Goal: Task Accomplishment & Management: Manage account settings

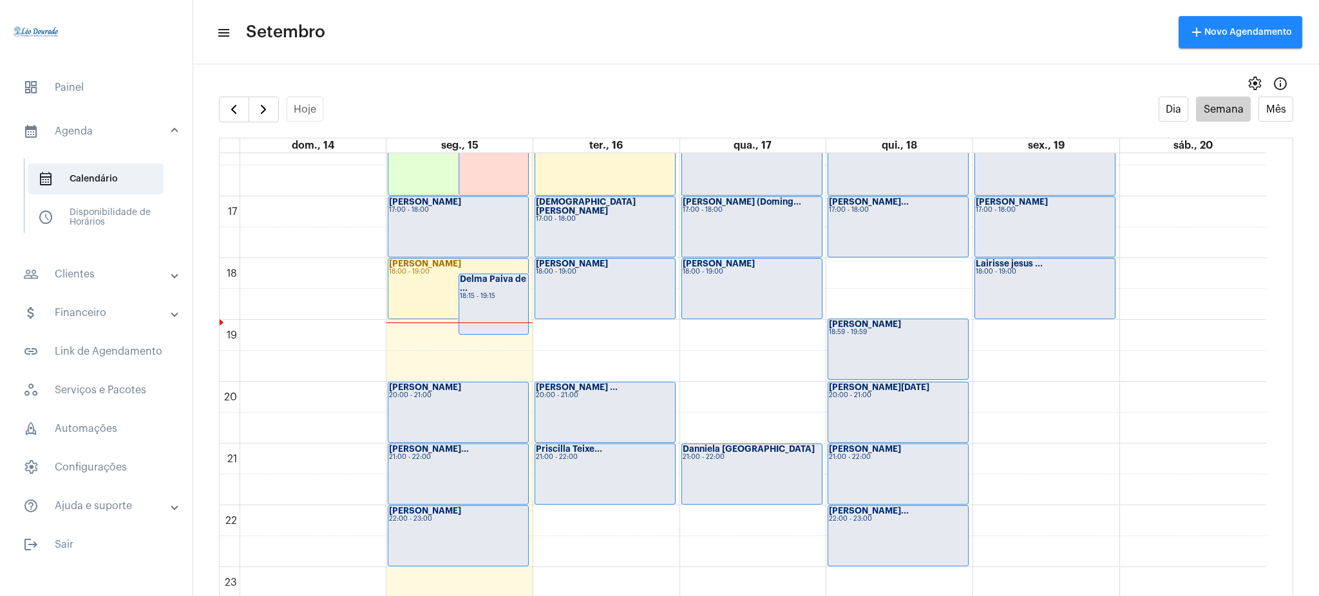
scroll to position [1015, 0]
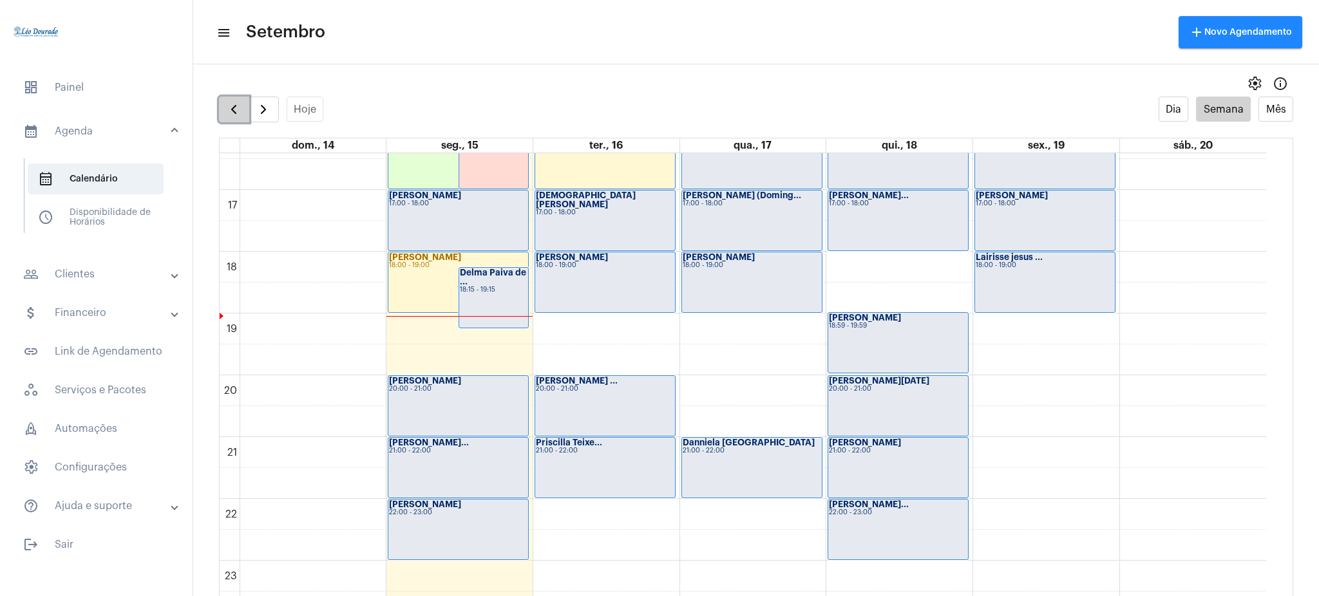
click at [219, 106] on button "button" at bounding box center [234, 110] width 30 height 26
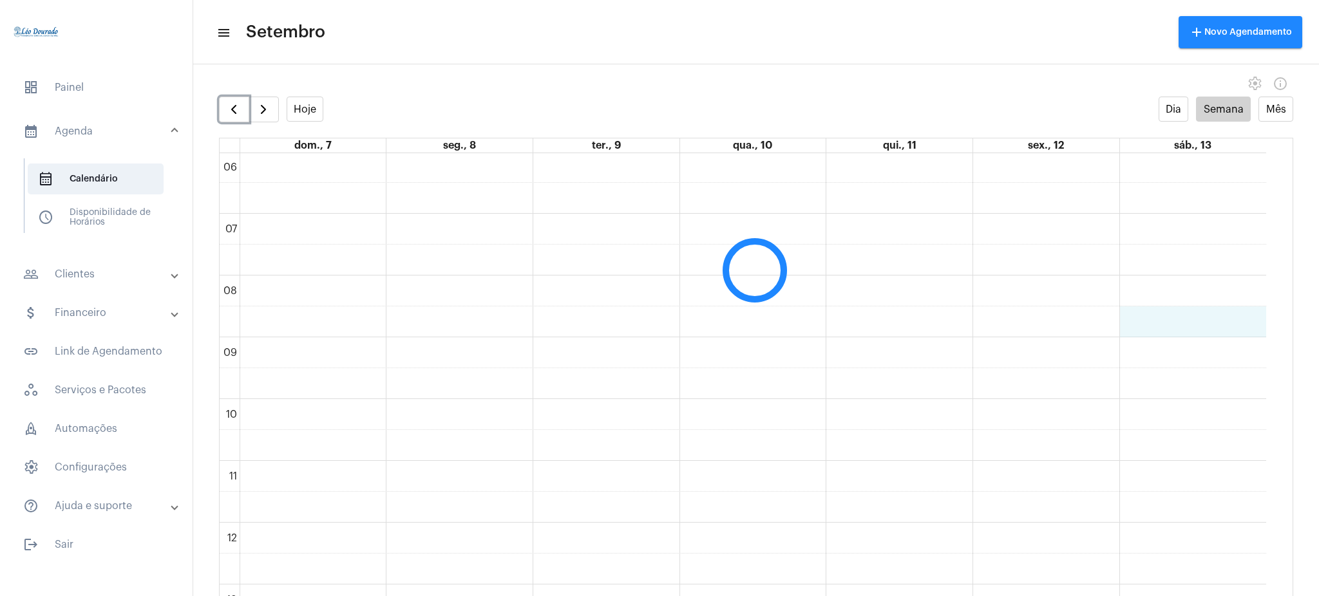
click at [1264, 334] on div "00 01 02 03 04 05 06 07 08 09 10 11 12 13 14 15 16 17 18 19 20 21 22 23" at bounding box center [743, 523] width 1047 height 1484
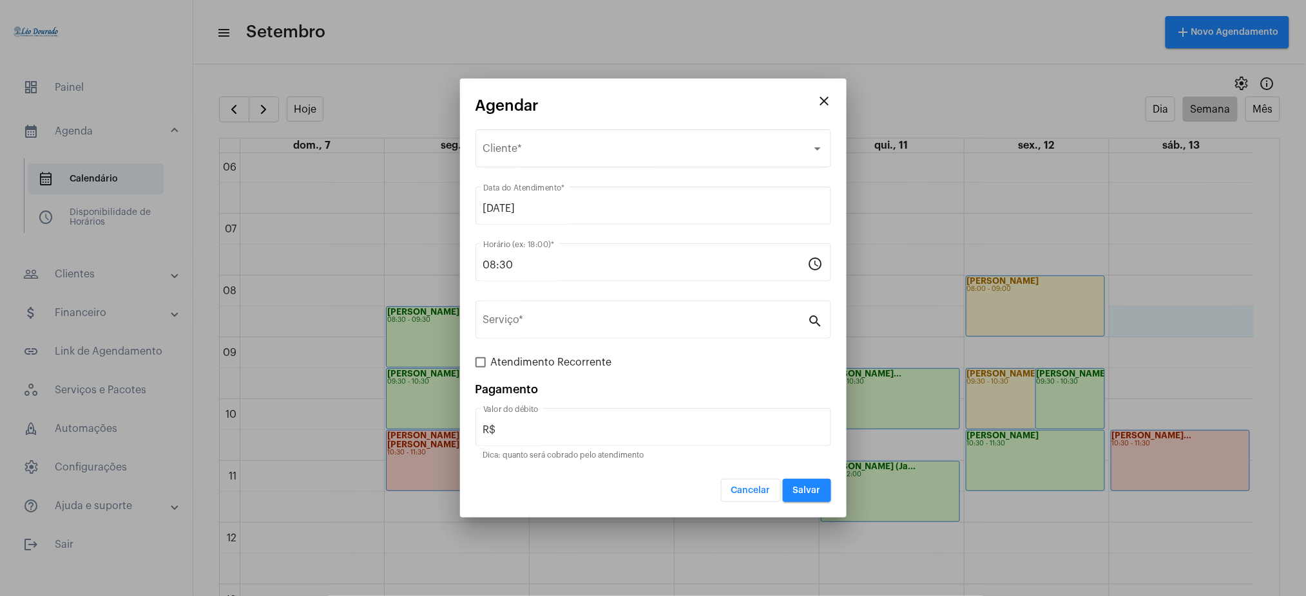
click at [827, 100] on mat-icon "close" at bounding box center [824, 100] width 15 height 15
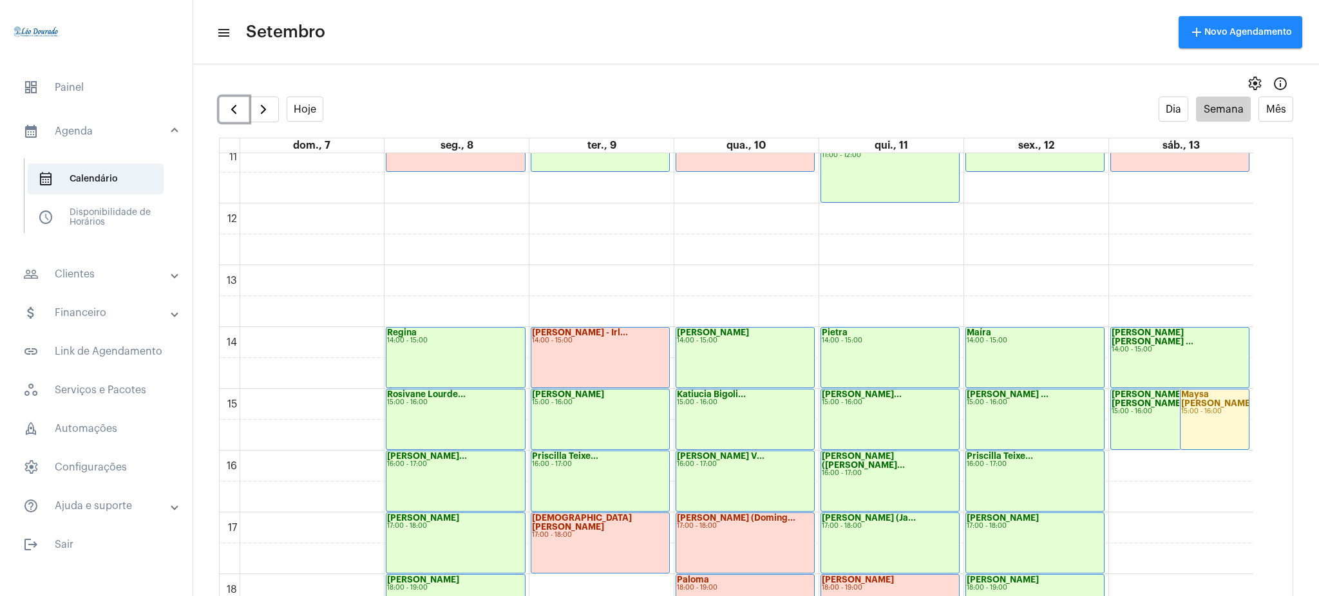
scroll to position [694, 0]
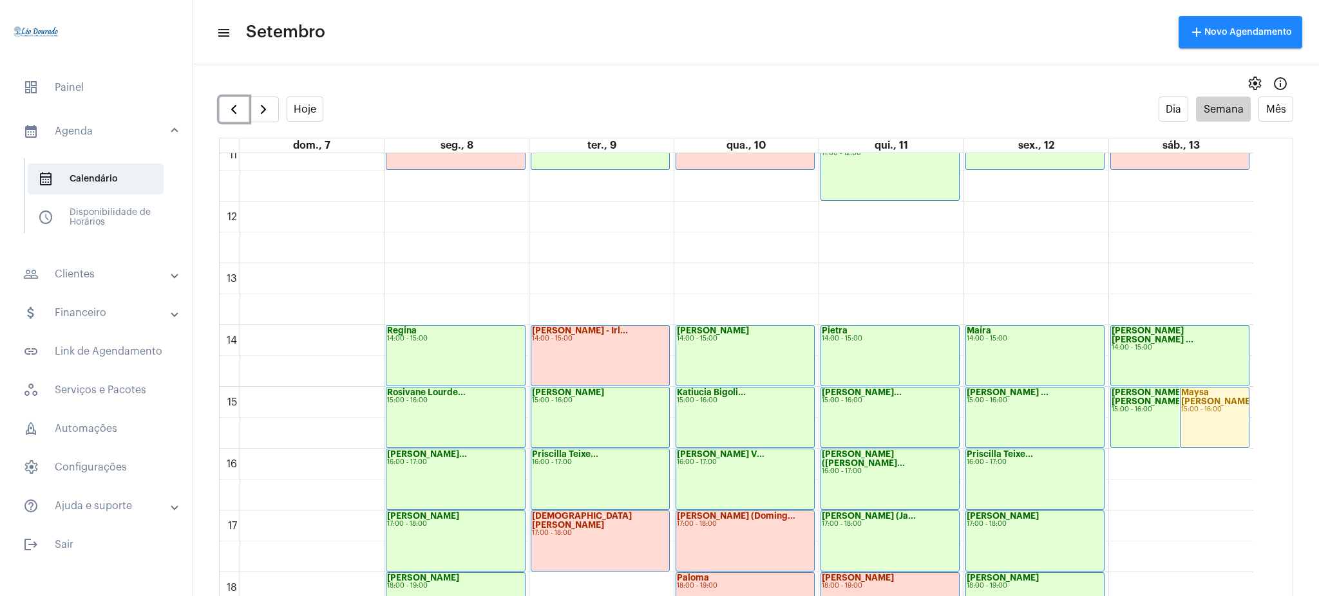
click at [1147, 359] on div "[PERSON_NAME] [PERSON_NAME] ... 14:00 - 15:00" at bounding box center [1180, 356] width 138 height 60
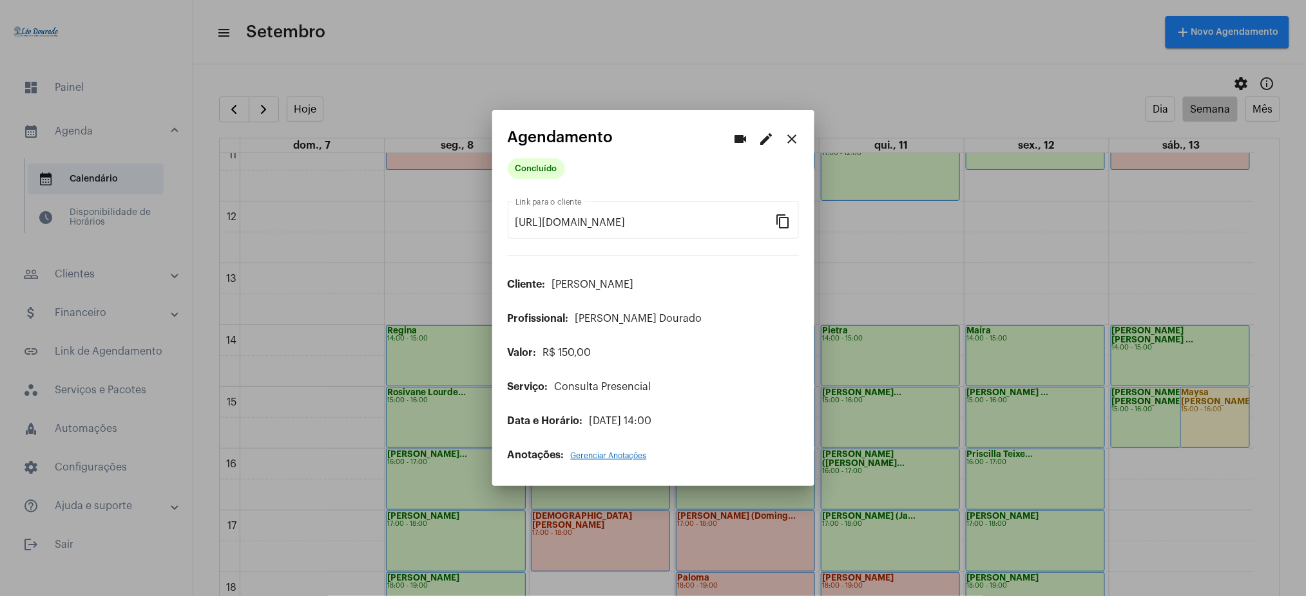
click at [1129, 426] on div at bounding box center [653, 298] width 1306 height 596
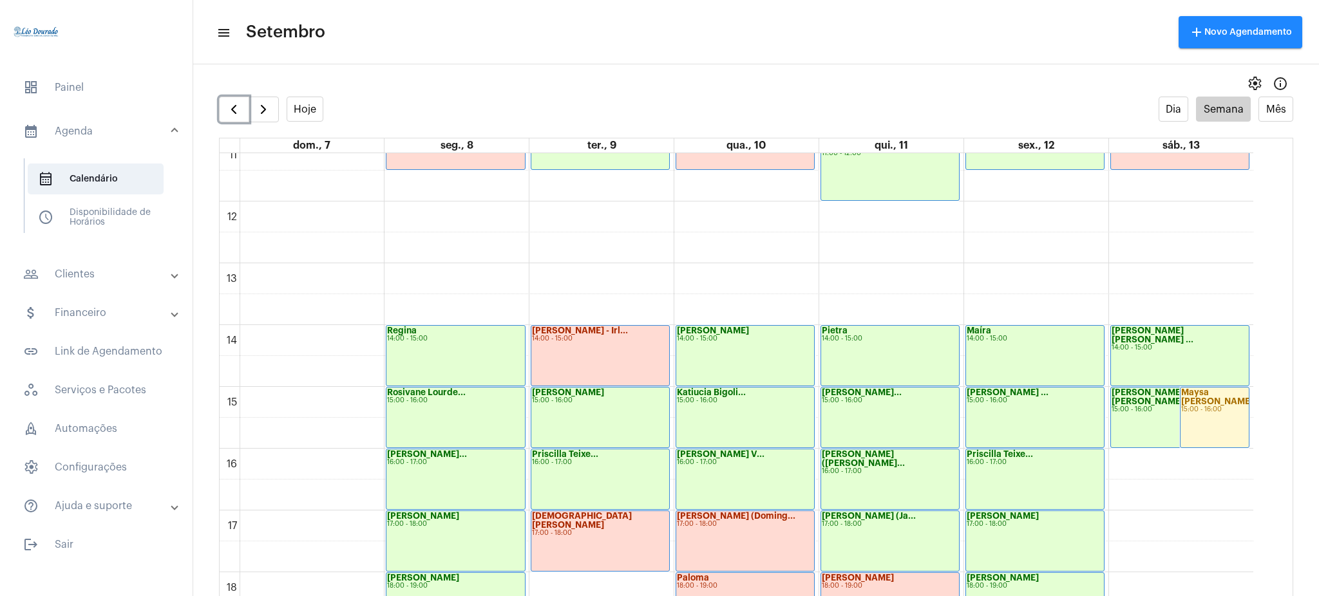
click at [1129, 426] on div "[PERSON_NAME] [PERSON_NAME] de... 15:00 - 16:00" at bounding box center [1180, 418] width 138 height 60
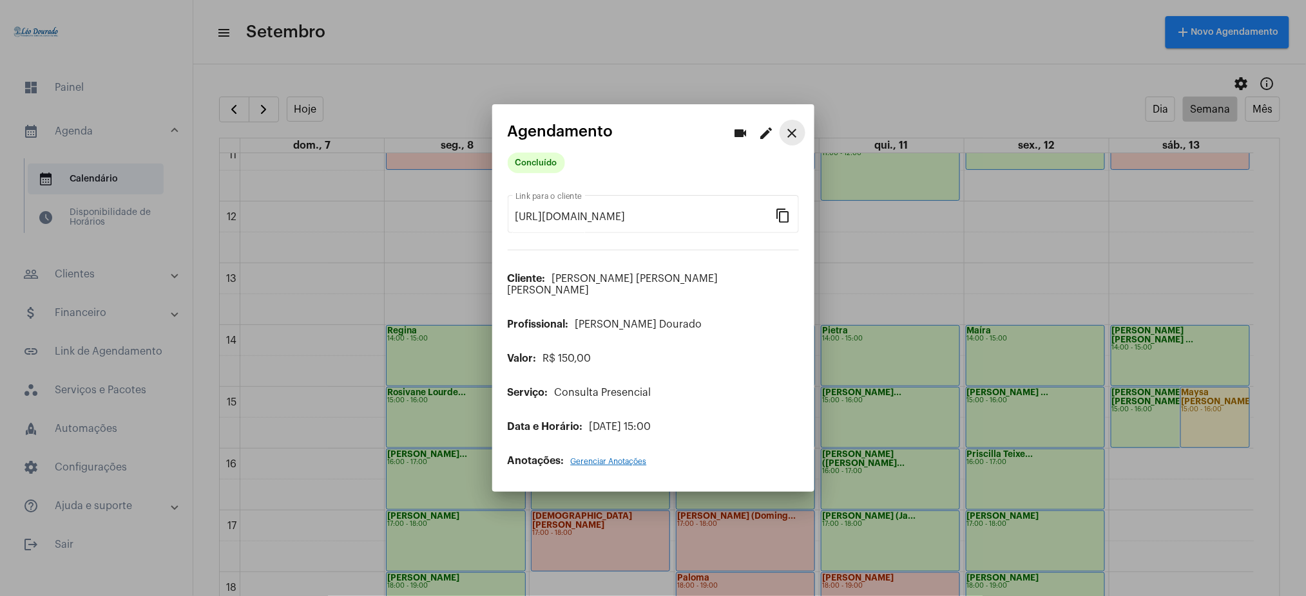
click at [796, 141] on mat-icon "close" at bounding box center [792, 133] width 15 height 15
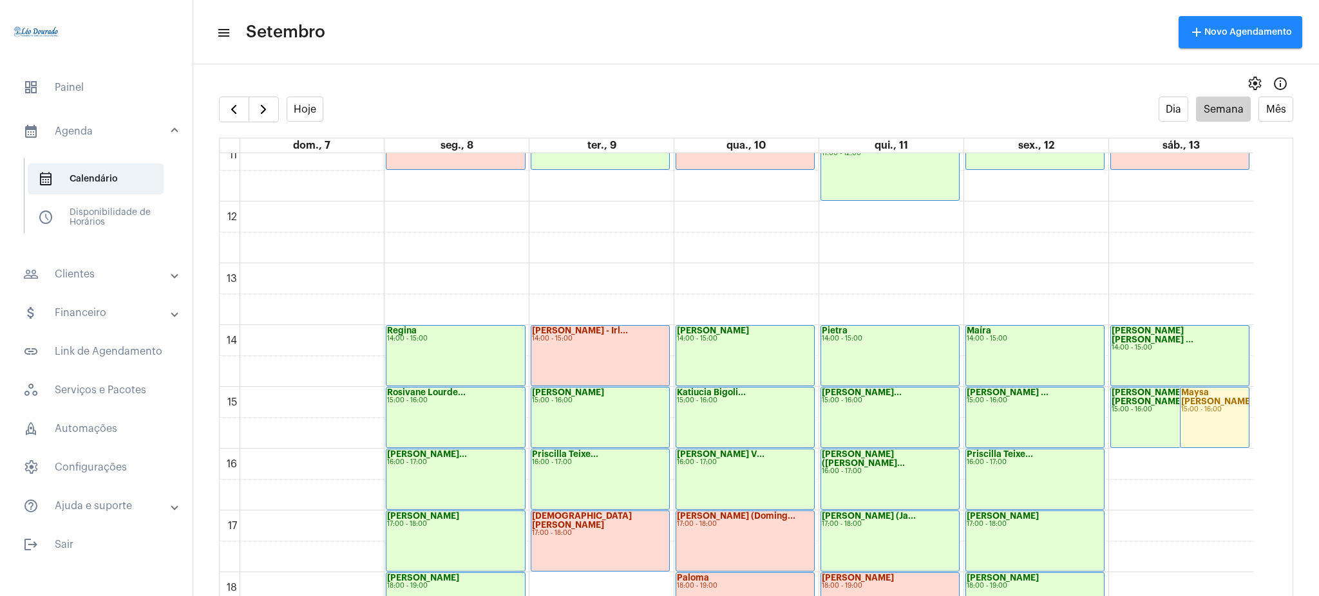
click at [128, 274] on mat-panel-title "people_outline Clientes" at bounding box center [97, 274] width 149 height 15
click at [116, 224] on span "people_outline Meus Clientes" at bounding box center [96, 220] width 136 height 31
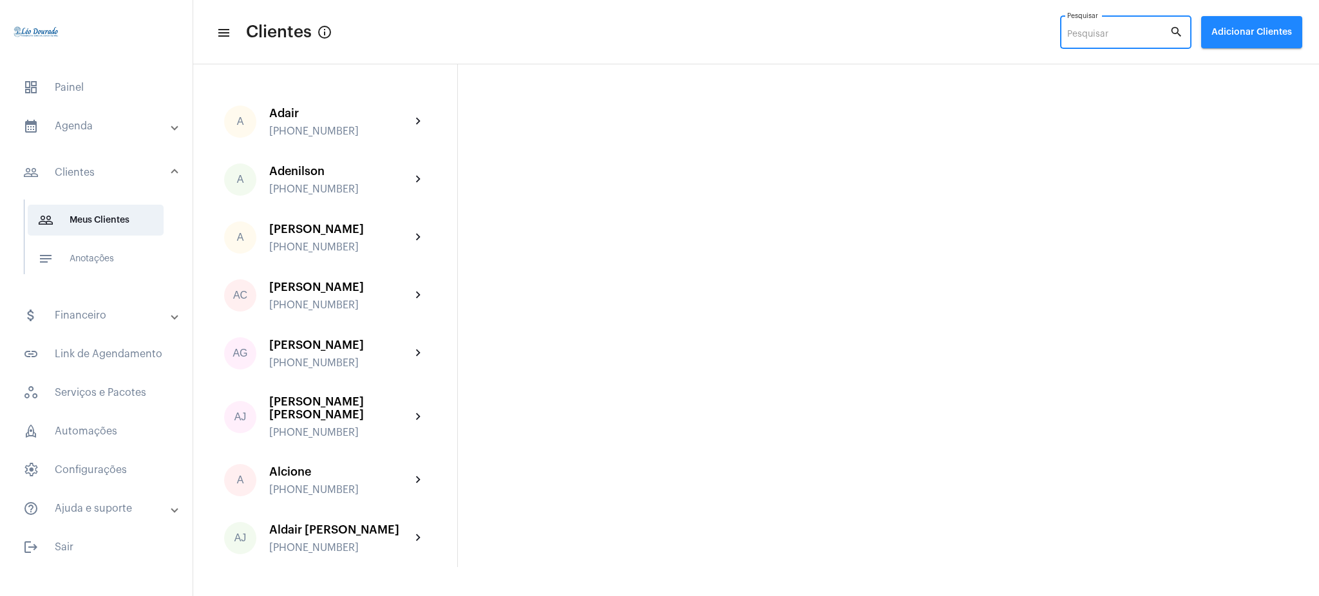
click at [1110, 30] on input "Pesquisar" at bounding box center [1118, 35] width 102 height 10
click at [1078, 31] on input "Pesquisar" at bounding box center [1118, 35] width 102 height 10
click at [1083, 27] on div "Pesquisar" at bounding box center [1118, 31] width 102 height 35
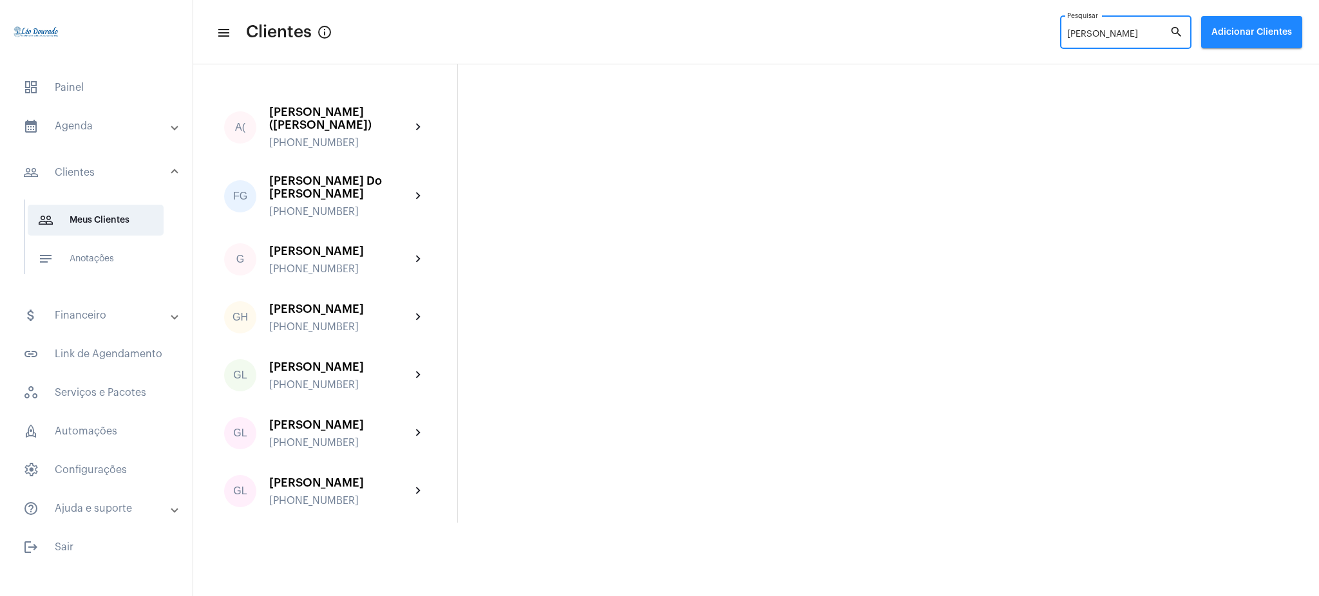
type input "[PERSON_NAME]"
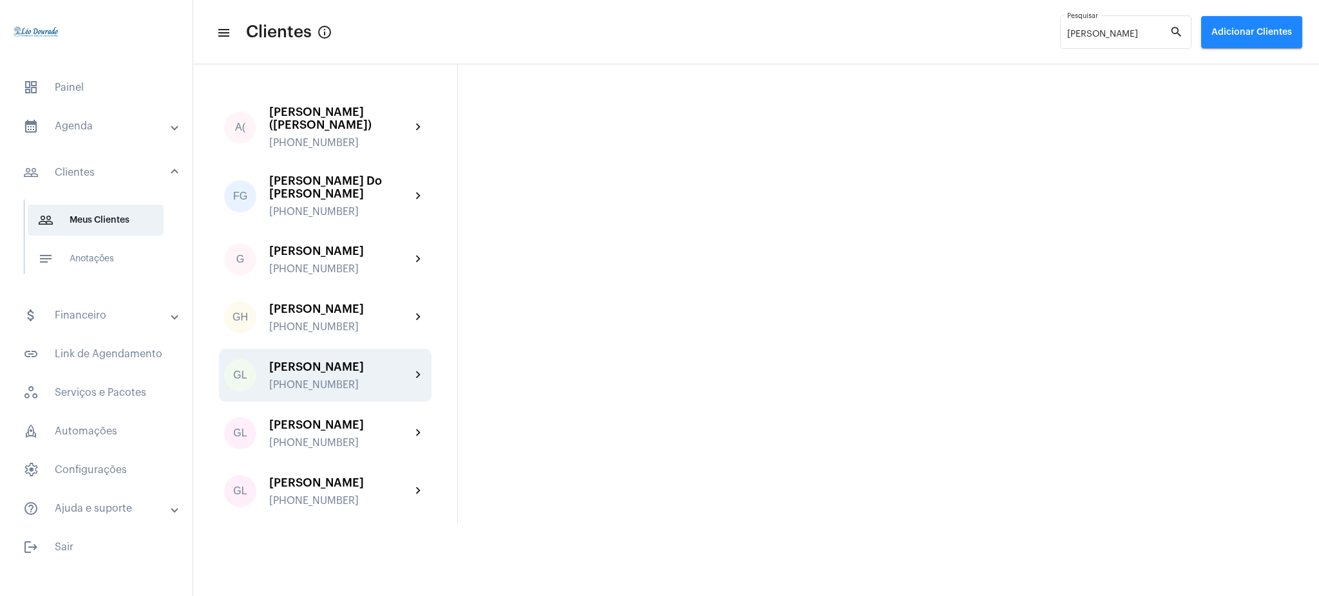
click at [405, 361] on div "[PERSON_NAME]" at bounding box center [340, 367] width 142 height 13
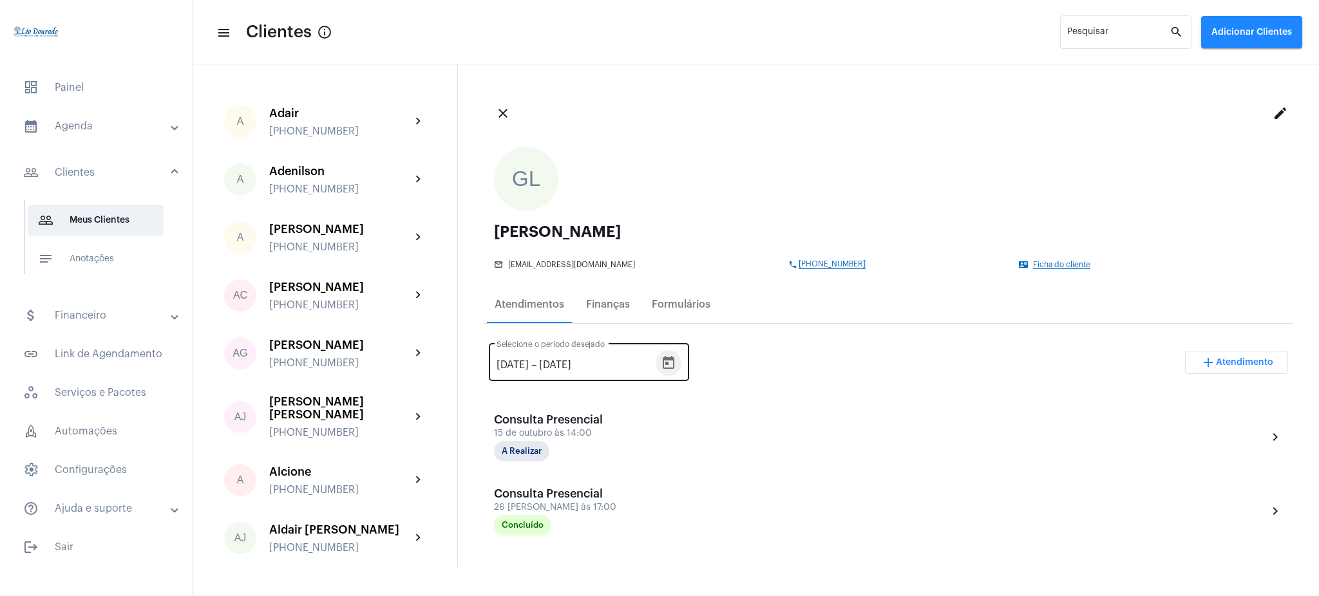
click at [674, 365] on icon "Open calendar" at bounding box center [669, 362] width 12 height 13
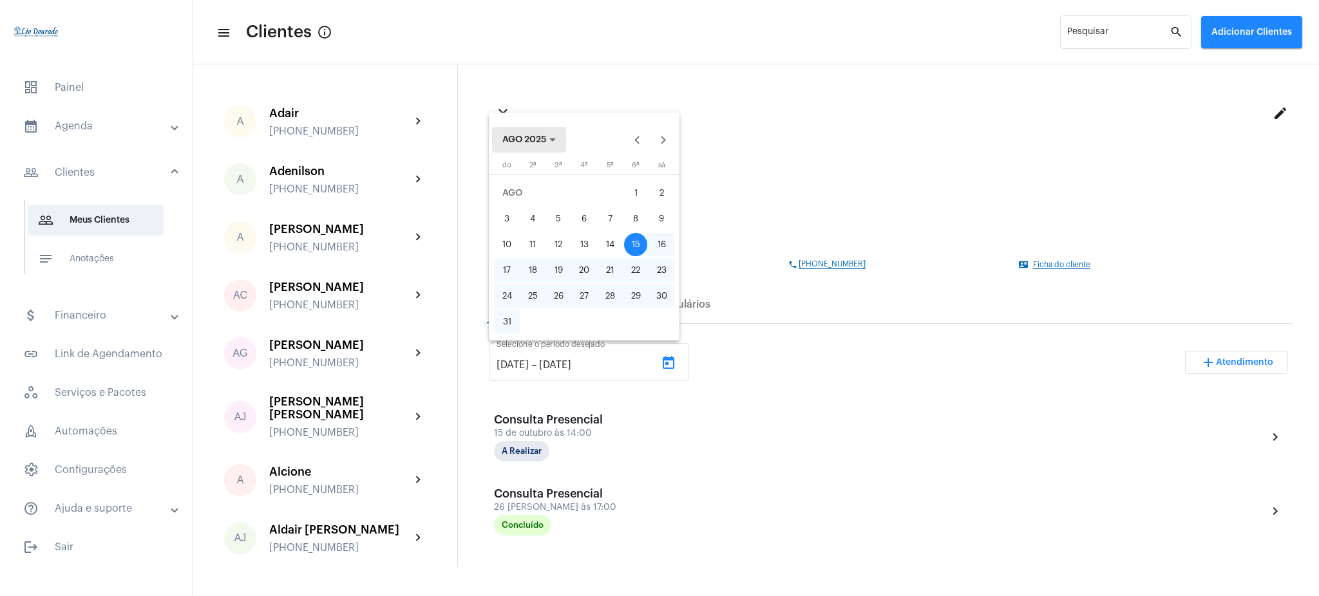
click at [544, 142] on span "AGO 2025" at bounding box center [524, 139] width 44 height 9
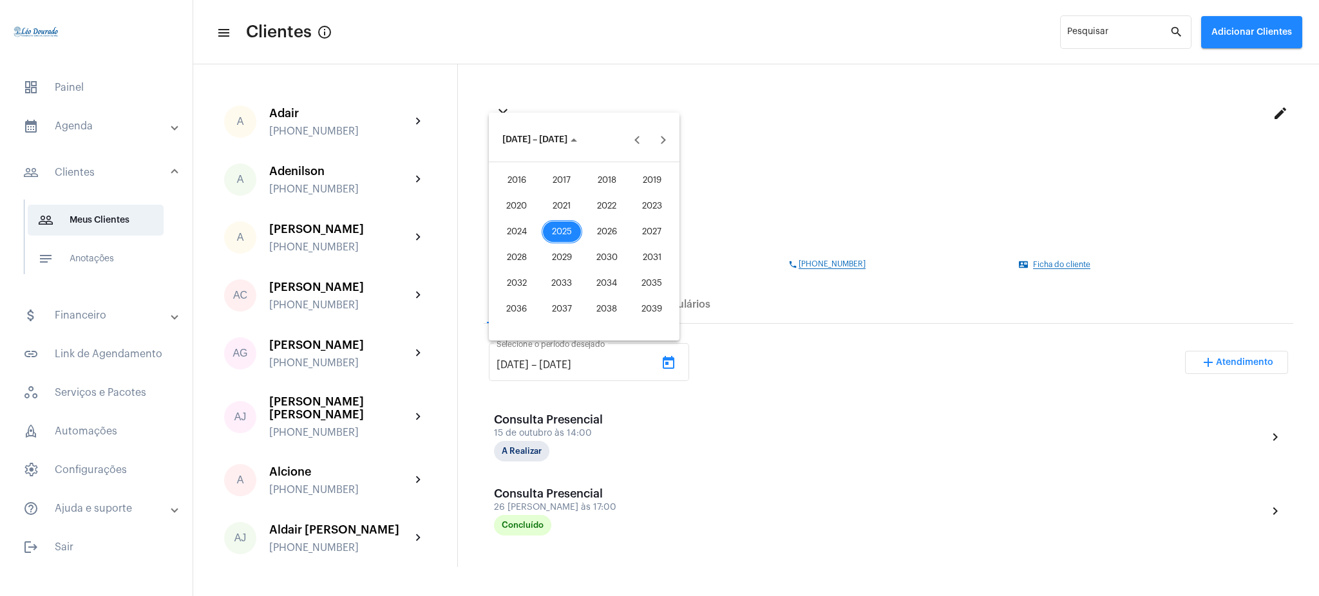
click at [553, 226] on div "2025" at bounding box center [562, 231] width 41 height 23
click at [558, 264] on div "OUT" at bounding box center [562, 257] width 41 height 23
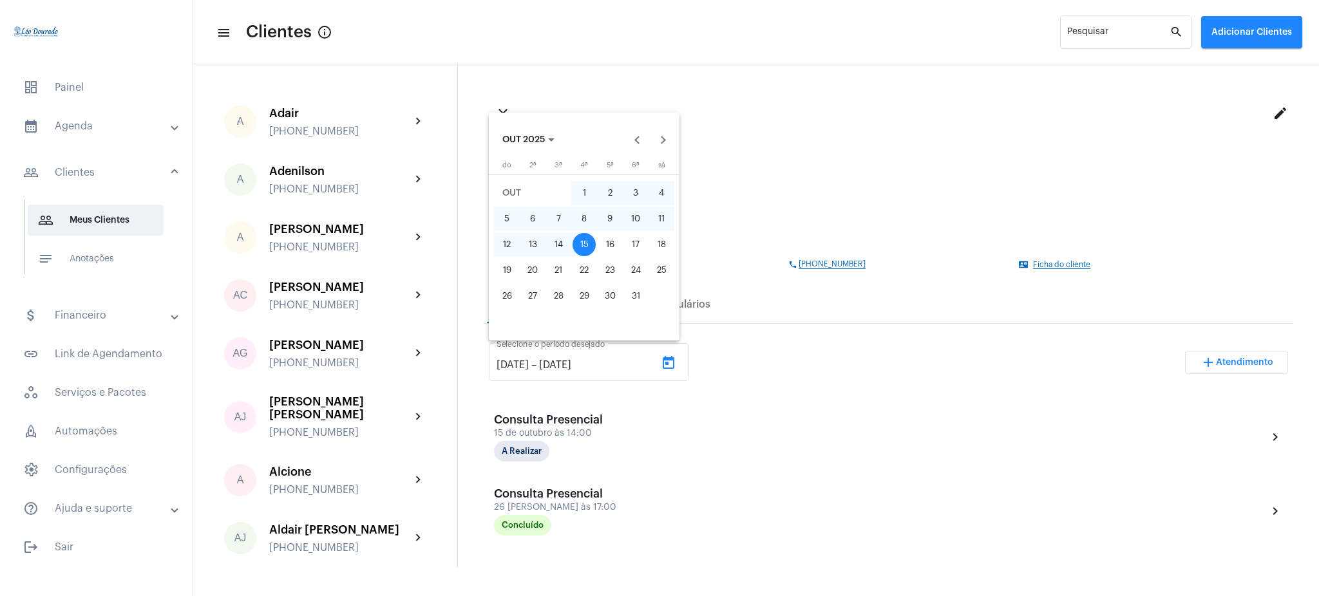
click at [586, 204] on div "1" at bounding box center [584, 193] width 23 height 23
type input "[DATE]"
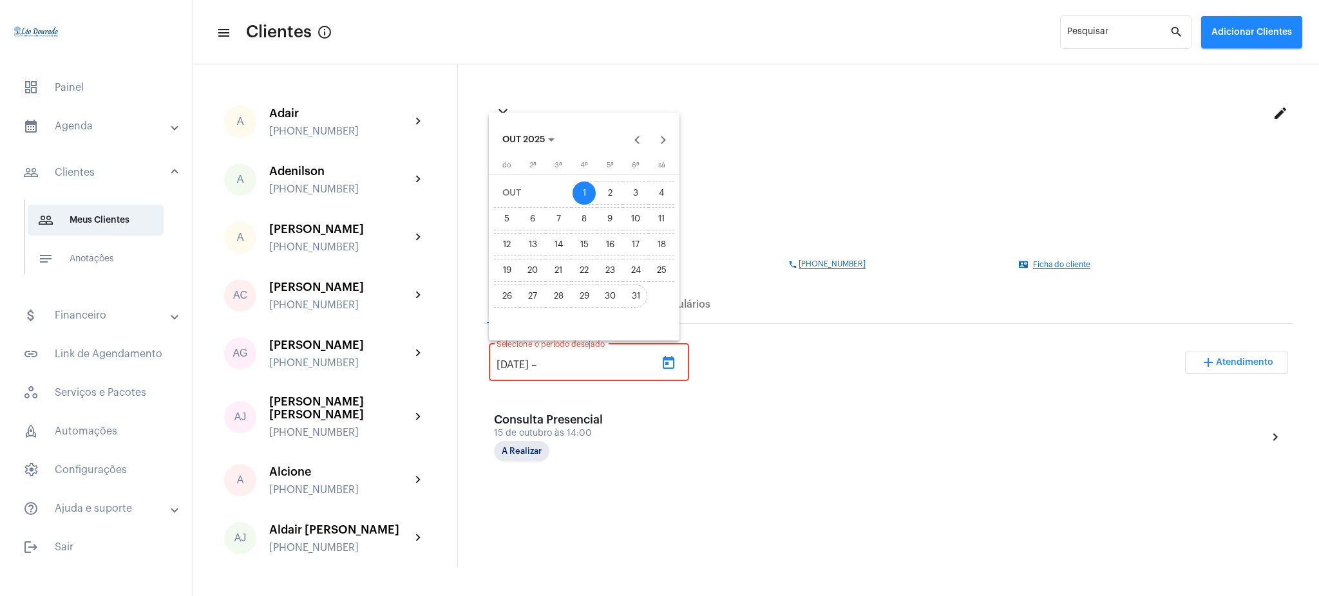
click at [638, 289] on div "31" at bounding box center [635, 296] width 23 height 23
type input "[DATE]"
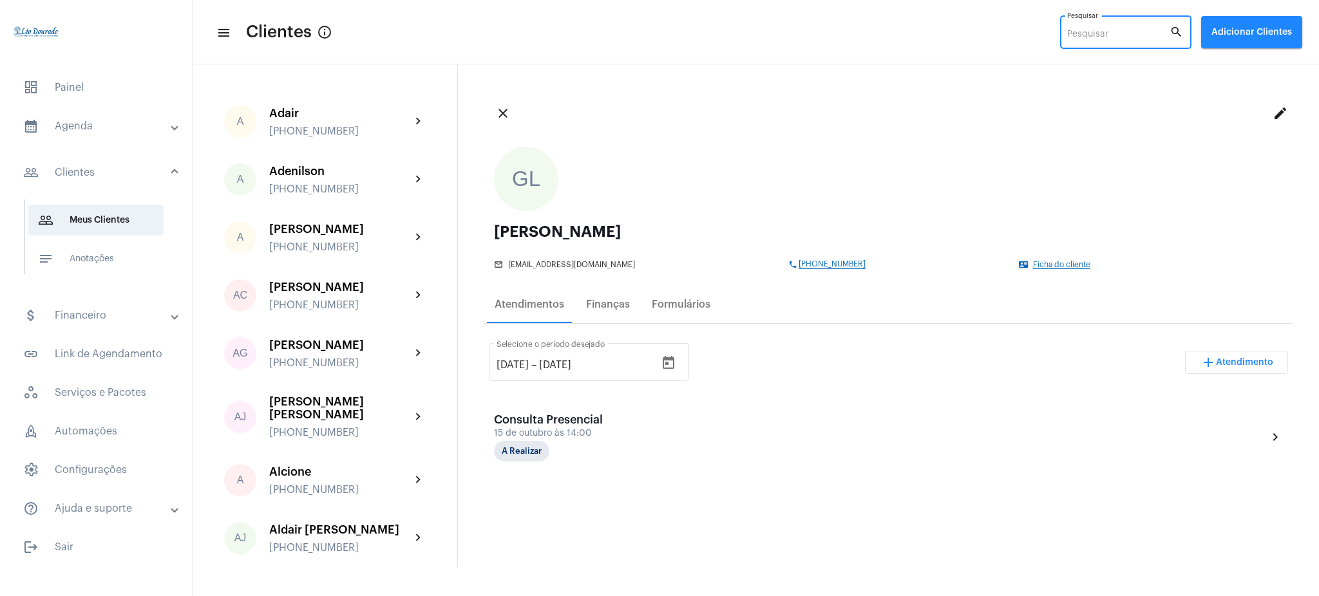
click at [1100, 38] on input "Pesquisar" at bounding box center [1118, 35] width 102 height 10
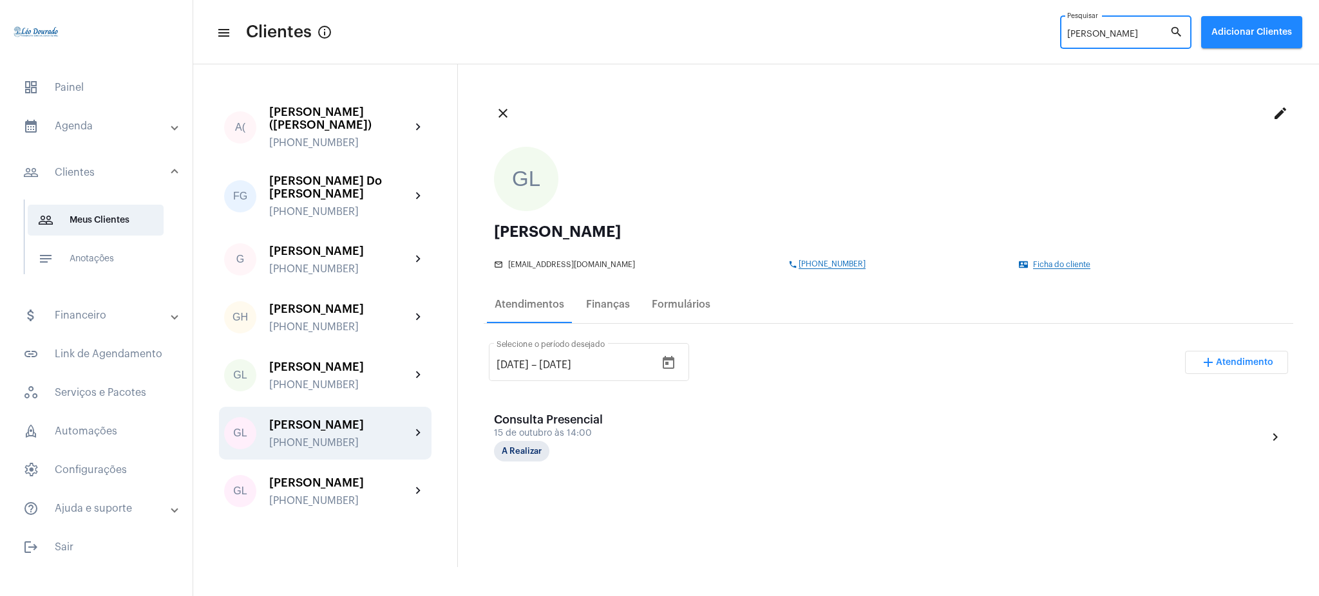
type input "[PERSON_NAME]"
click at [402, 437] on div "[PHONE_NUMBER]" at bounding box center [340, 443] width 142 height 12
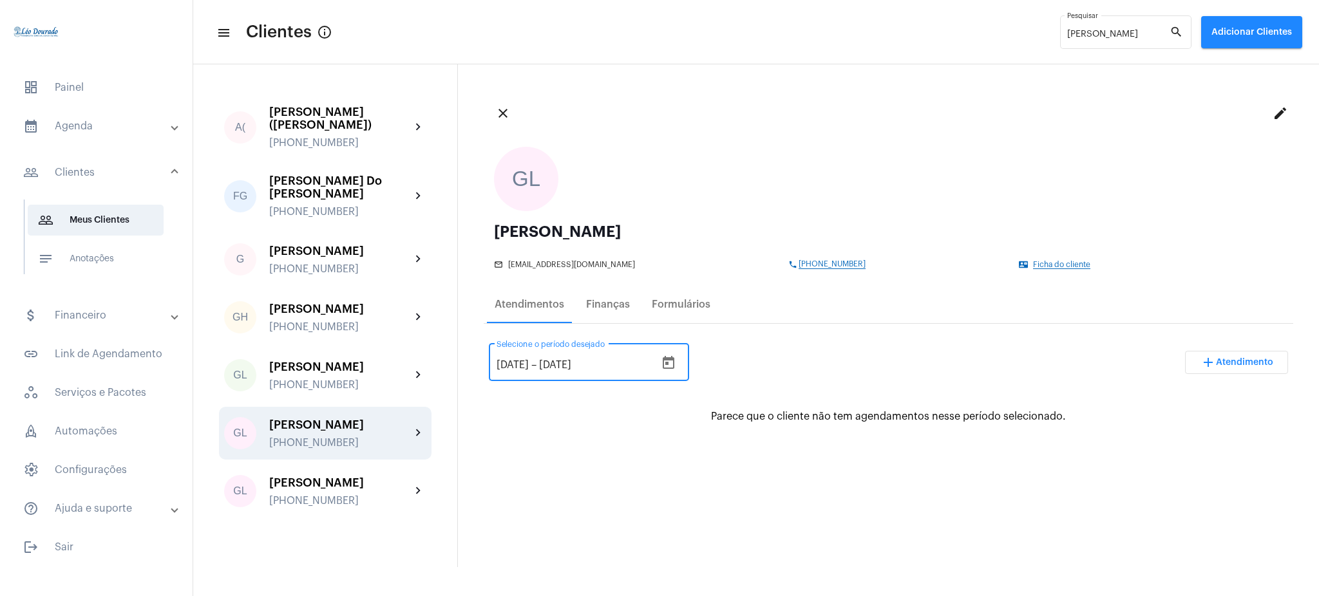
click at [563, 359] on input "[DATE]" at bounding box center [577, 365] width 77 height 12
type input "[DATE]"
click at [806, 346] on div "[DATE] [DATE] – [DATE] Selecione o período desejado add Atendimento" at bounding box center [888, 368] width 799 height 61
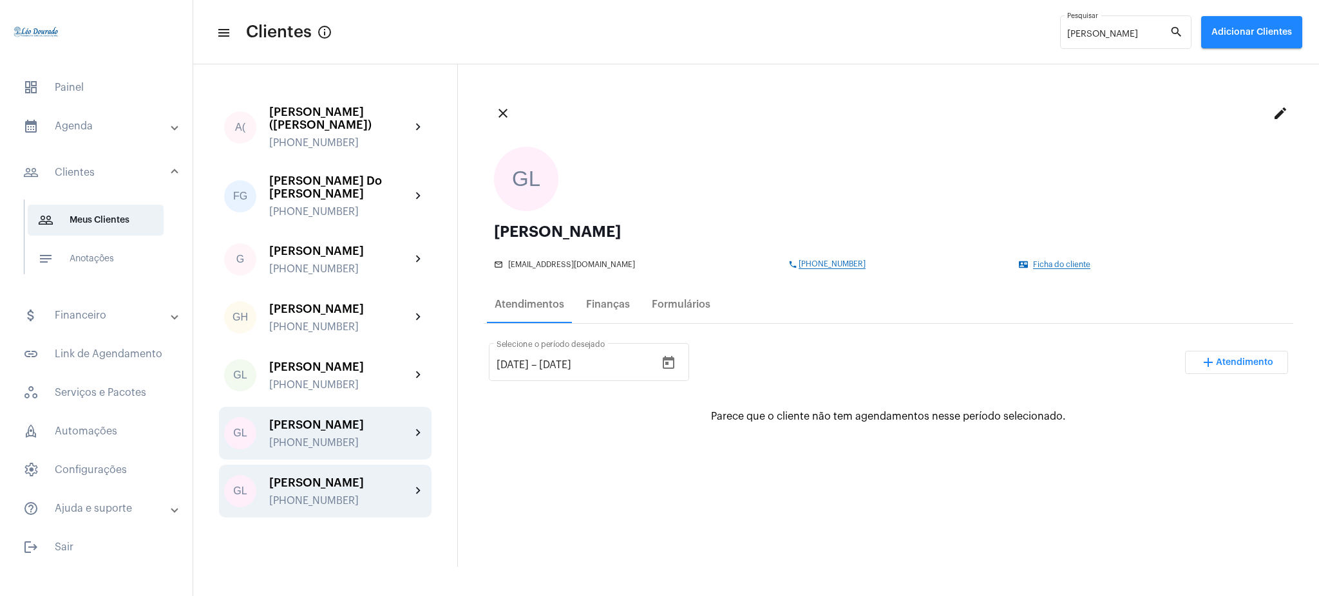
click at [406, 482] on div "[PERSON_NAME] [PHONE_NUMBER]" at bounding box center [340, 492] width 142 height 30
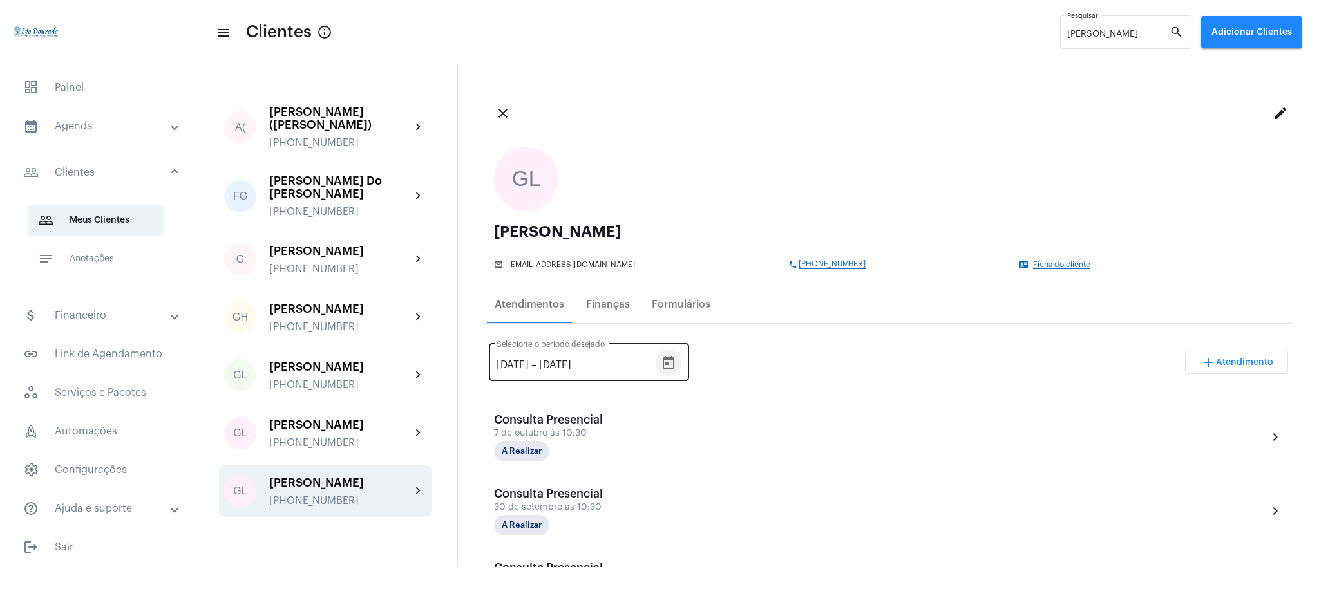
click at [676, 363] on icon "Open calendar" at bounding box center [668, 363] width 15 height 15
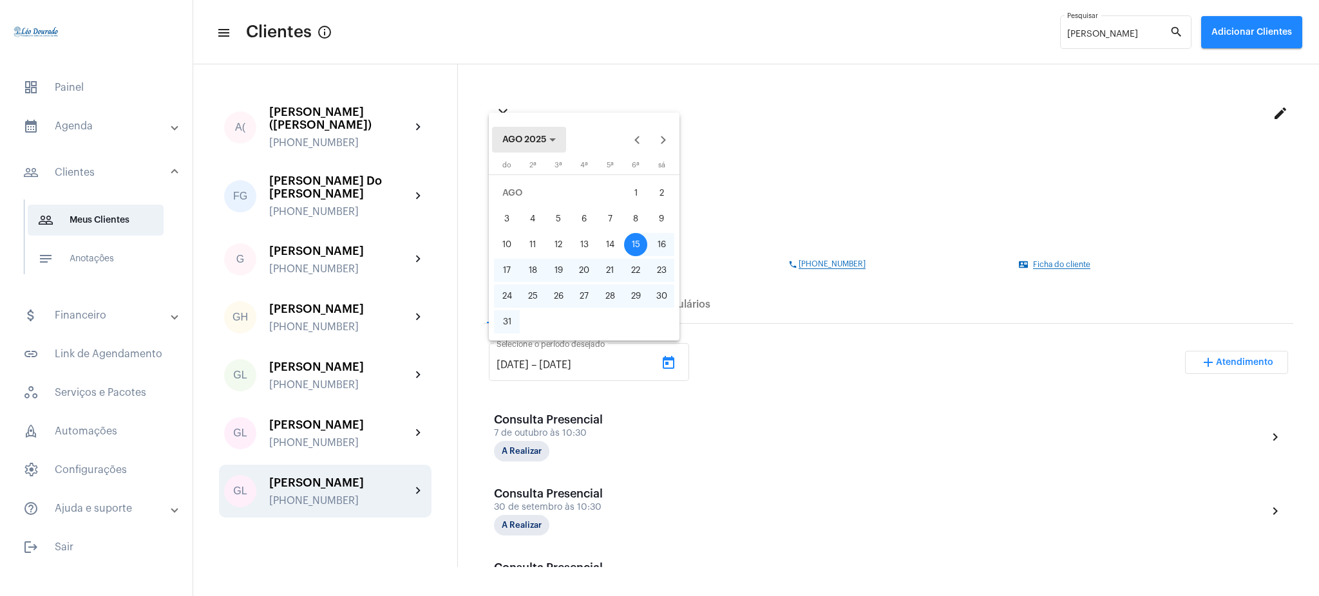
click at [524, 131] on button "AGO 2025" at bounding box center [529, 140] width 74 height 26
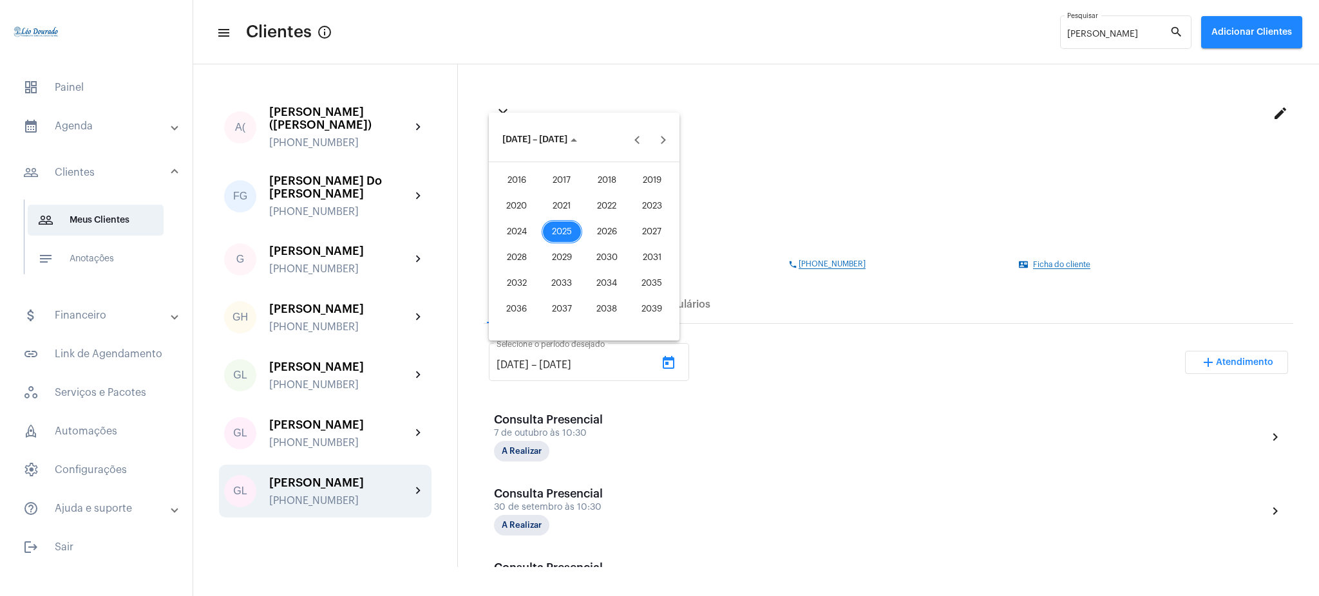
click at [560, 231] on div "2025" at bounding box center [562, 231] width 41 height 23
click at [569, 253] on div "OUT" at bounding box center [562, 257] width 41 height 23
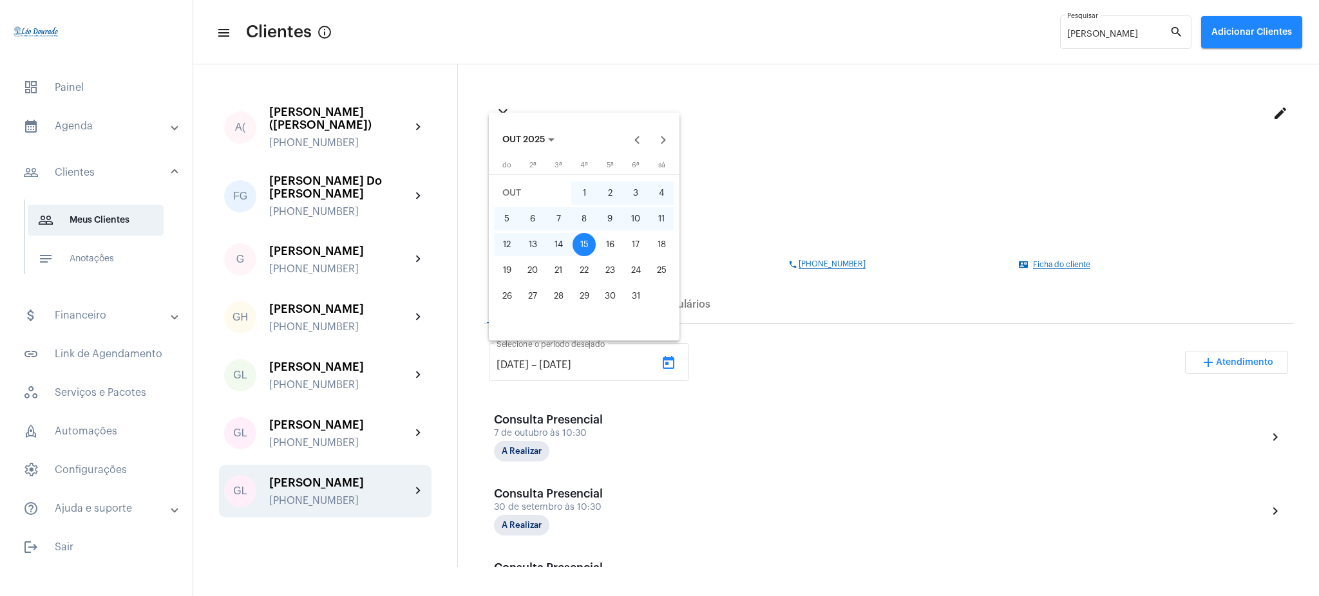
click at [575, 194] on div "1" at bounding box center [584, 193] width 23 height 23
type input "[DATE]"
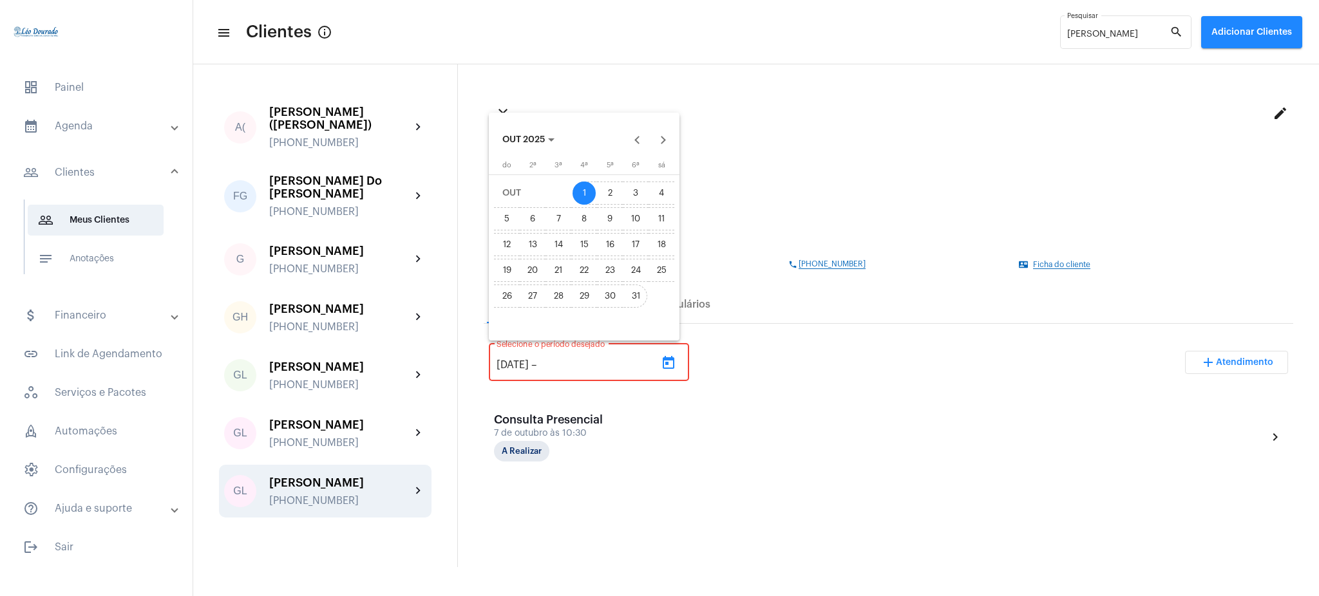
click at [640, 289] on div "31" at bounding box center [635, 296] width 23 height 23
type input "[DATE]"
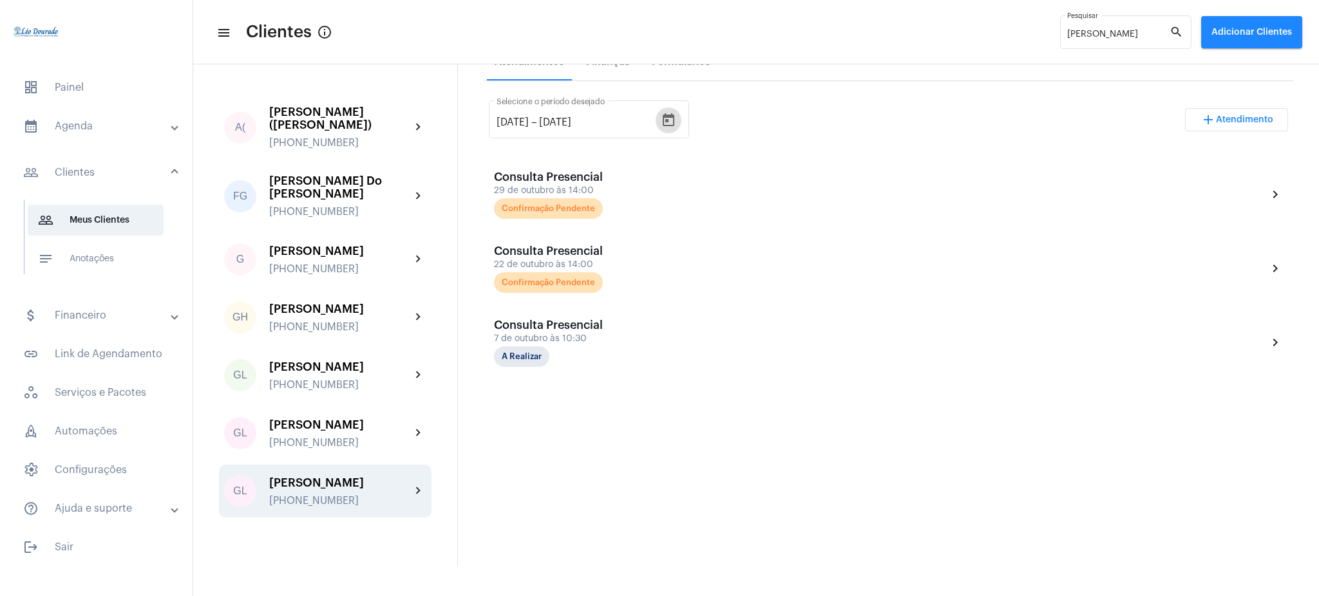
scroll to position [233, 0]
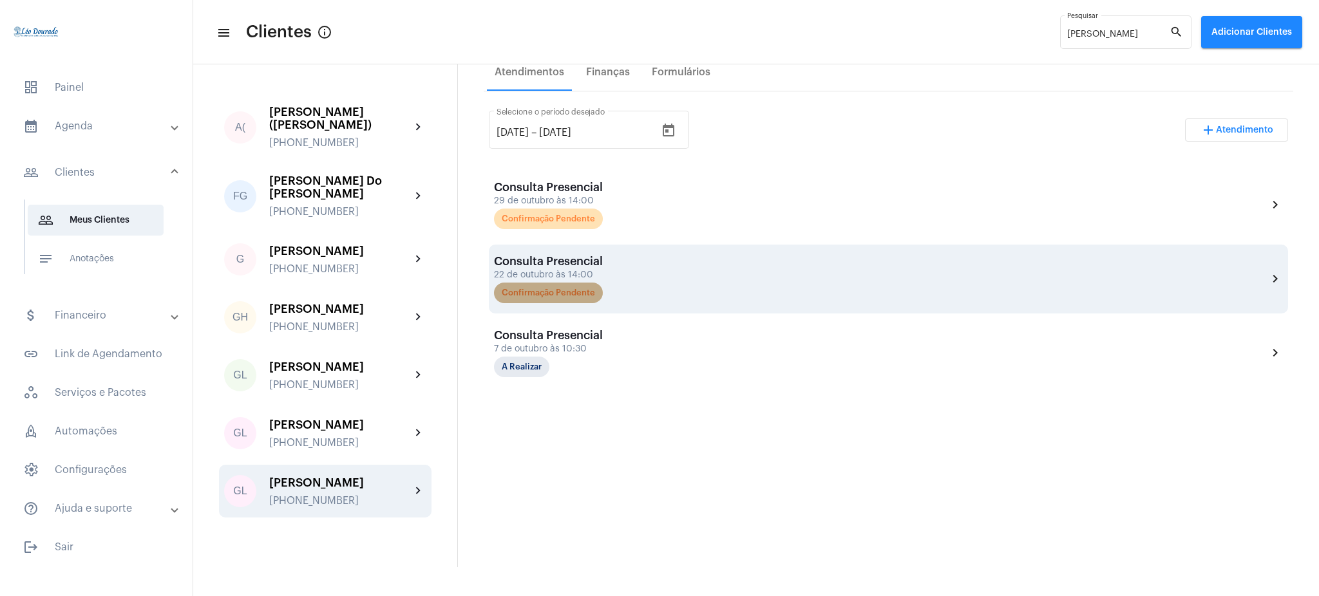
click at [530, 297] on mat-chip "Confirmação Pendente" at bounding box center [548, 293] width 109 height 21
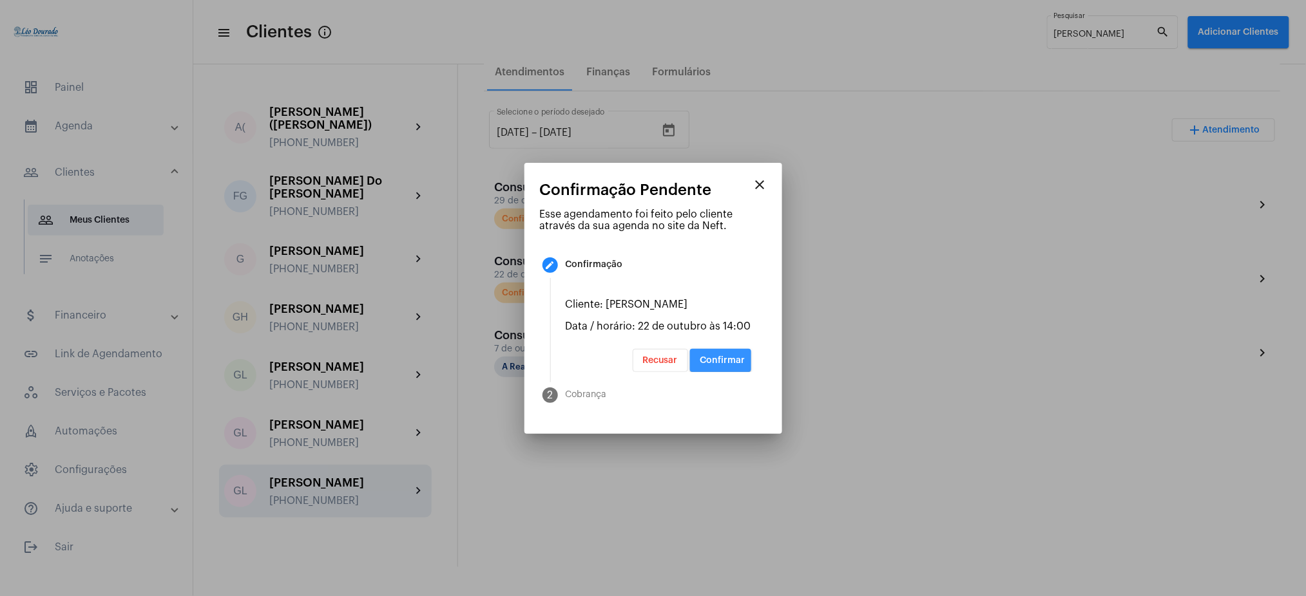
click at [727, 357] on span "Confirmar" at bounding box center [722, 360] width 45 height 9
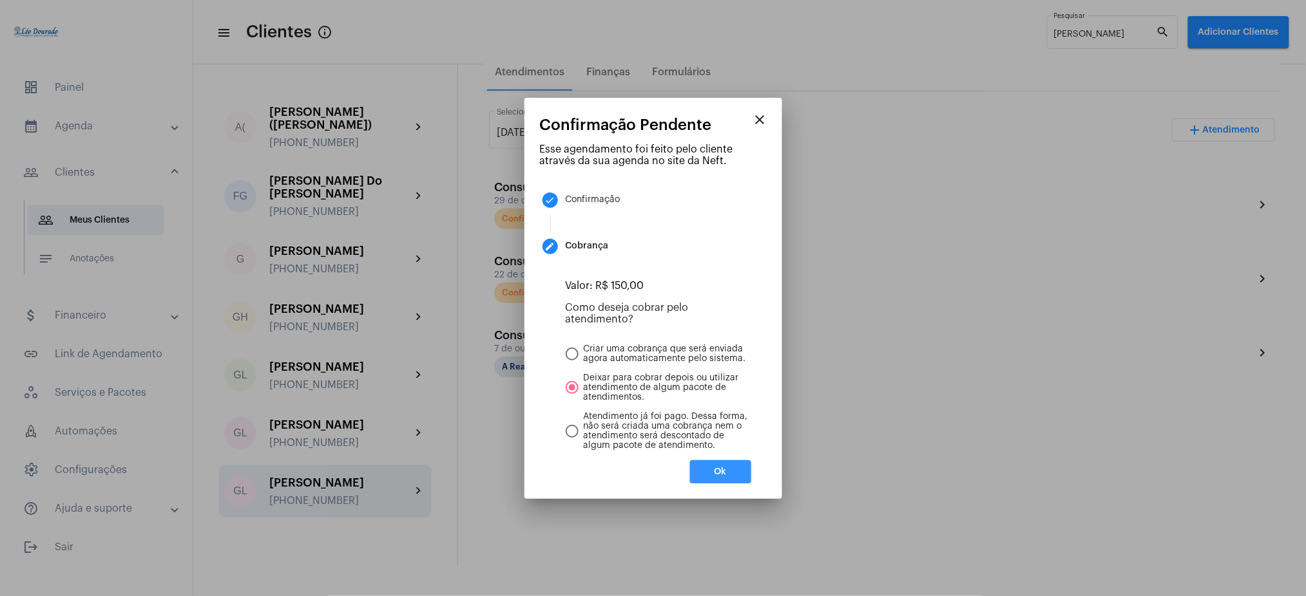
click at [727, 470] on button "Ok" at bounding box center [720, 472] width 61 height 23
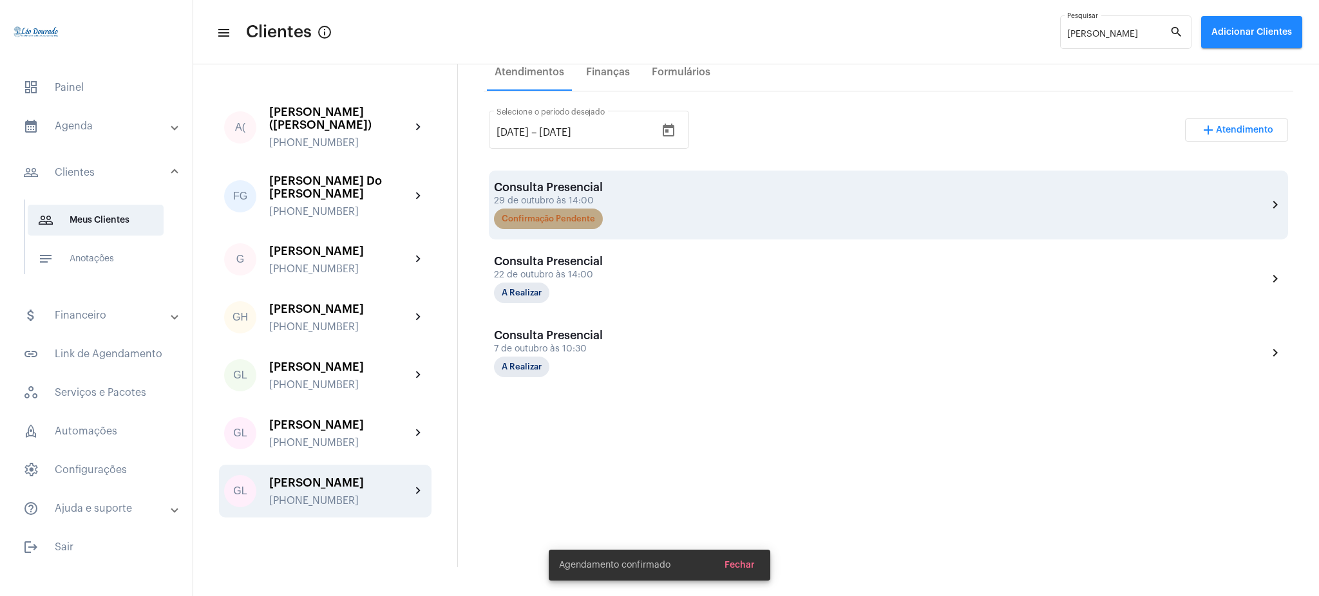
click at [539, 222] on mat-chip "Confirmação Pendente" at bounding box center [548, 219] width 109 height 21
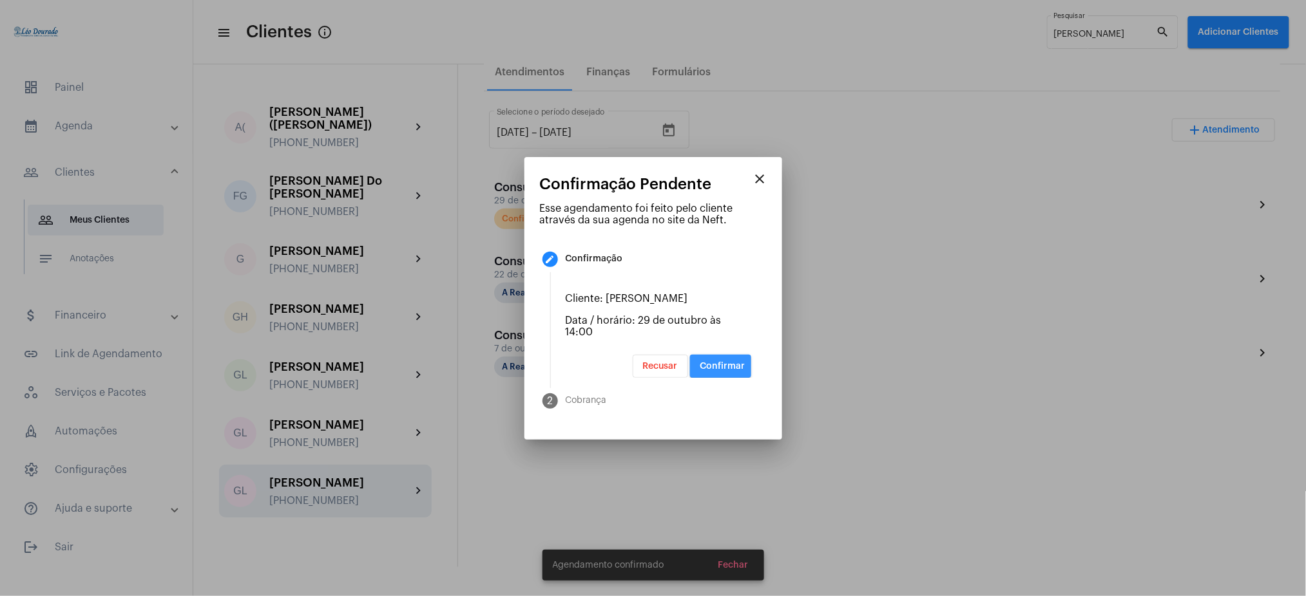
click at [730, 362] on span "Confirmar" at bounding box center [722, 366] width 45 height 9
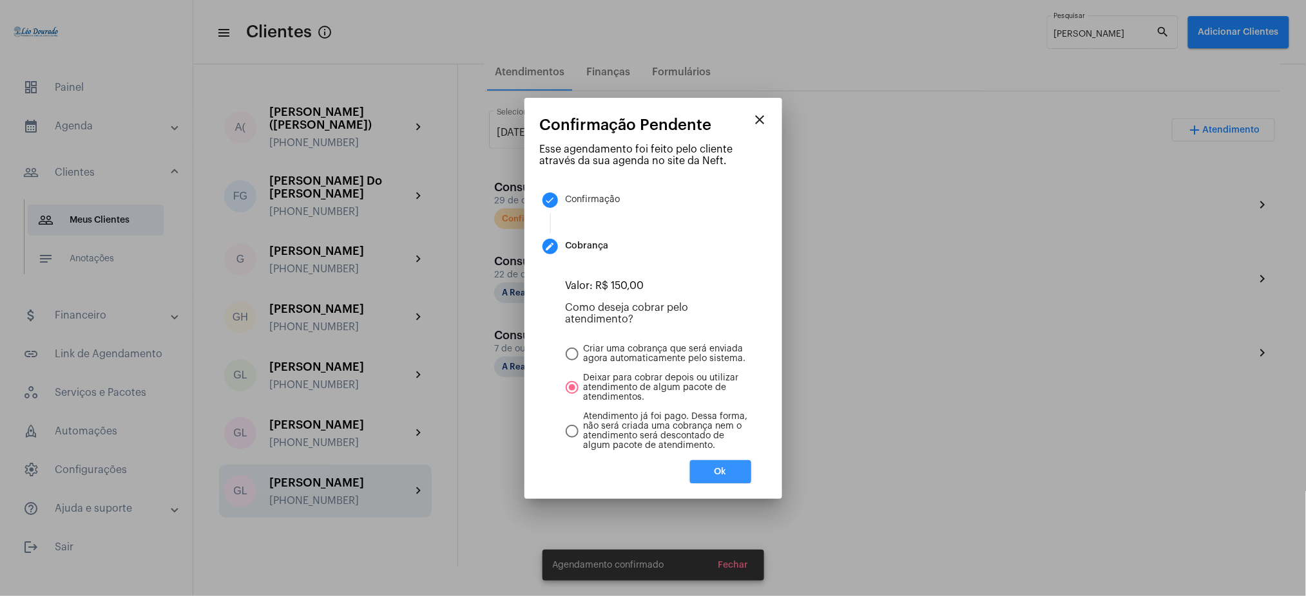
click at [734, 462] on button "Ok" at bounding box center [720, 472] width 61 height 23
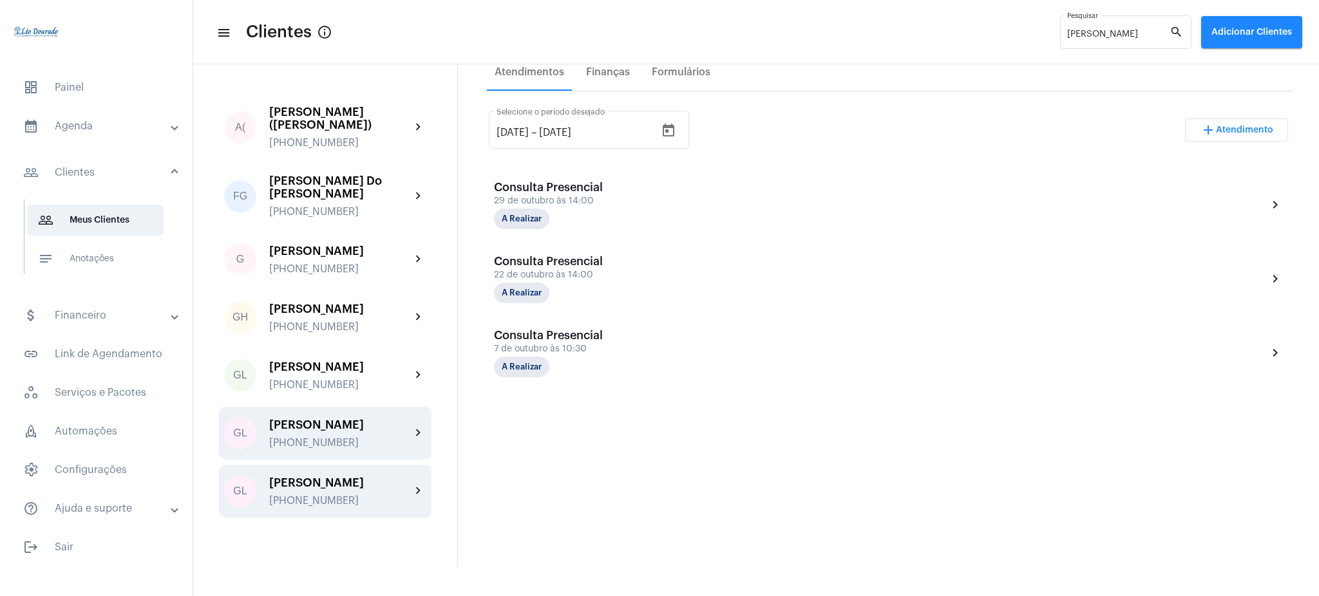
click at [379, 419] on div "[PERSON_NAME]" at bounding box center [340, 425] width 142 height 13
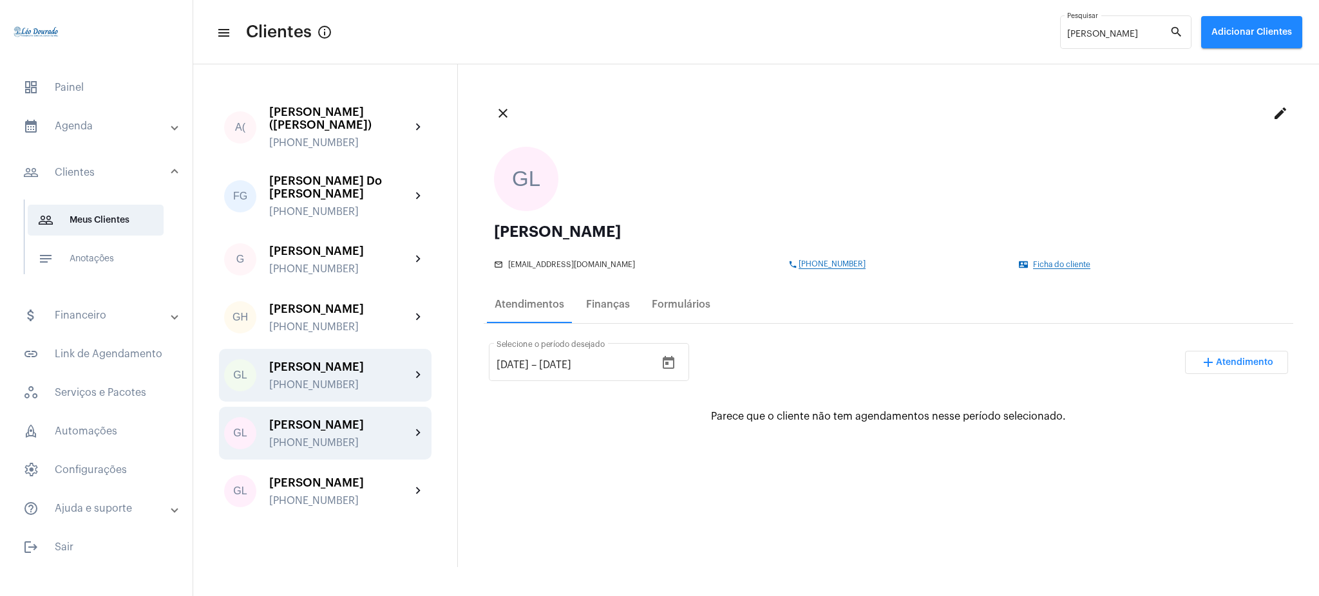
click at [394, 379] on div "[PHONE_NUMBER]" at bounding box center [340, 385] width 142 height 12
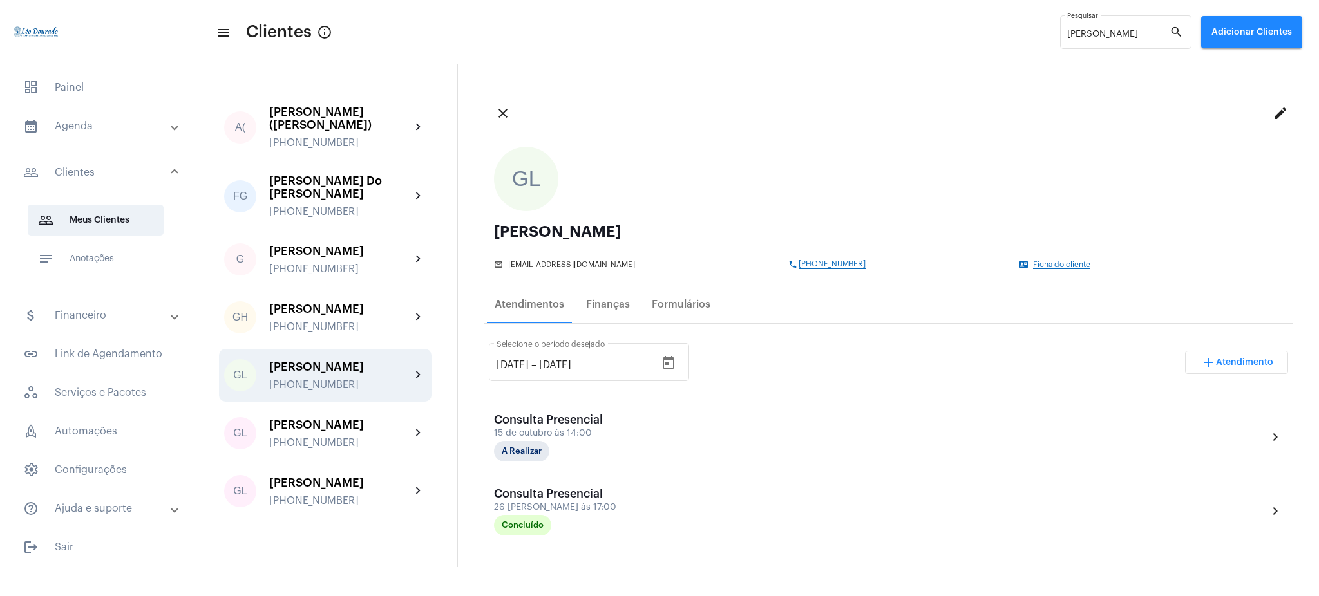
click at [128, 140] on mat-expansion-panel-header "calendar_month_outlined Agenda" at bounding box center [100, 126] width 185 height 31
click at [134, 188] on span "calendar_month_outlined Calendário" at bounding box center [96, 179] width 136 height 31
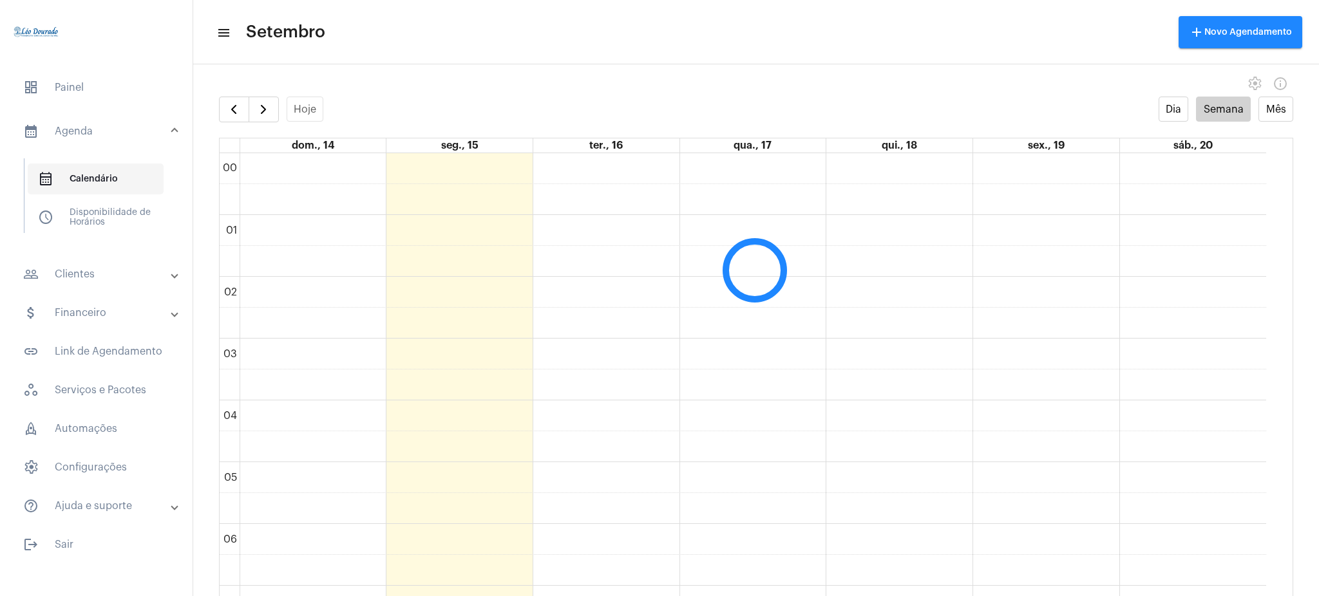
scroll to position [372, 0]
click at [267, 97] on button "button" at bounding box center [264, 110] width 30 height 26
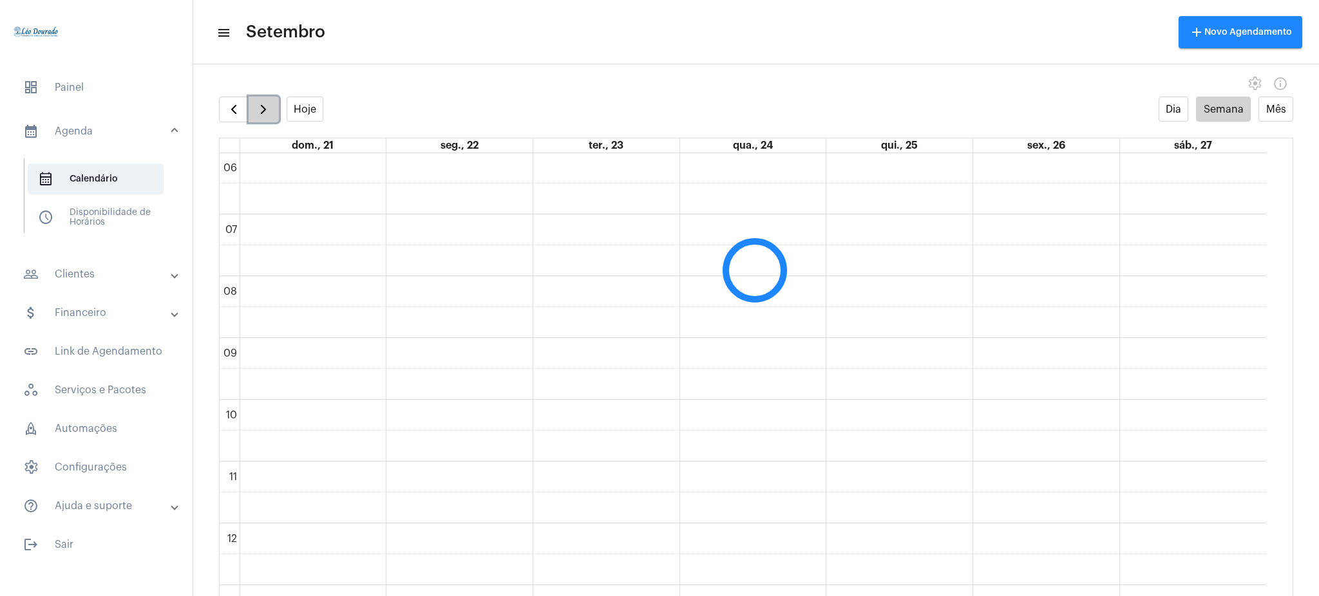
scroll to position [372, 0]
click at [267, 97] on button "button" at bounding box center [264, 110] width 30 height 26
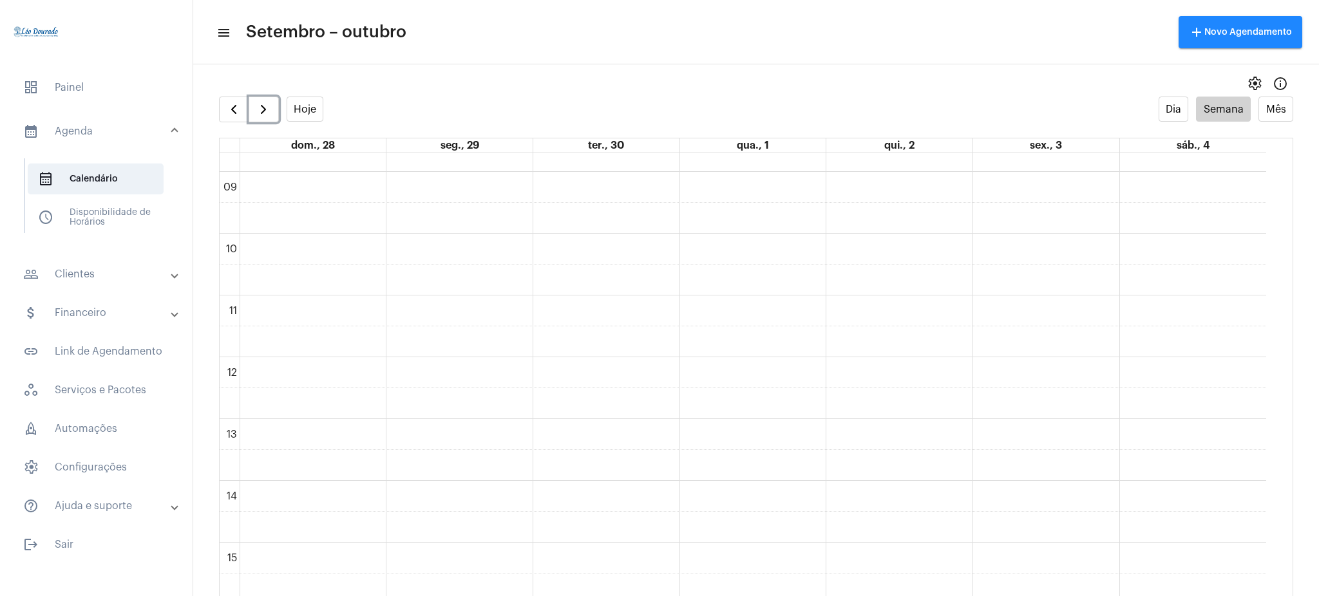
scroll to position [533, 0]
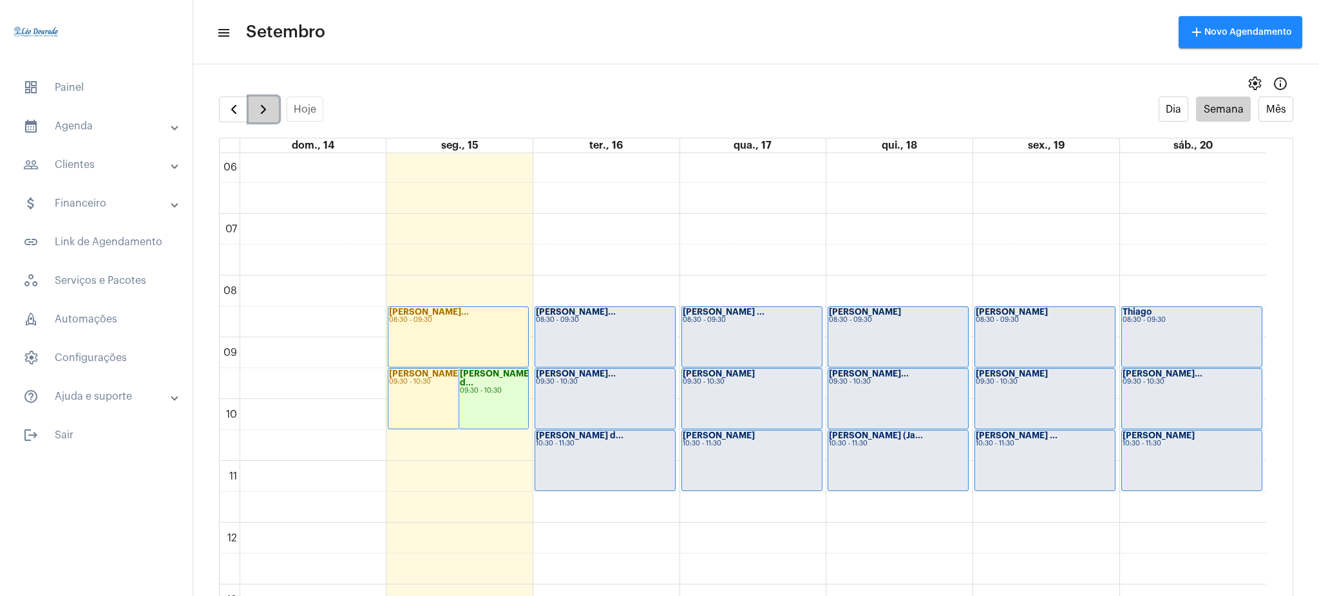
click at [258, 114] on span "button" at bounding box center [263, 109] width 15 height 15
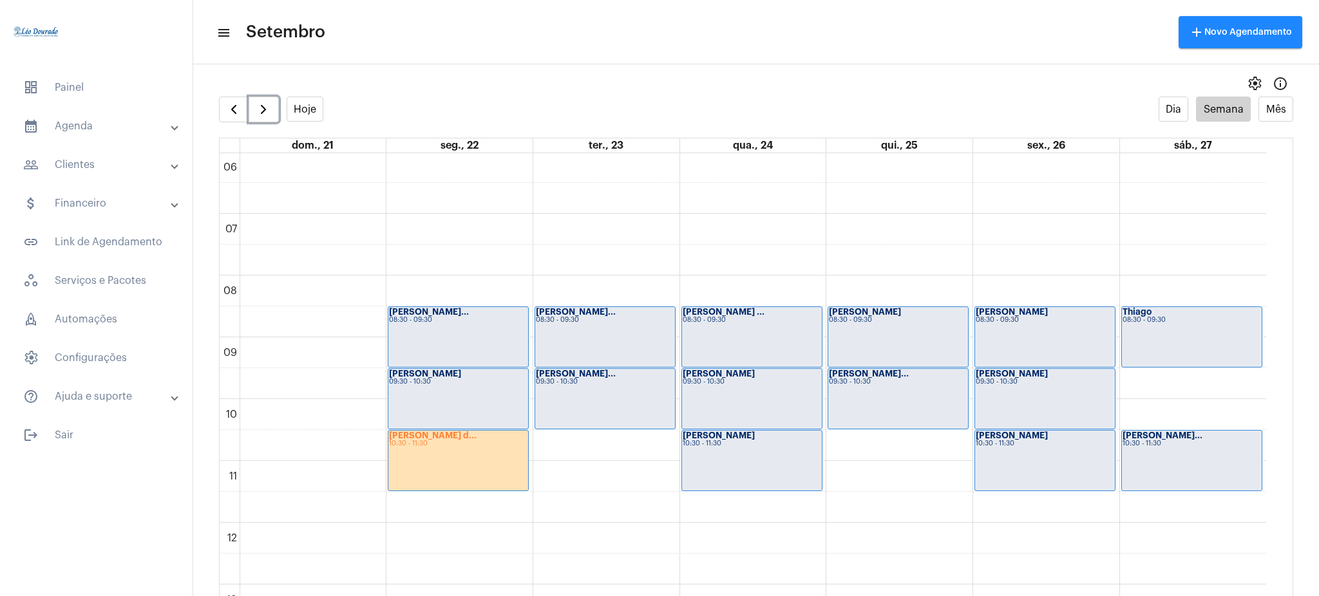
click at [458, 456] on div "Natália Alves d... 10:30 - 11:30" at bounding box center [458, 461] width 140 height 60
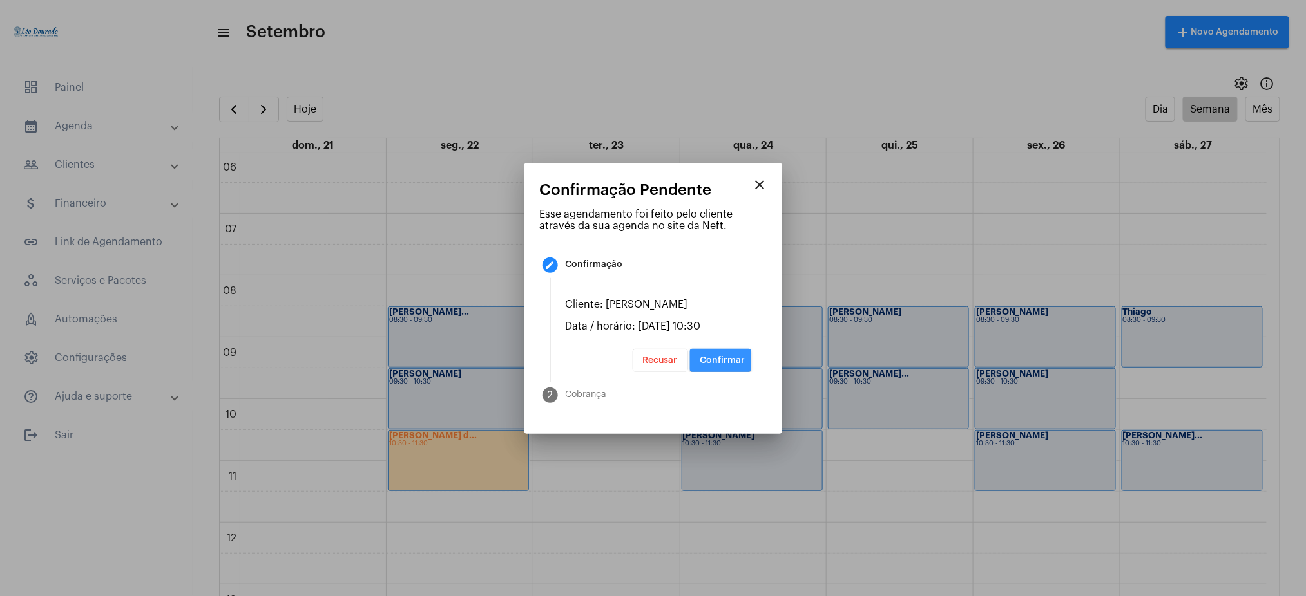
click at [737, 364] on span "Confirmar" at bounding box center [722, 360] width 45 height 9
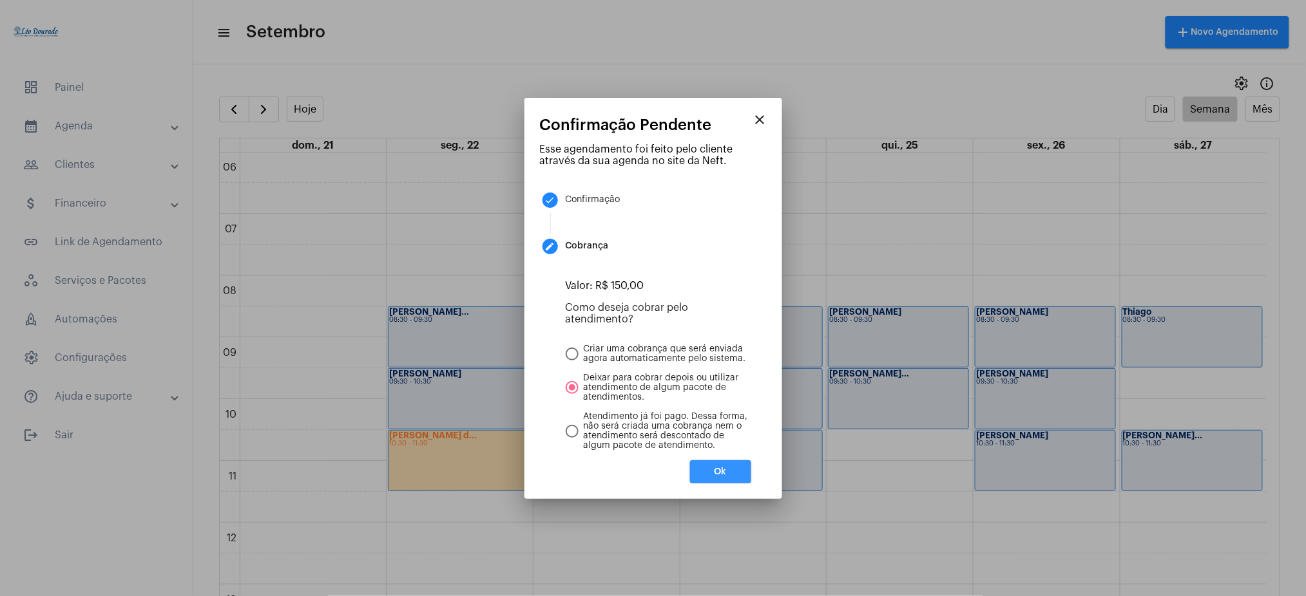
click at [716, 475] on span "Ok" at bounding box center [720, 472] width 12 height 9
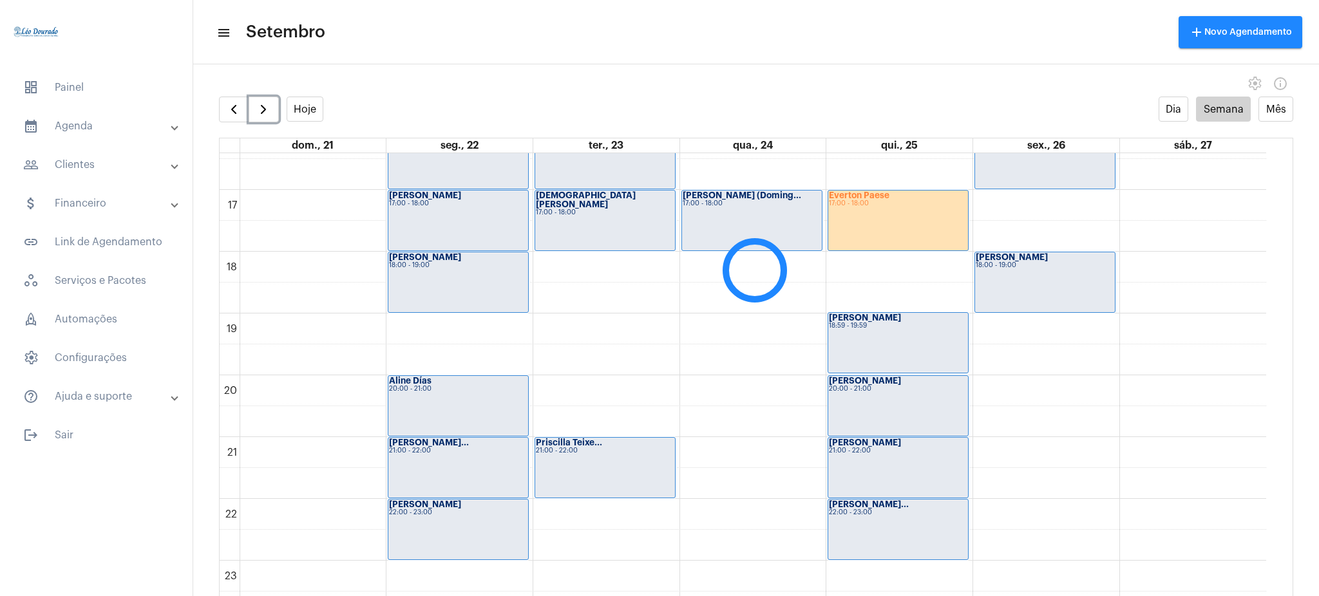
scroll to position [1002, 0]
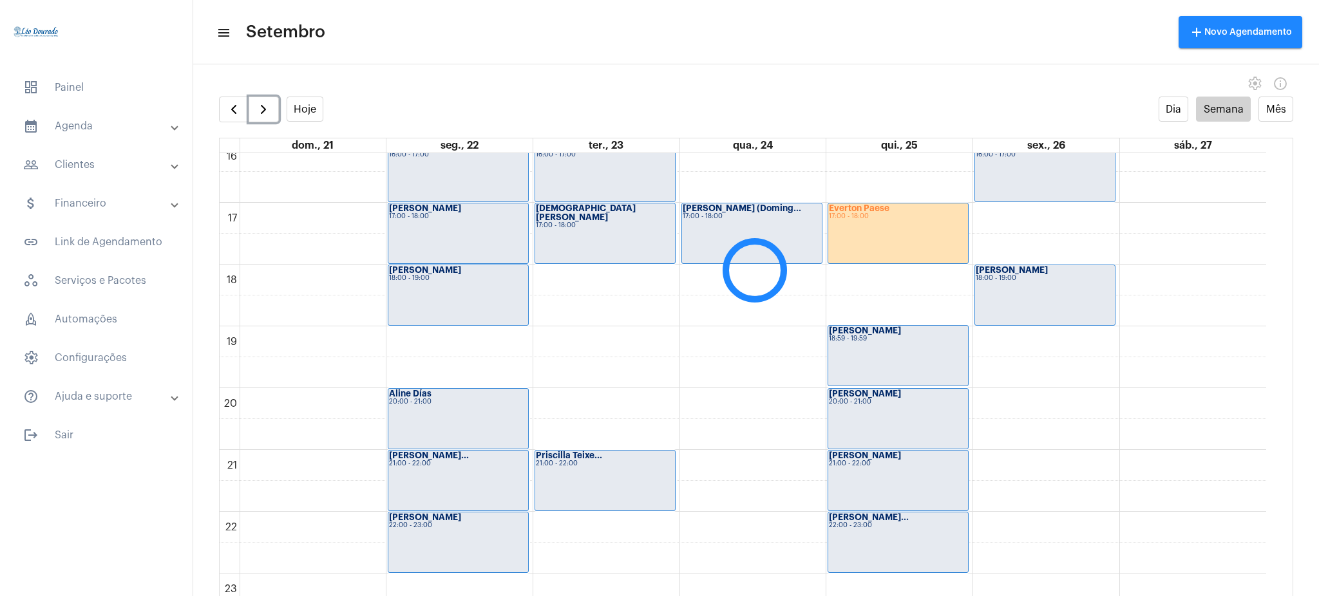
click at [884, 215] on div "17:00 - 18:00" at bounding box center [898, 216] width 138 height 7
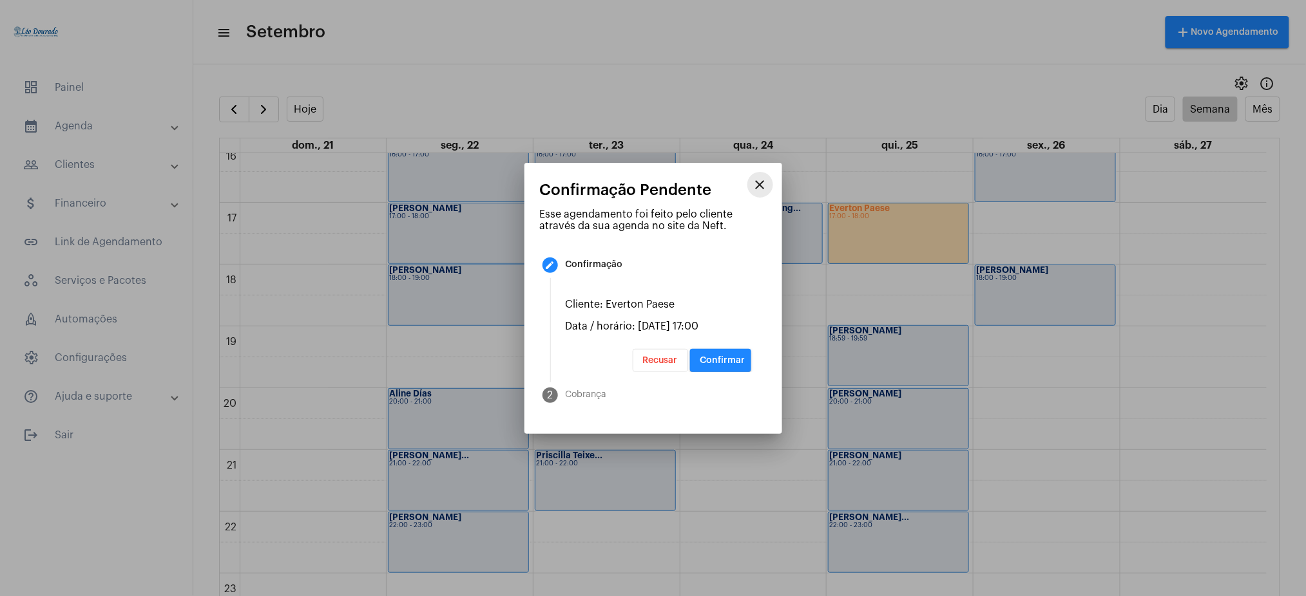
click at [754, 180] on mat-icon "close" at bounding box center [759, 184] width 15 height 15
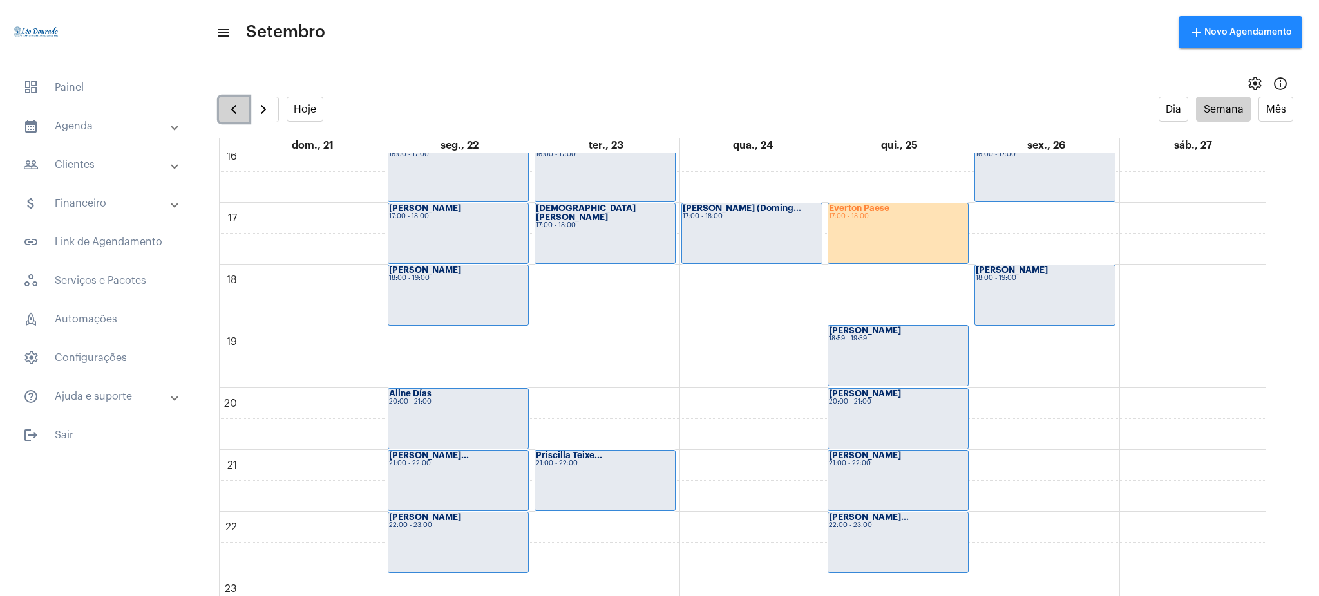
click at [236, 110] on span "button" at bounding box center [233, 109] width 15 height 15
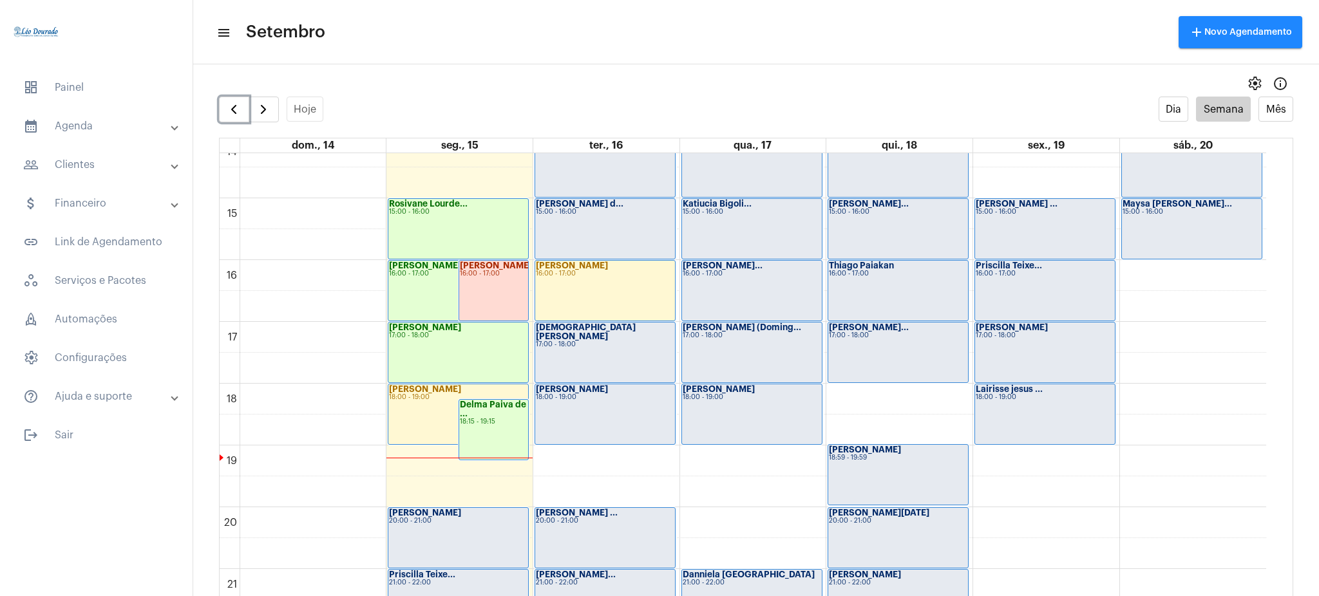
scroll to position [805, 0]
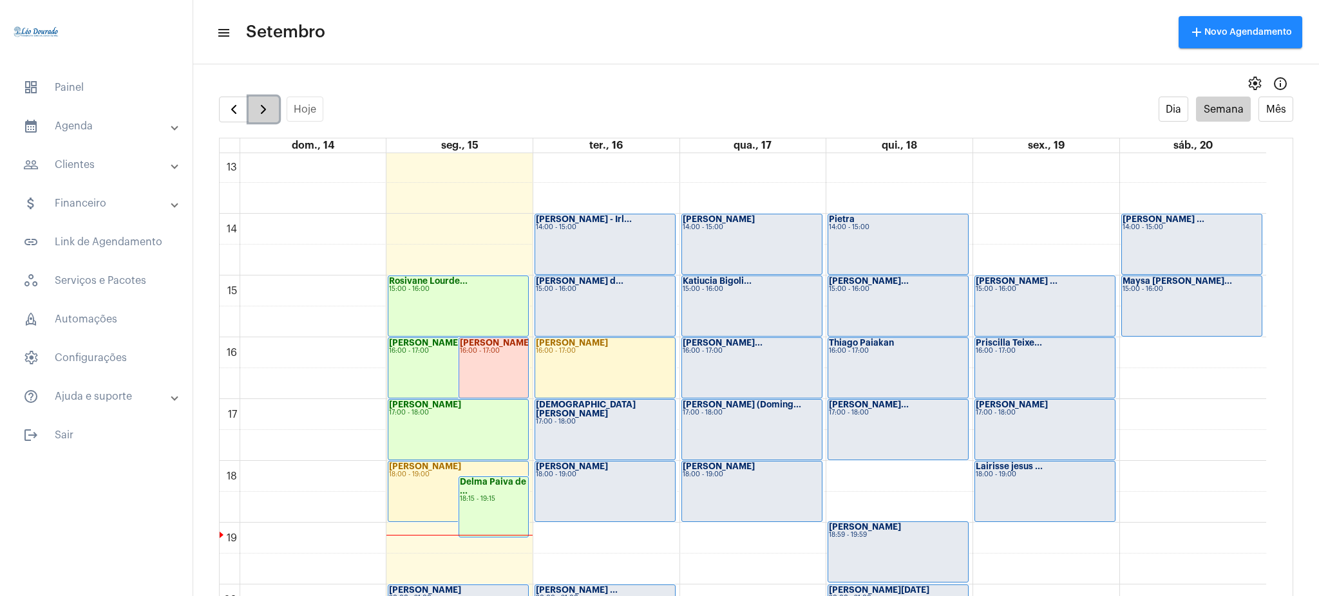
click at [276, 117] on button "button" at bounding box center [264, 110] width 30 height 26
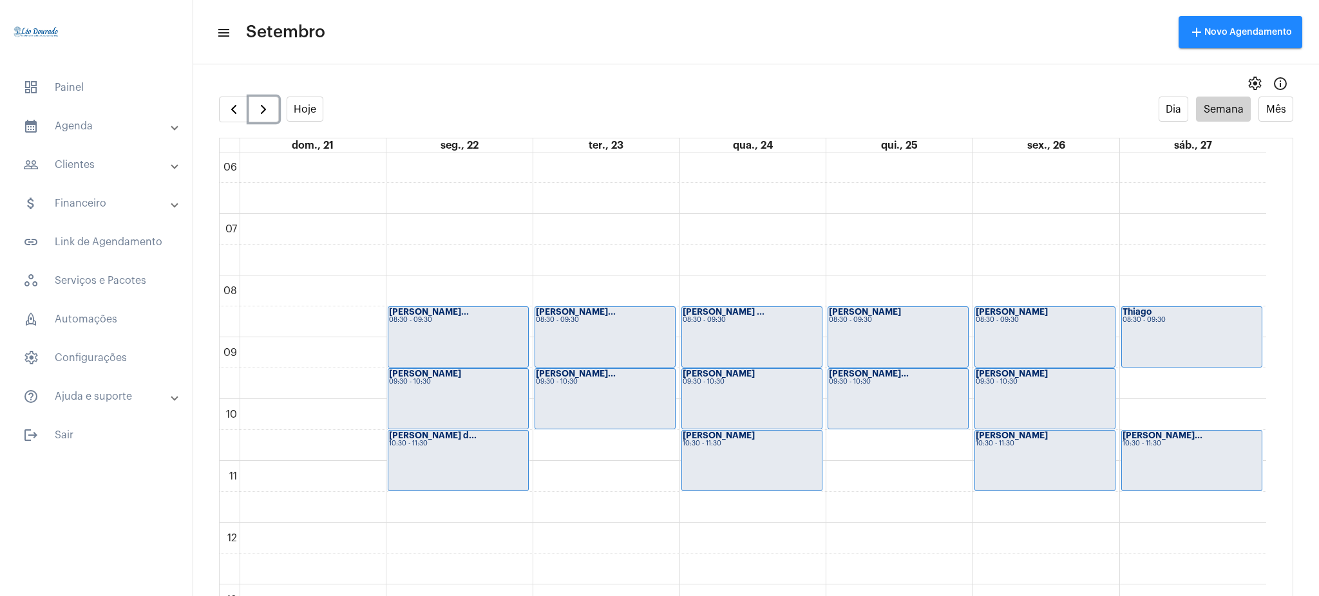
scroll to position [371, 0]
click at [278, 117] on button "button" at bounding box center [264, 110] width 30 height 26
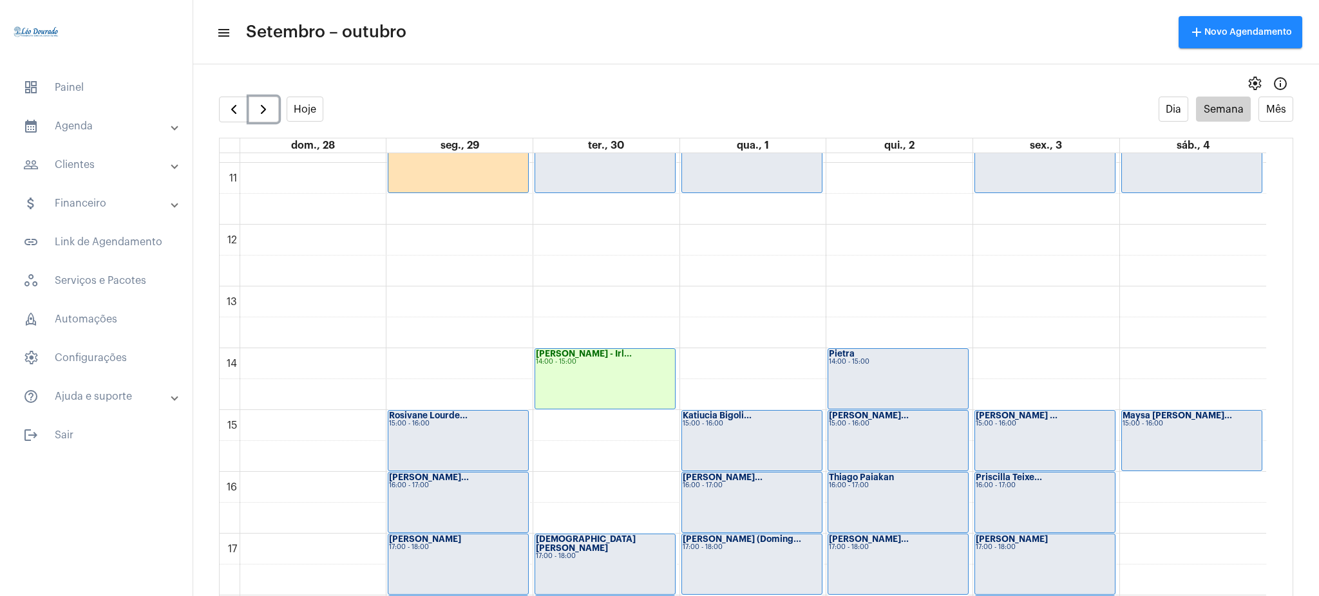
scroll to position [698, 0]
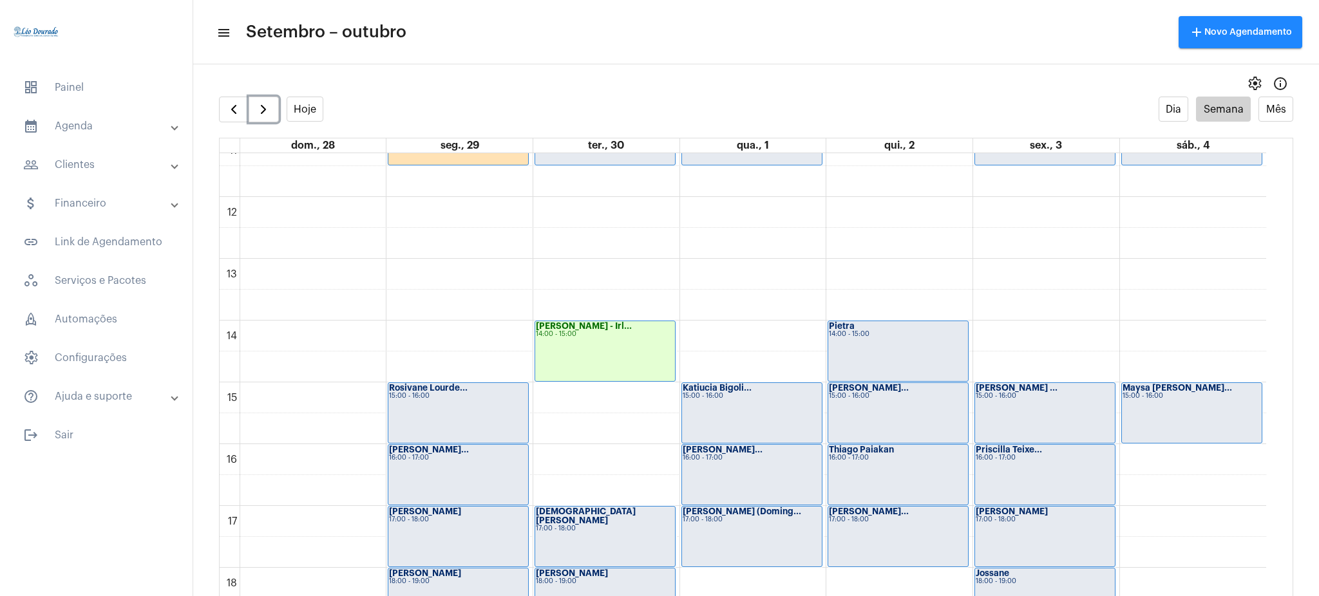
click at [594, 353] on div "Ana Mello - Irl... 14:00 - 15:00" at bounding box center [605, 351] width 140 height 60
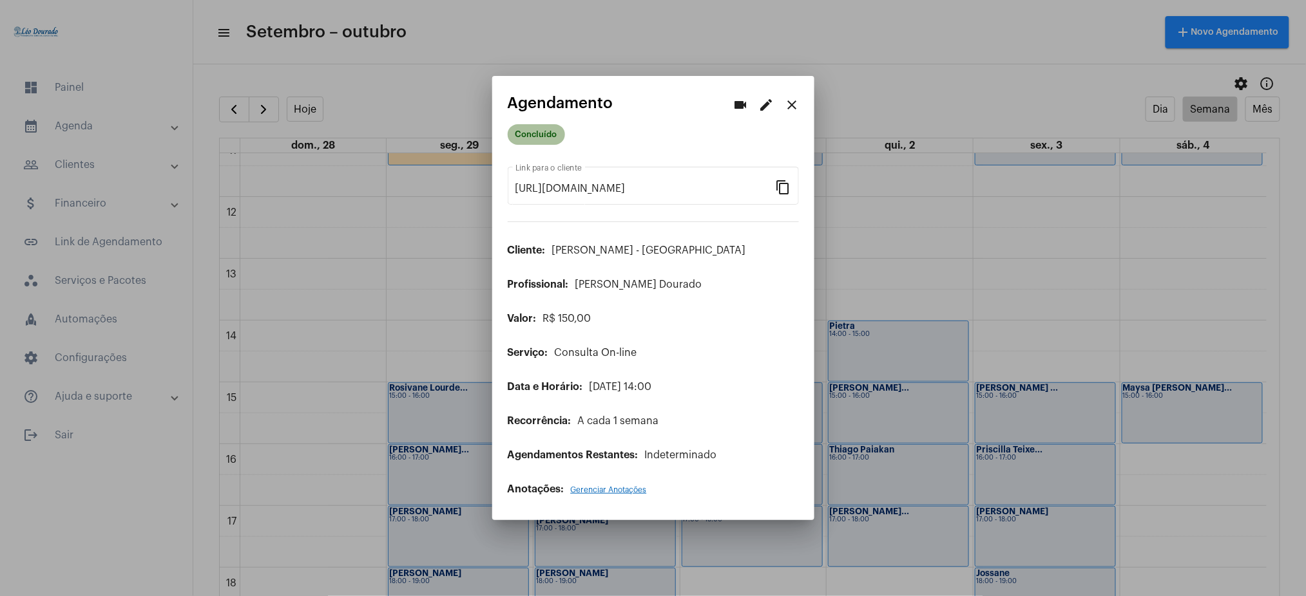
click at [526, 137] on mat-chip "Concluído" at bounding box center [536, 134] width 57 height 21
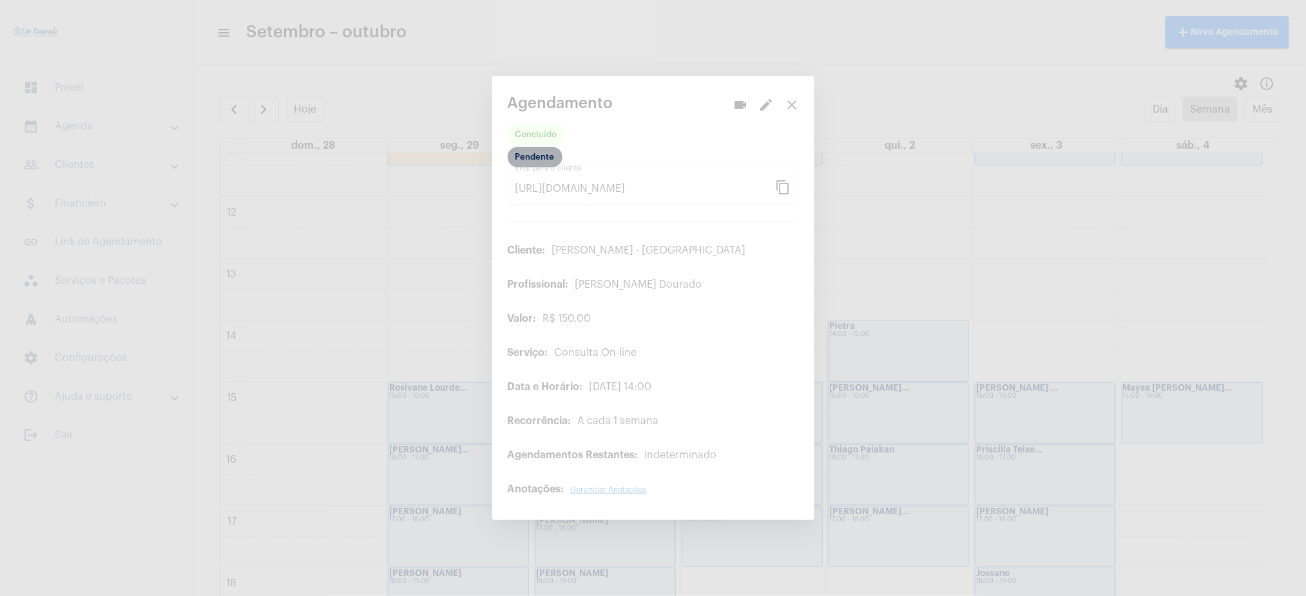
click at [542, 151] on mat-chip "Pendente" at bounding box center [535, 157] width 55 height 21
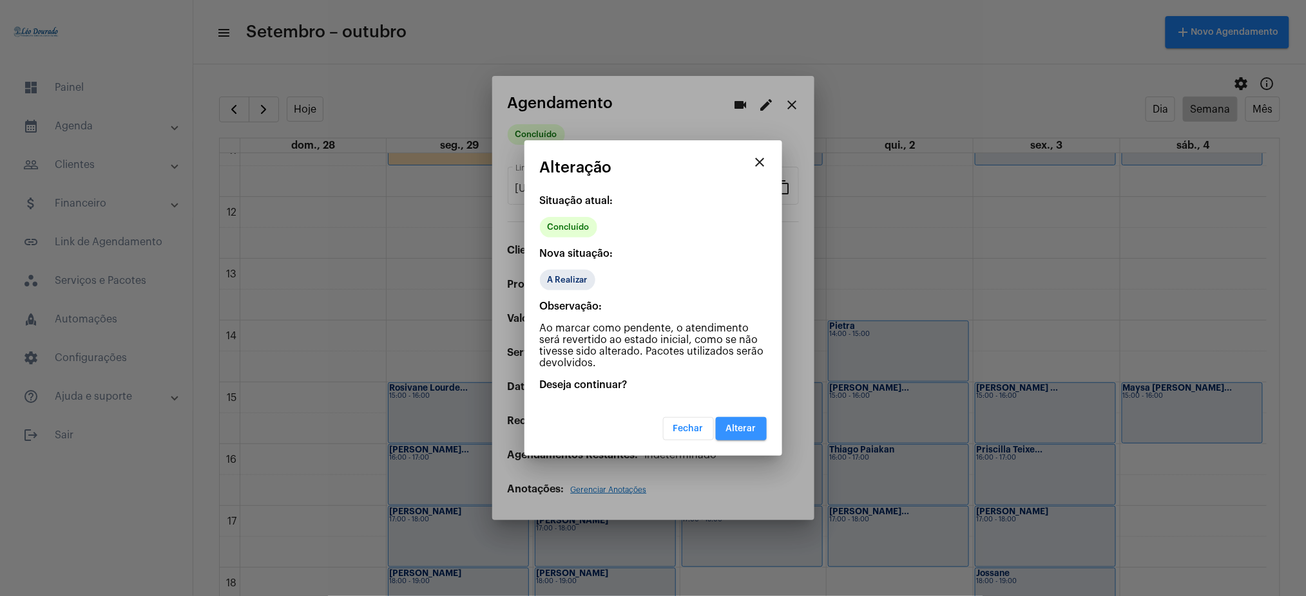
click at [751, 436] on button "Alterar" at bounding box center [741, 428] width 51 height 23
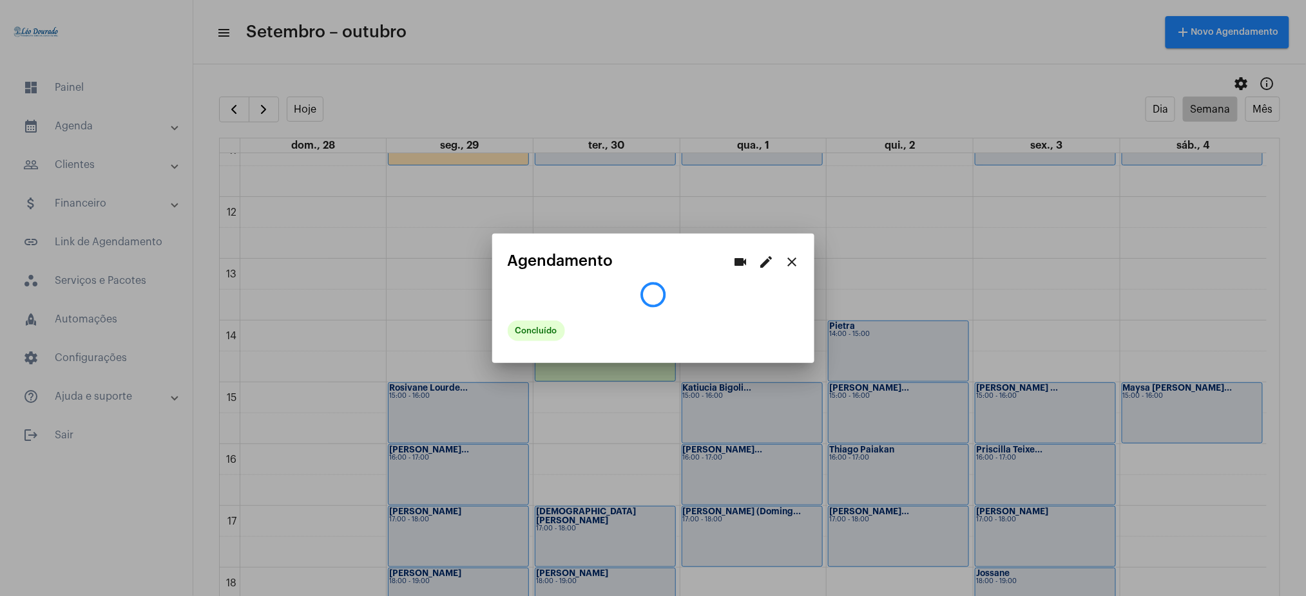
click at [822, 252] on div at bounding box center [653, 298] width 1306 height 596
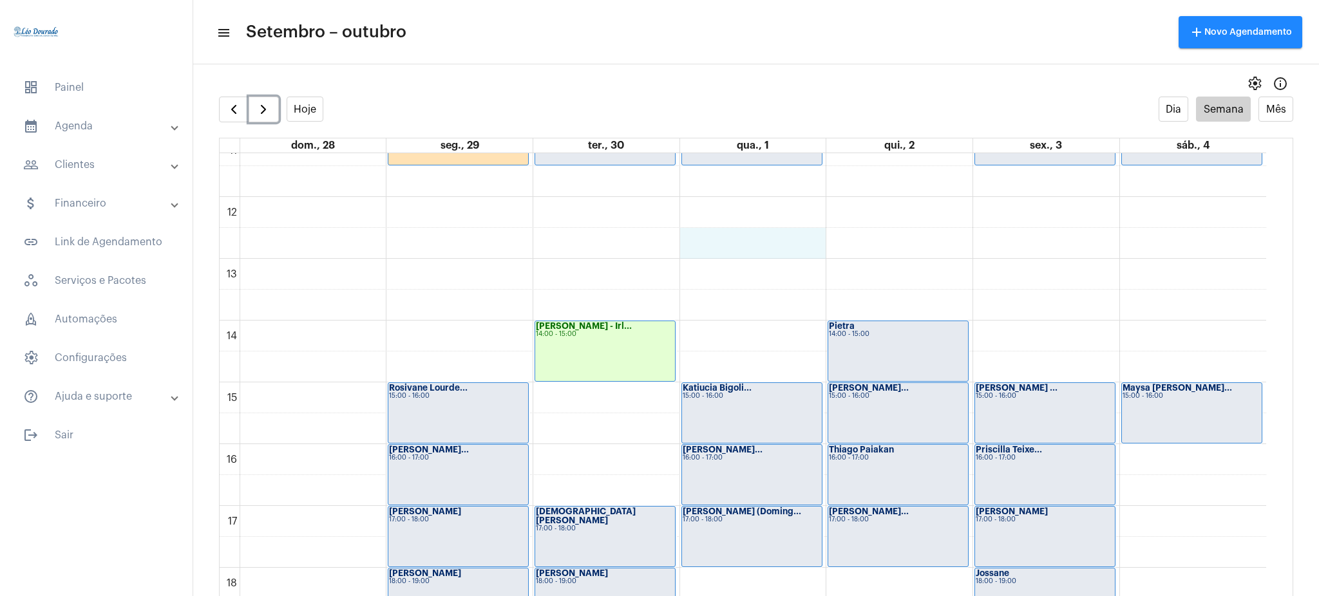
click at [819, 254] on div "00 01 02 03 04 05 06 07 08 09 10 11 12 13 14 15 16 17 18 19 20 21 22 23 Isabell…" at bounding box center [743, 197] width 1047 height 1484
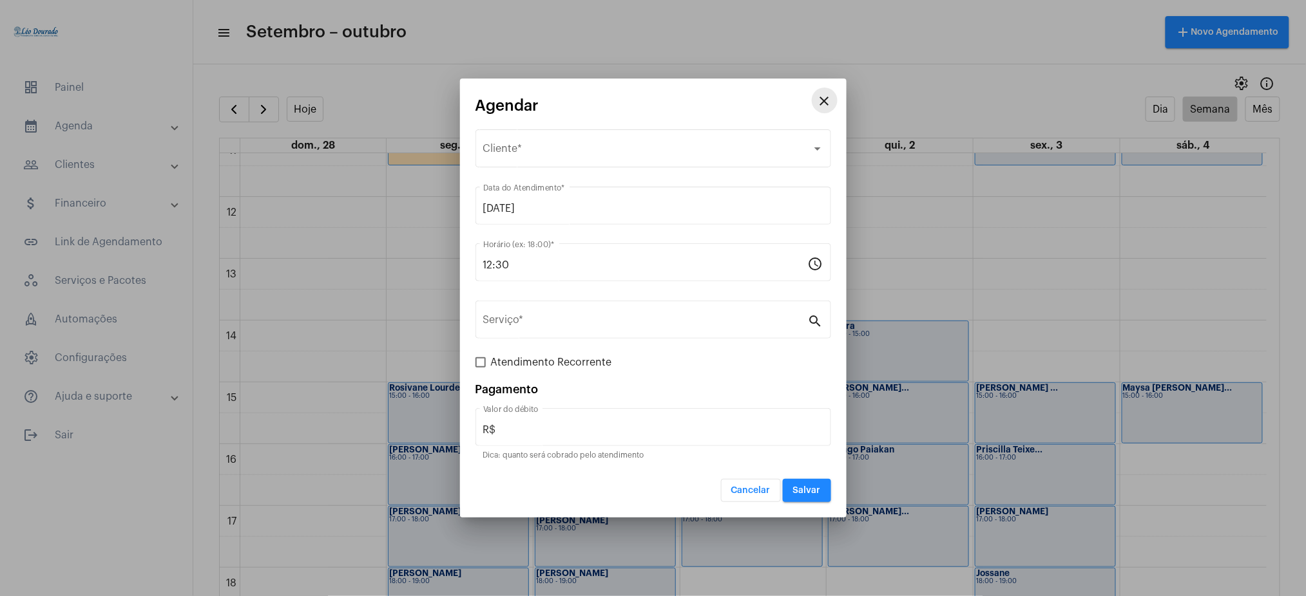
click at [821, 104] on mat-icon "close" at bounding box center [824, 100] width 15 height 15
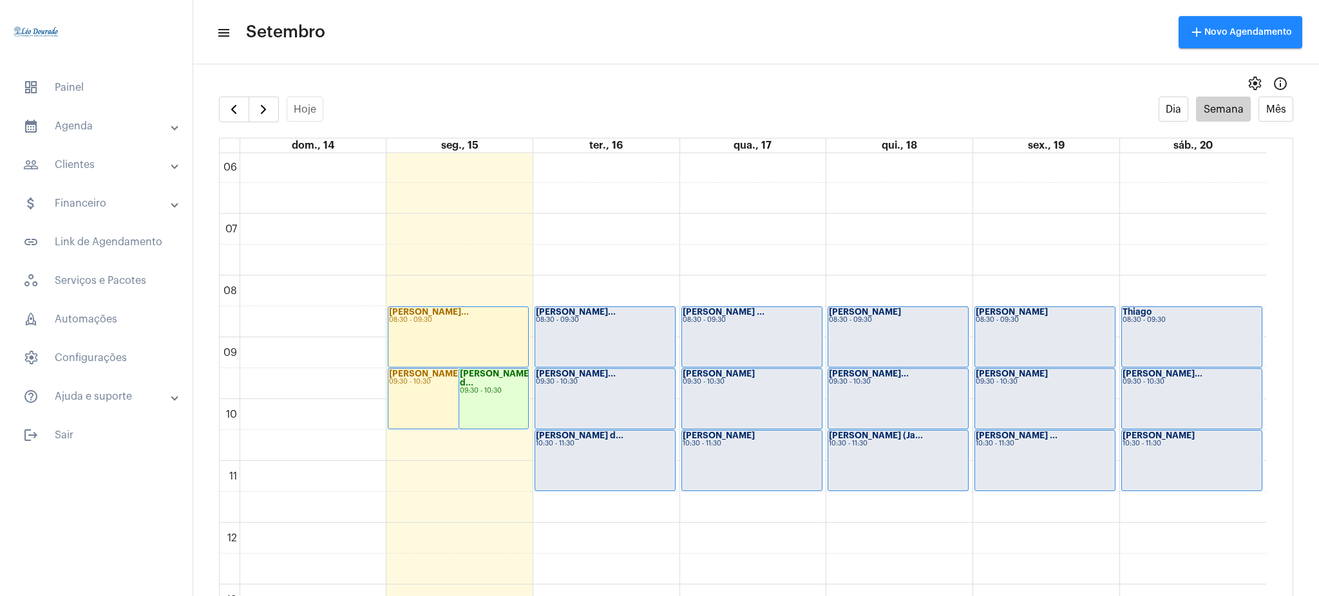
click at [255, 95] on div "settings info_outlined" at bounding box center [756, 84] width 1126 height 26
click at [269, 108] on span "button" at bounding box center [263, 109] width 15 height 15
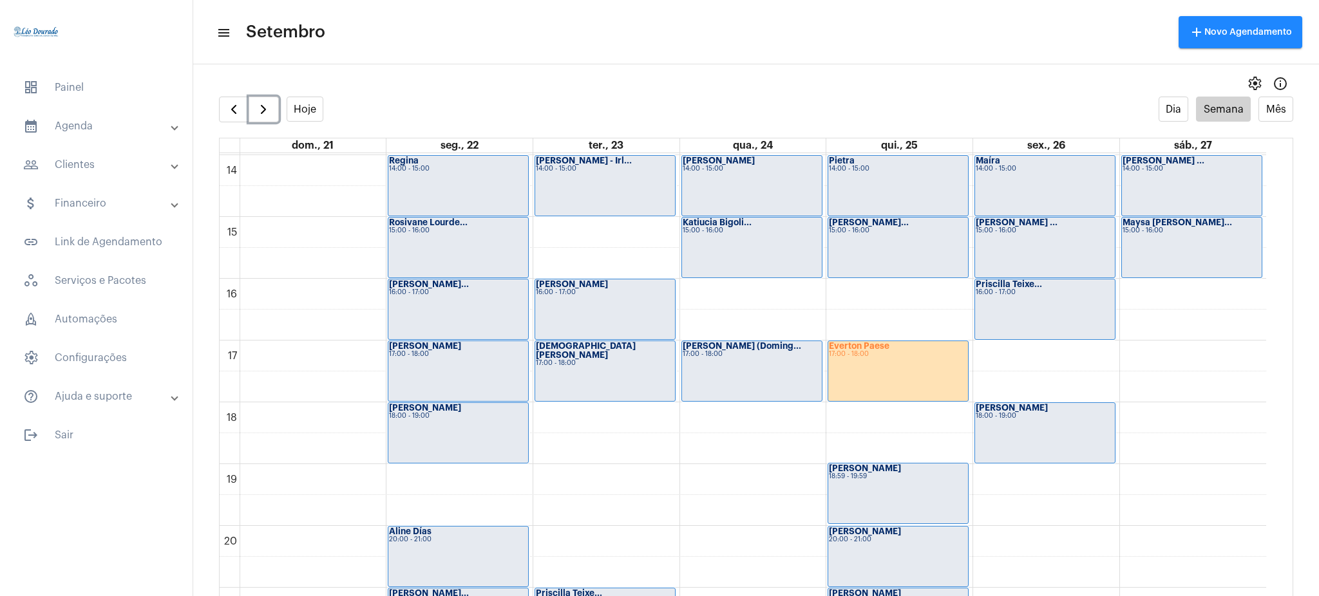
scroll to position [850, 0]
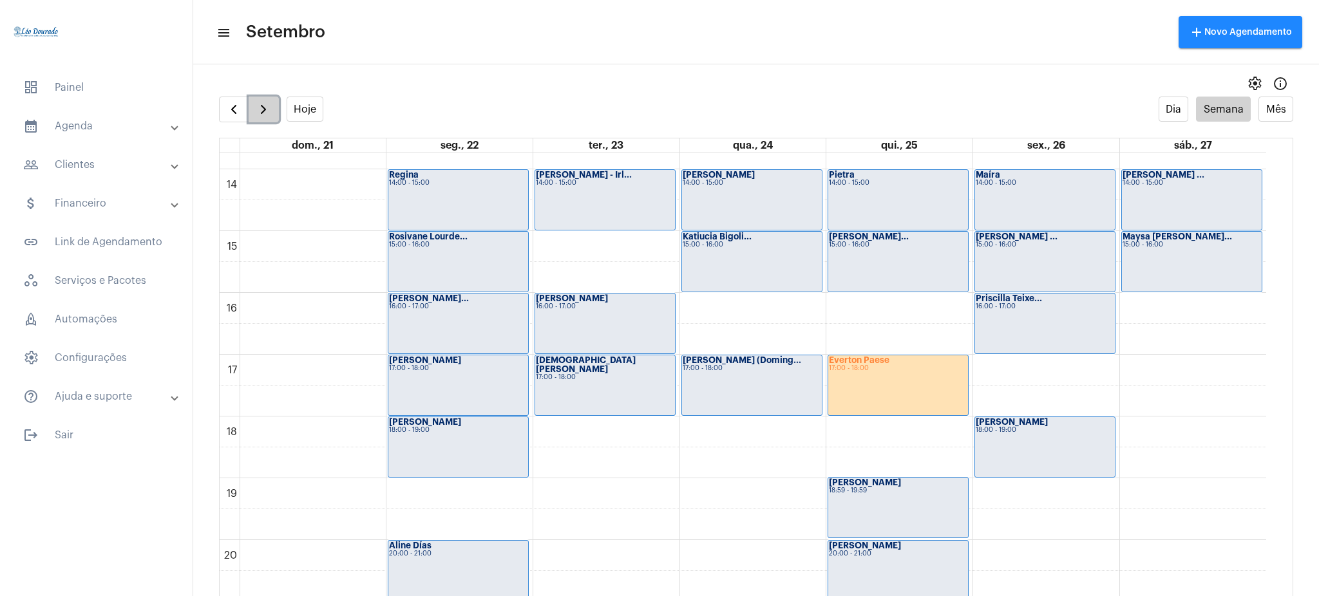
click at [258, 98] on button "button" at bounding box center [264, 110] width 30 height 26
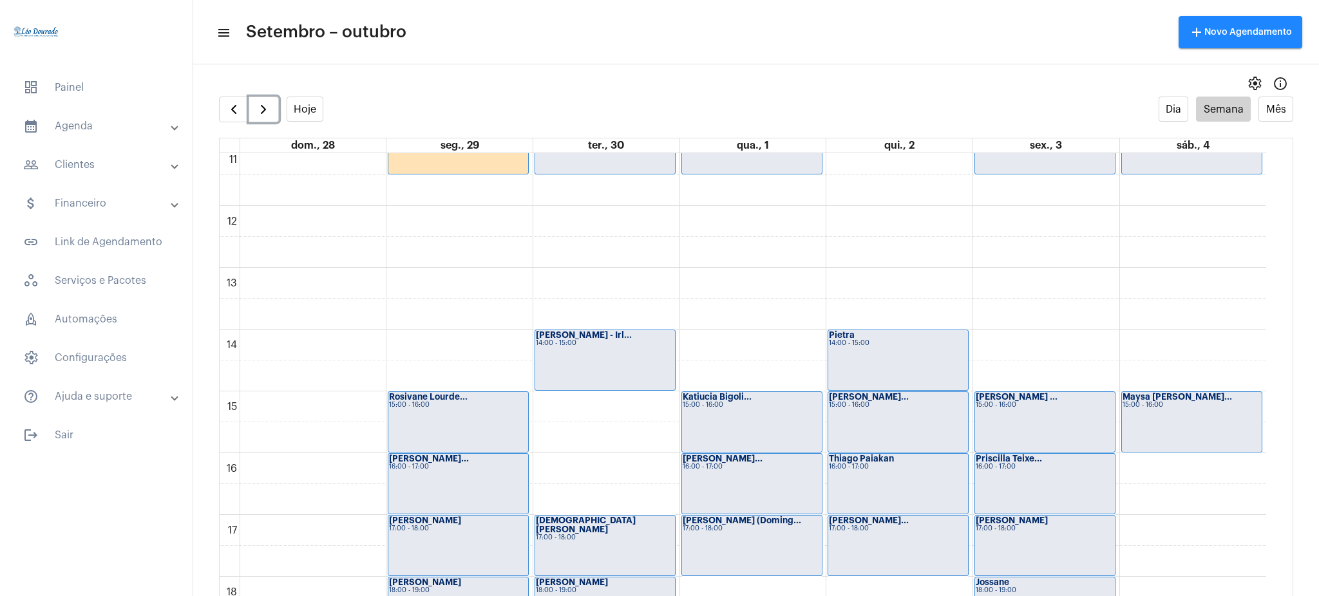
scroll to position [671, 0]
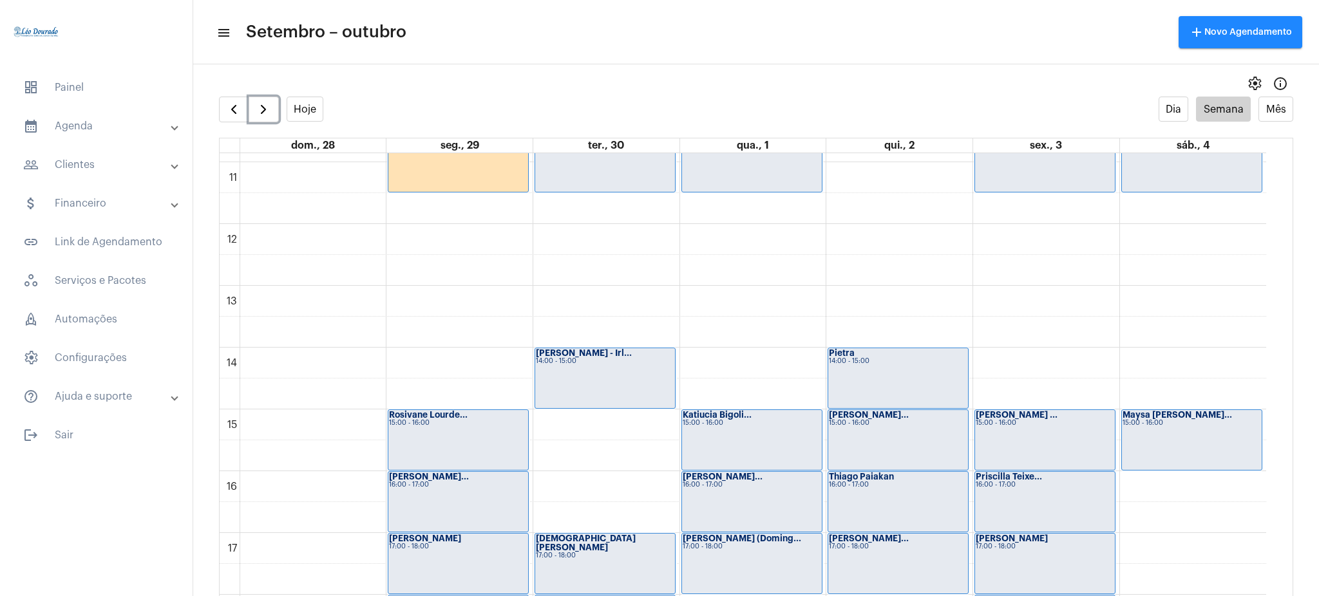
click at [249, 97] on button "button" at bounding box center [264, 110] width 30 height 26
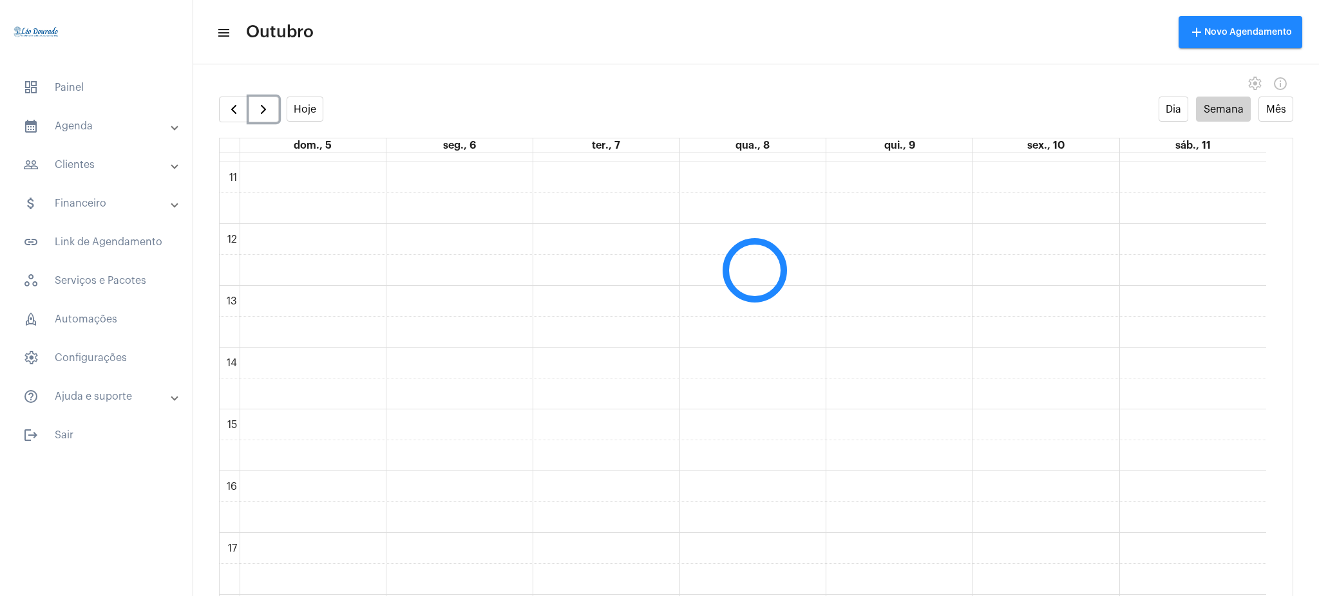
scroll to position [372, 0]
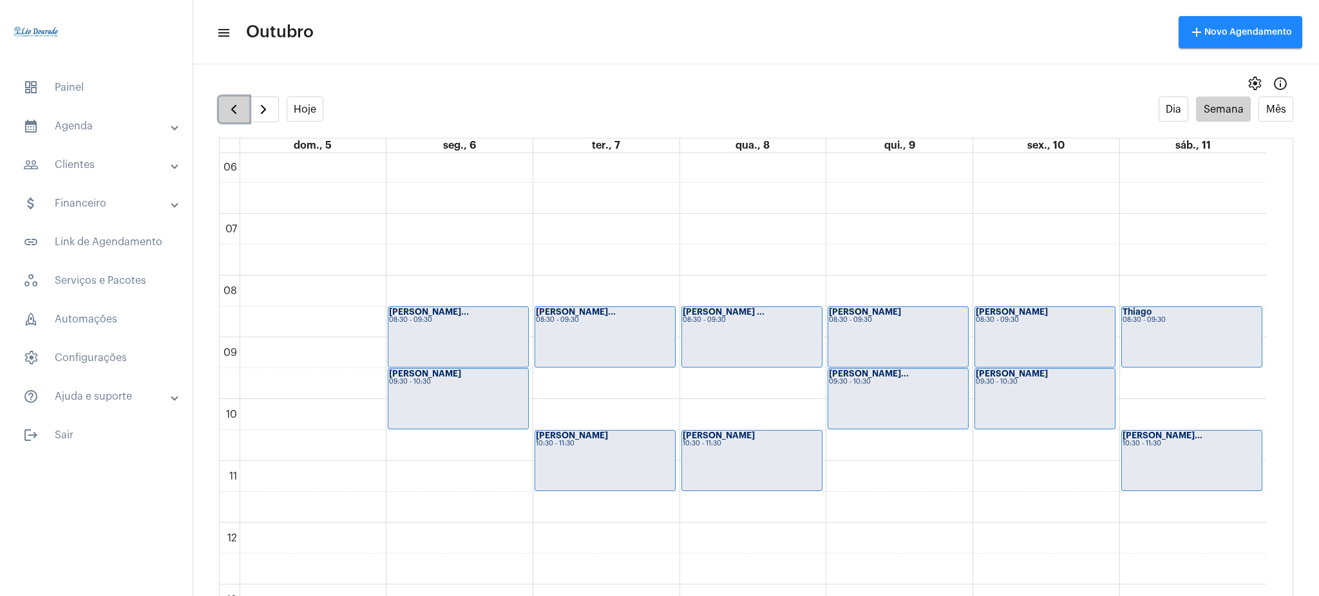
click at [229, 99] on button "button" at bounding box center [234, 110] width 30 height 26
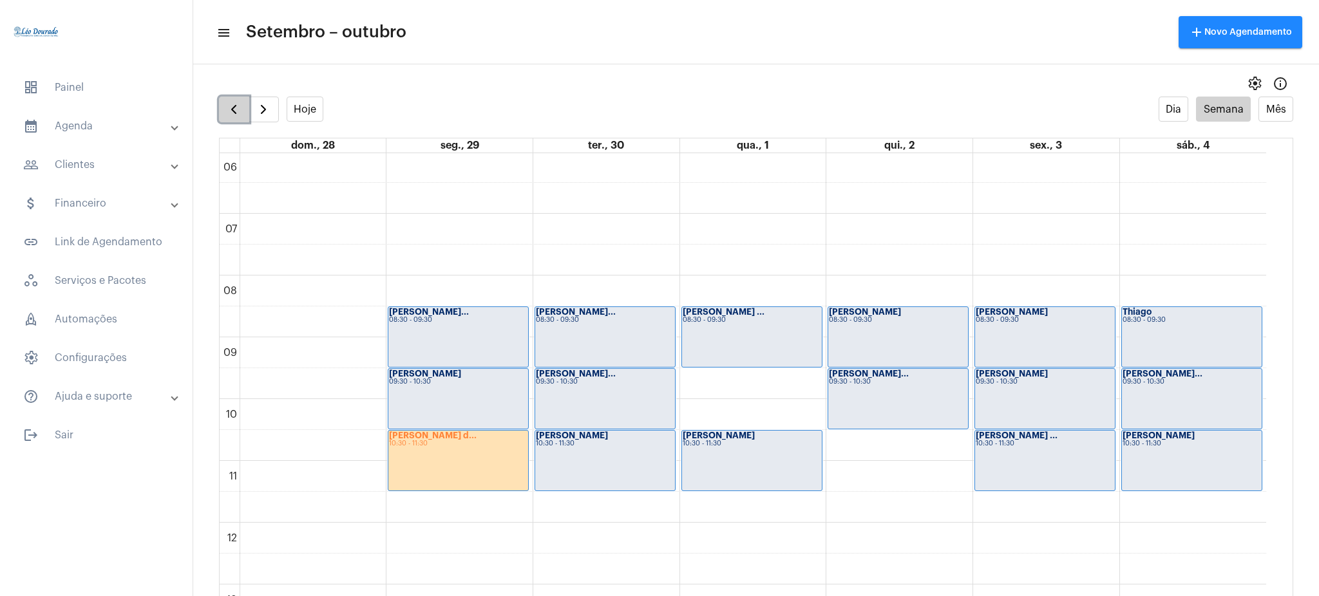
click at [219, 97] on button "button" at bounding box center [234, 110] width 30 height 26
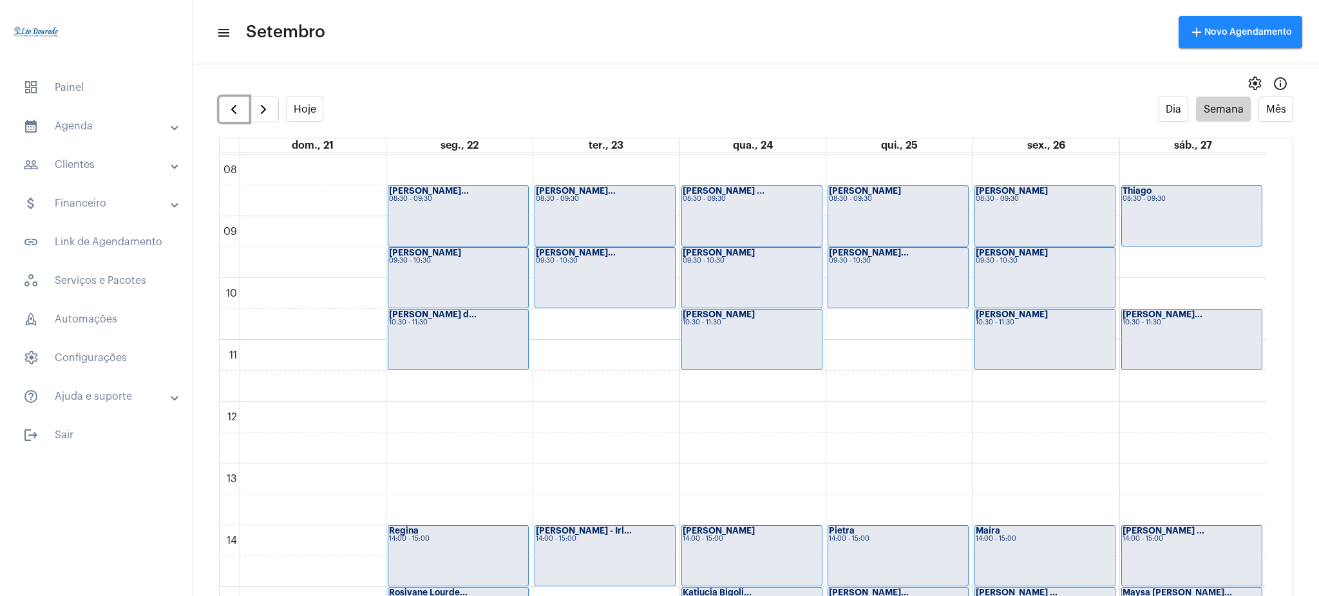
scroll to position [489, 0]
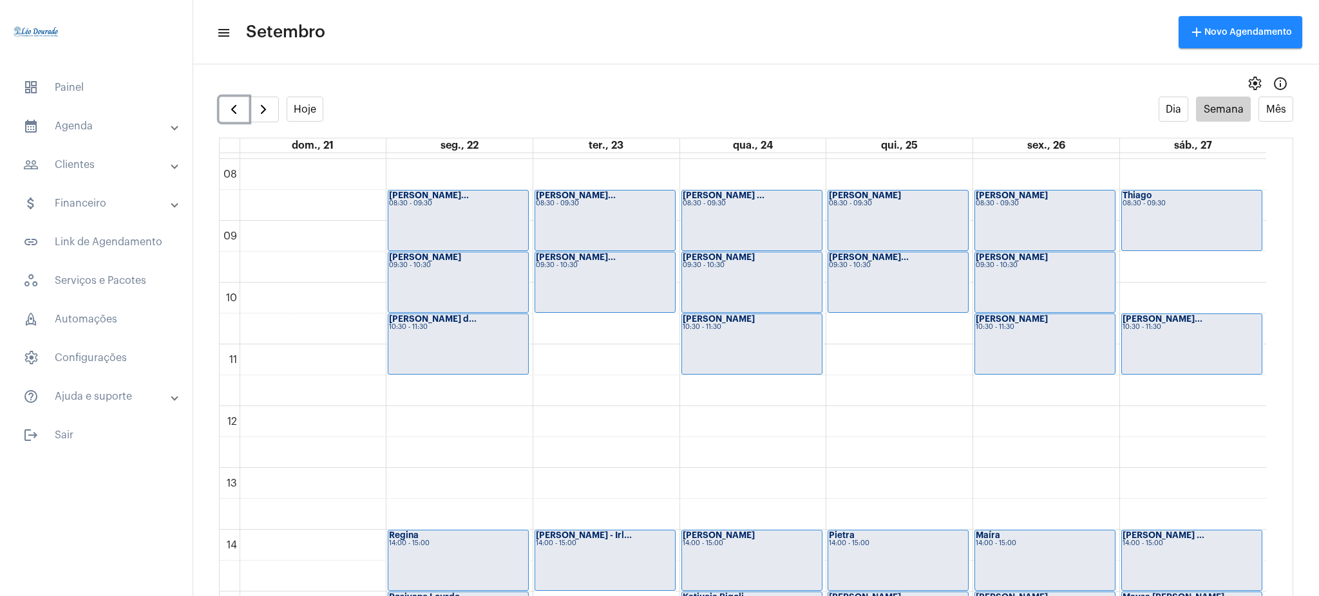
drag, startPoint x: 1263, startPoint y: 353, endPoint x: 1275, endPoint y: 363, distance: 16.0
click at [1275, 363] on div "00 01 02 03 04 05 06 07 08 09 10 11 12 13 14 15 16 17 18 19 20 21 22 23 Isabell…" at bounding box center [756, 387] width 1073 height 468
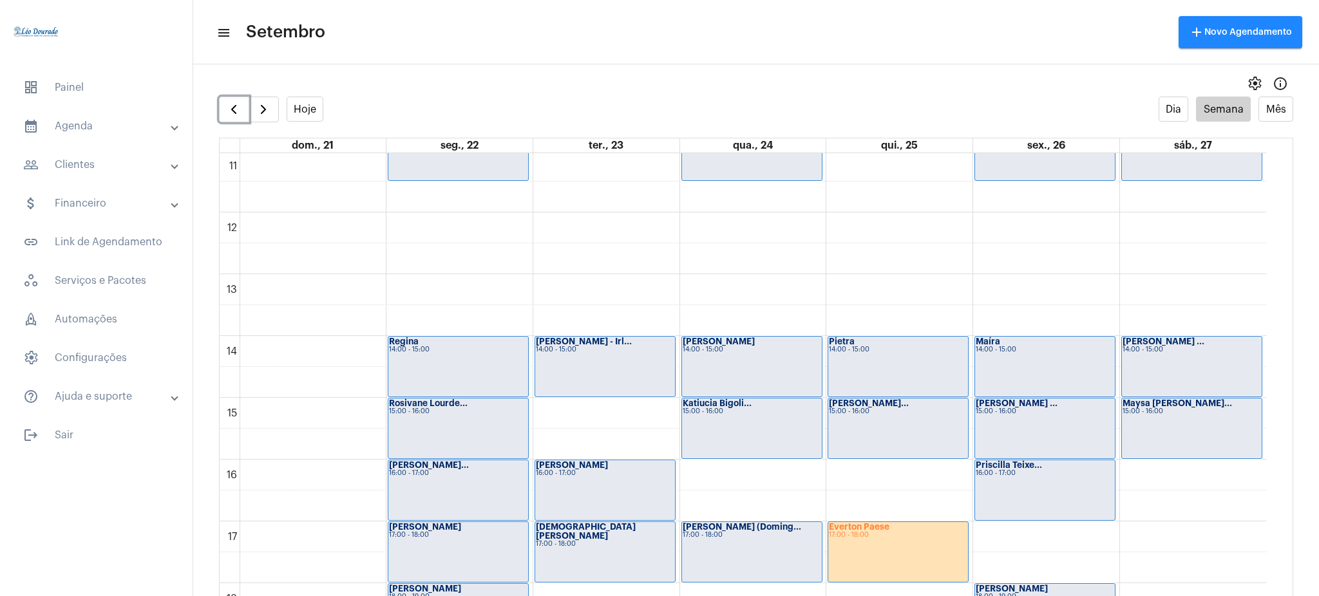
scroll to position [743, 0]
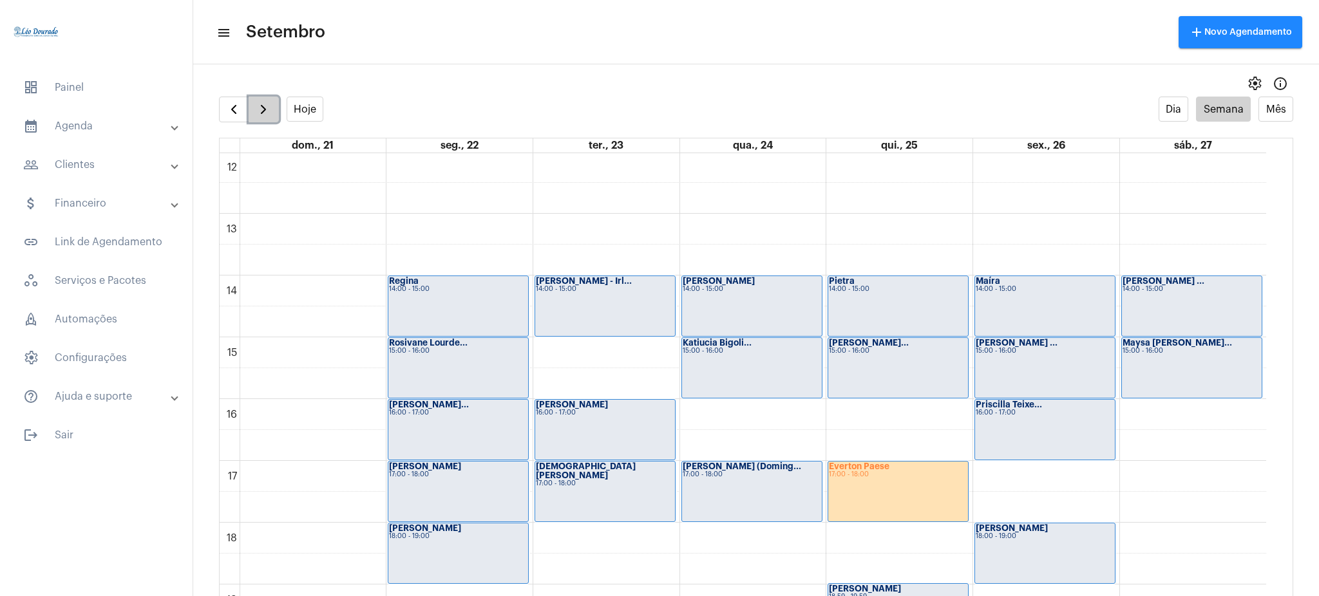
click at [270, 111] on span "button" at bounding box center [263, 109] width 15 height 15
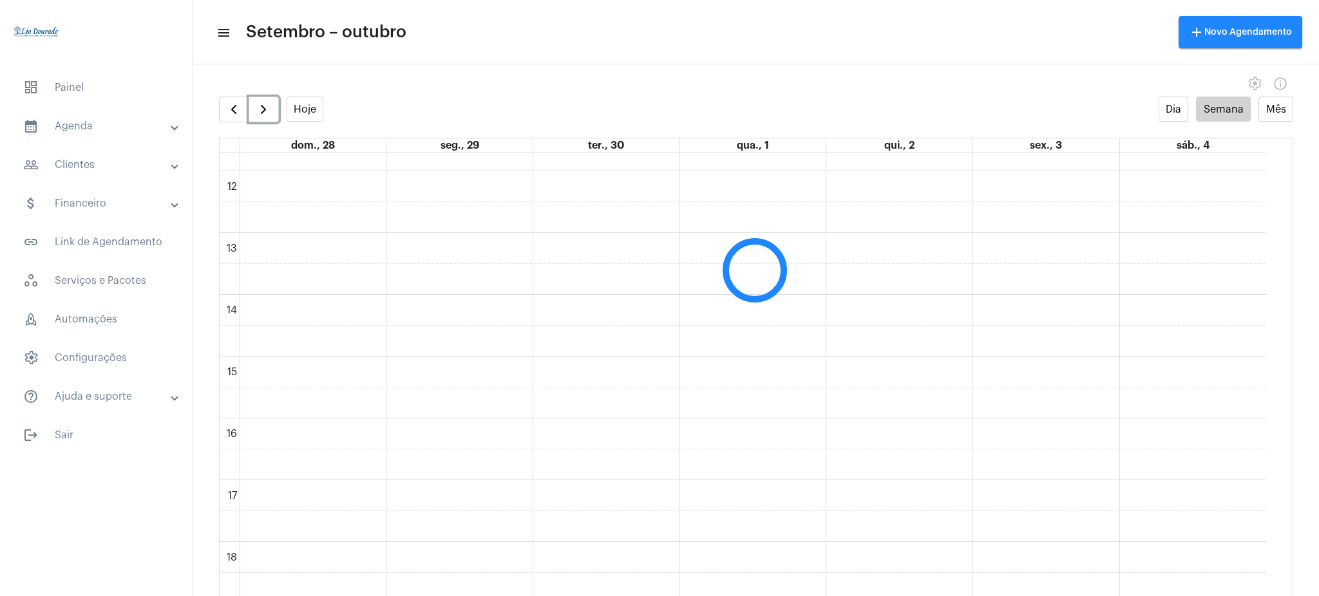
scroll to position [732, 0]
click at [244, 104] on button "button" at bounding box center [234, 110] width 30 height 26
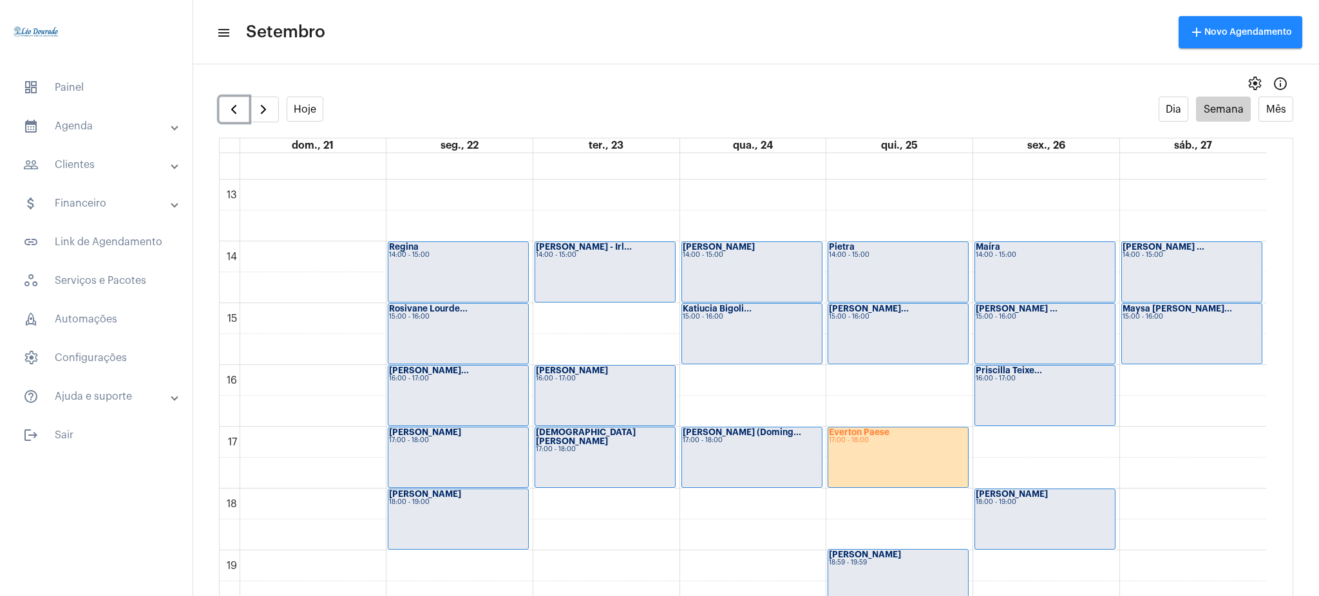
scroll to position [761, 0]
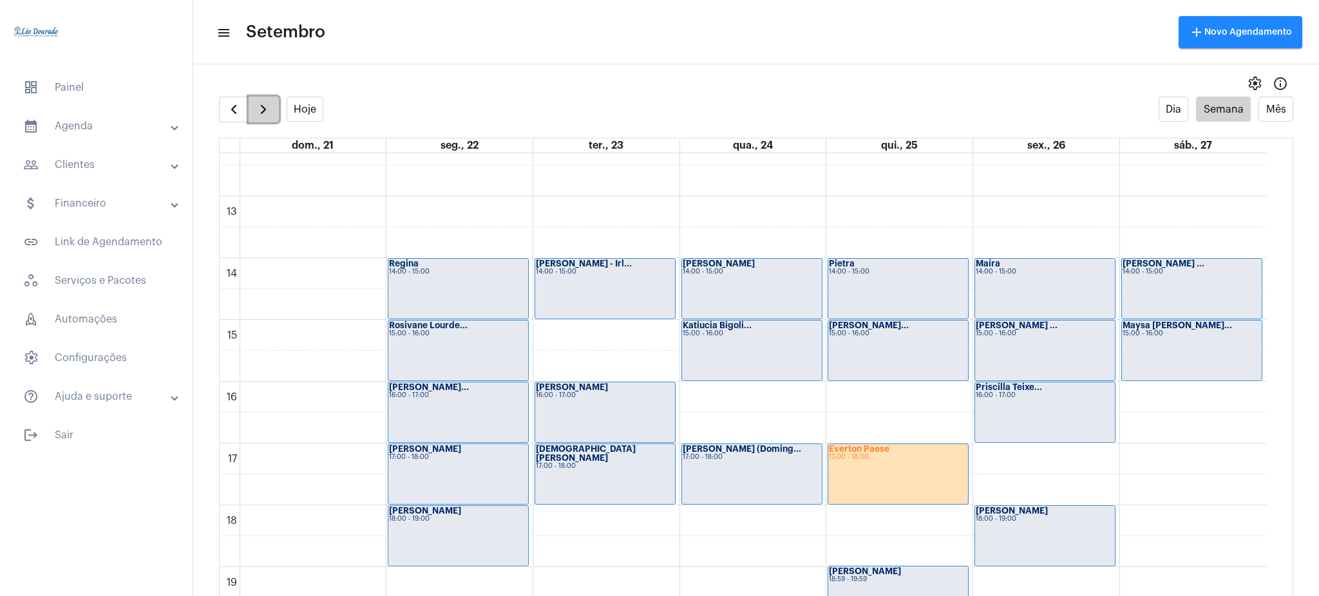
click at [264, 99] on button "button" at bounding box center [264, 110] width 30 height 26
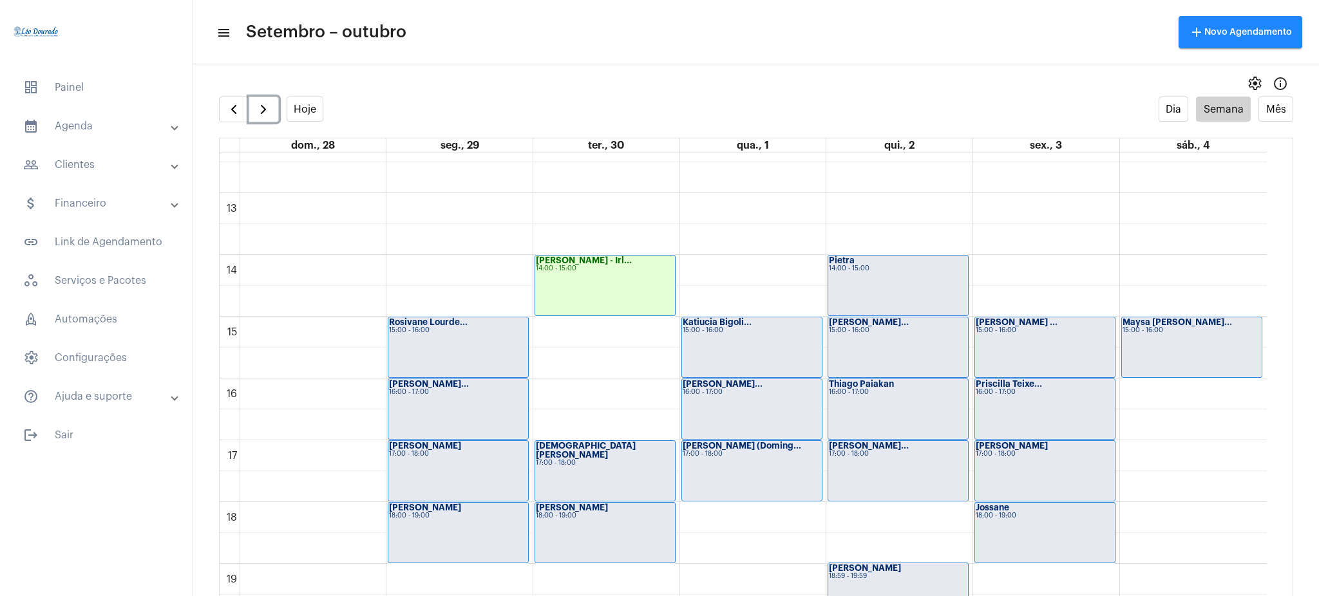
scroll to position [743, 0]
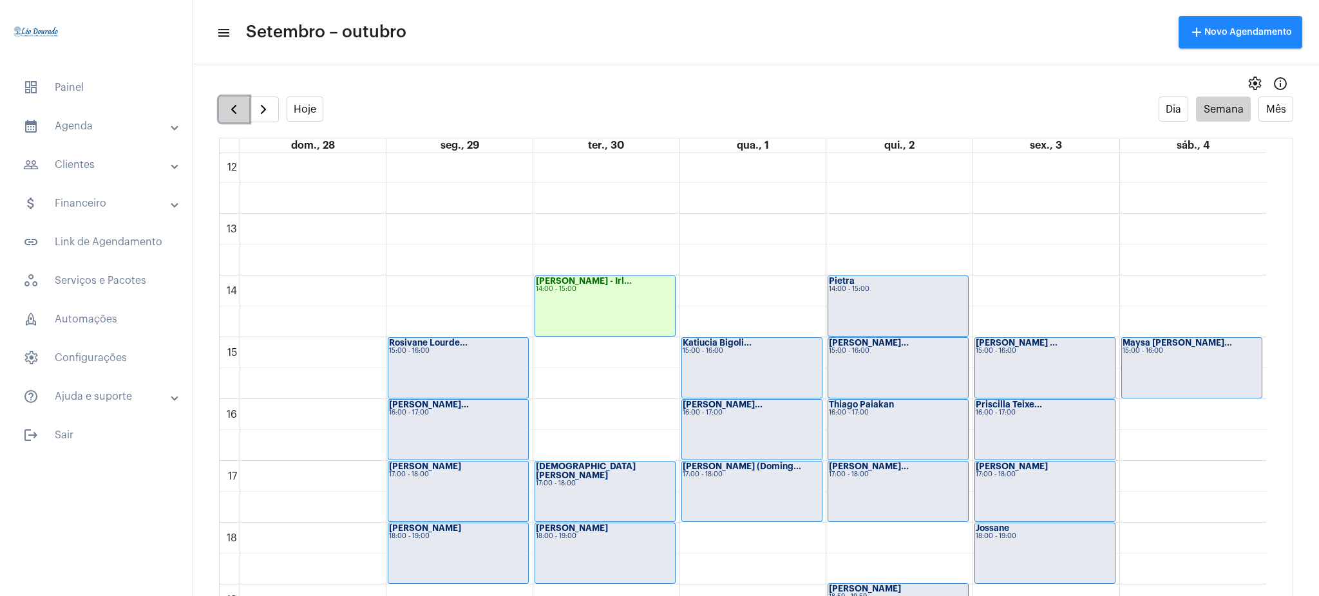
click at [231, 107] on span "button" at bounding box center [233, 109] width 15 height 15
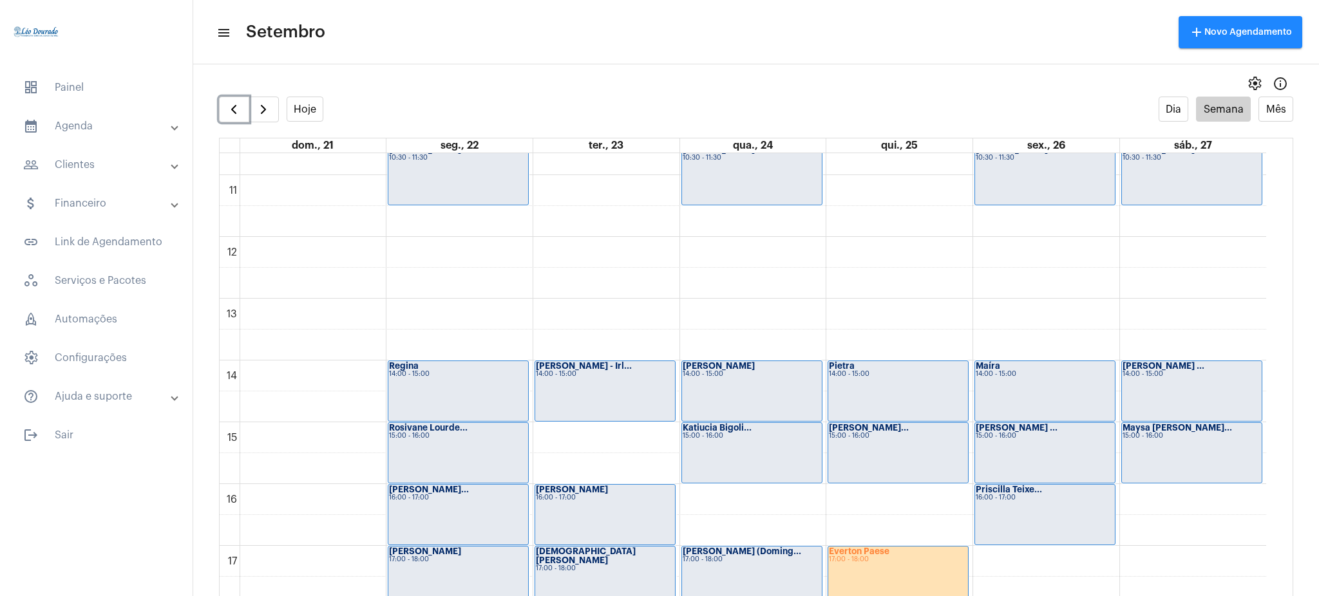
scroll to position [654, 0]
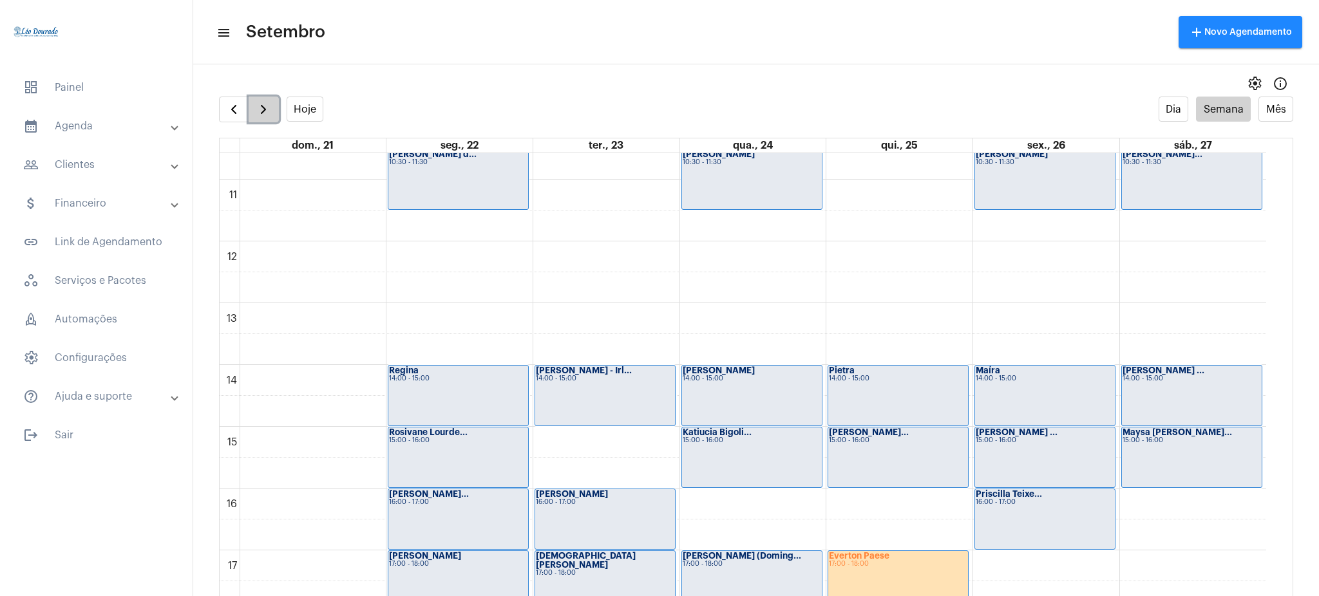
click at [270, 114] on span "button" at bounding box center [263, 109] width 15 height 15
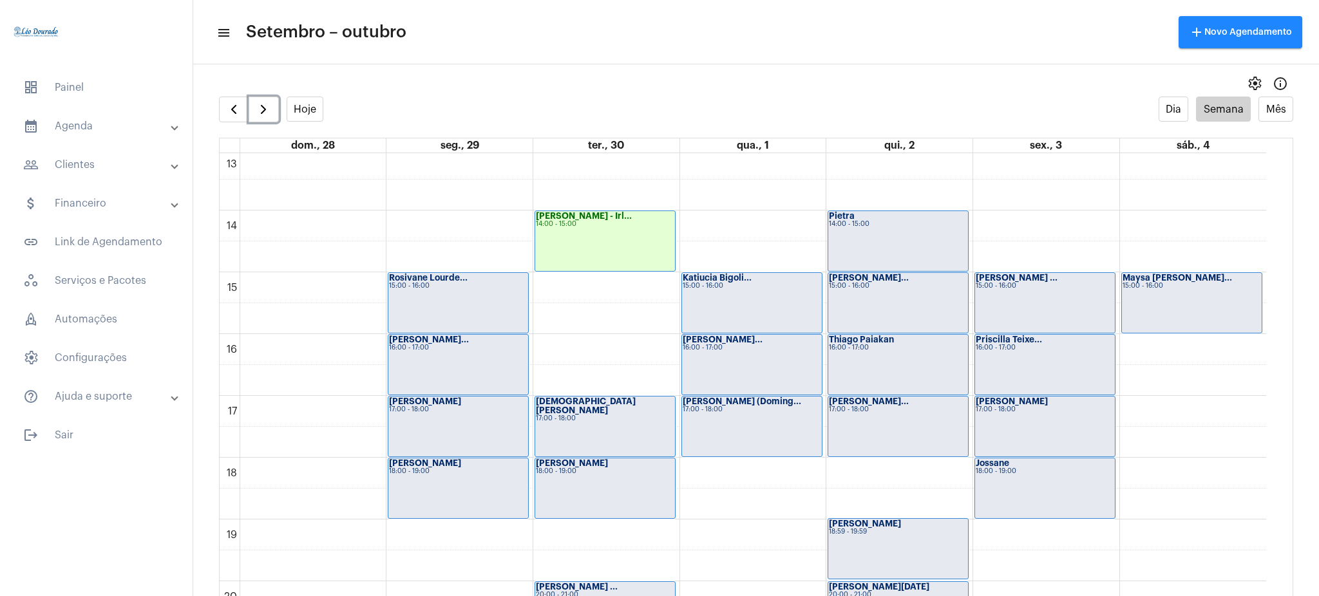
scroll to position [832, 0]
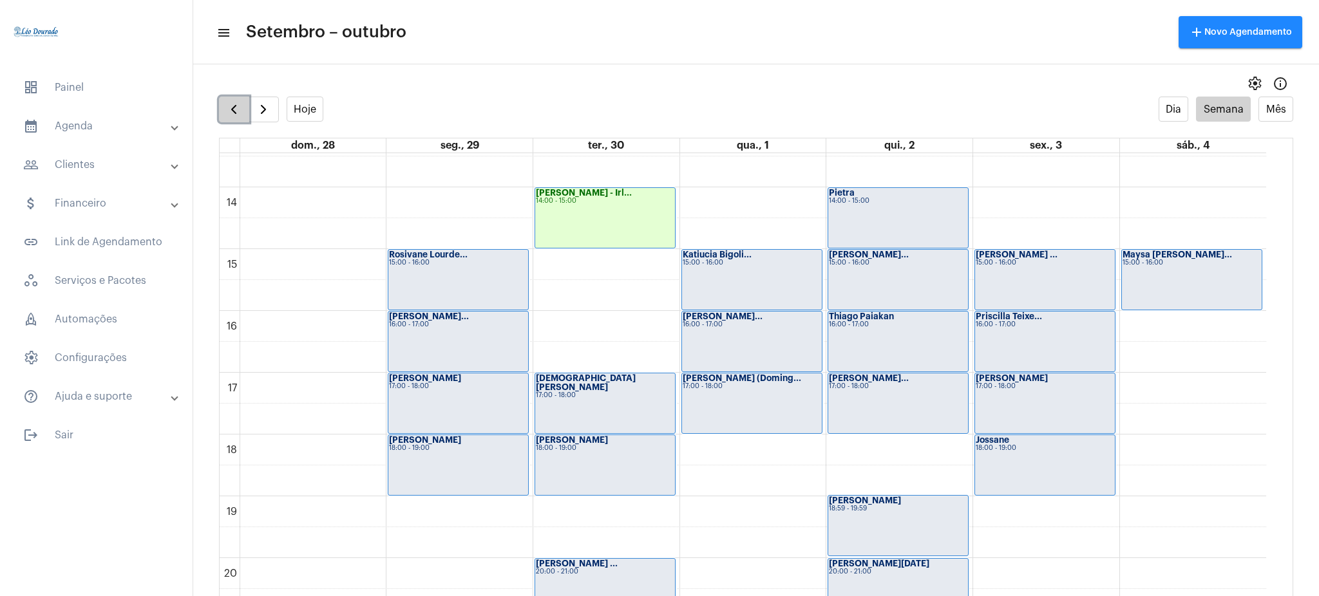
click at [223, 108] on button "button" at bounding box center [234, 110] width 30 height 26
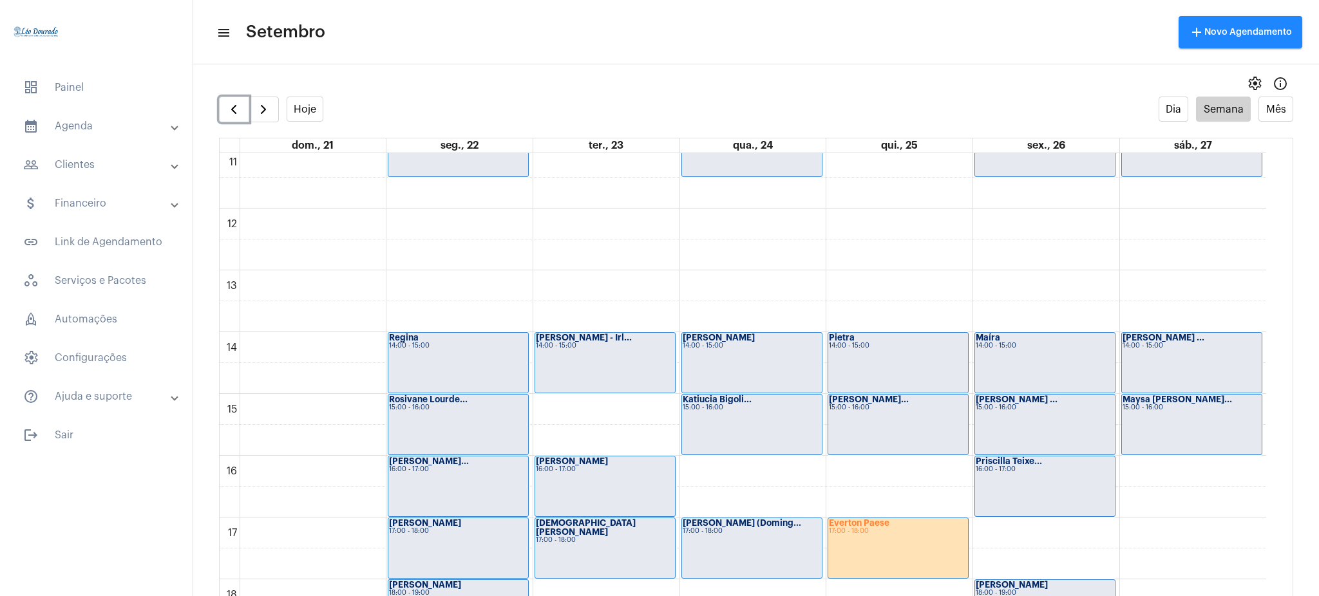
scroll to position [677, 0]
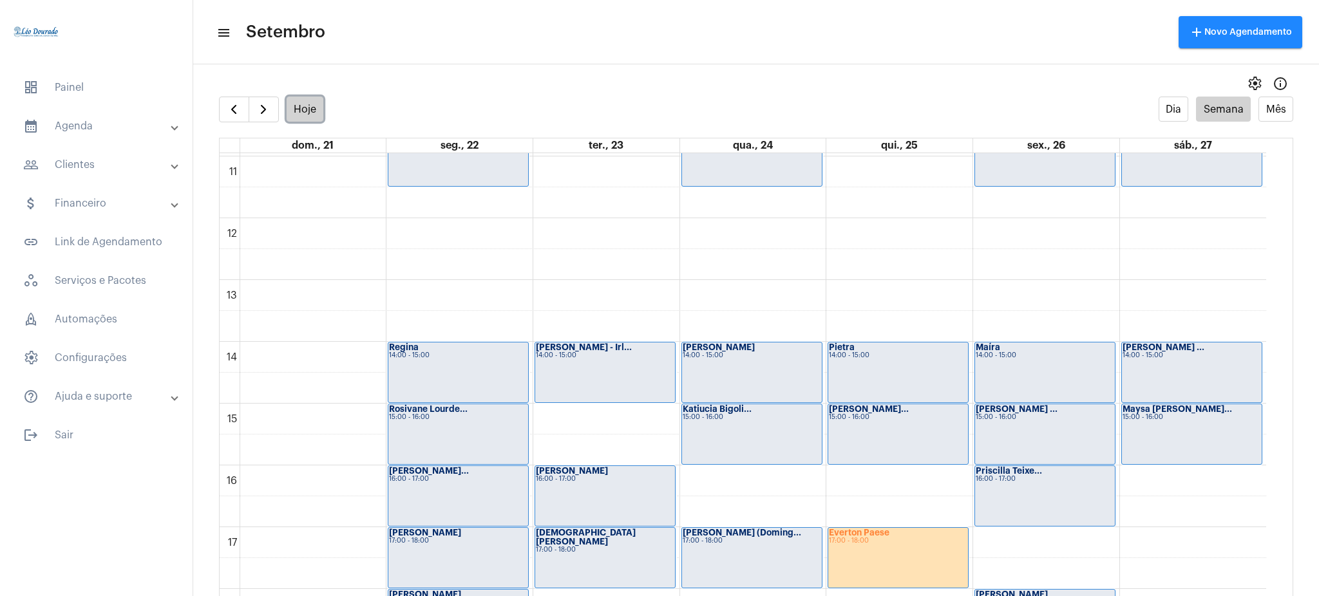
click at [322, 120] on button "Hoje" at bounding box center [305, 109] width 37 height 25
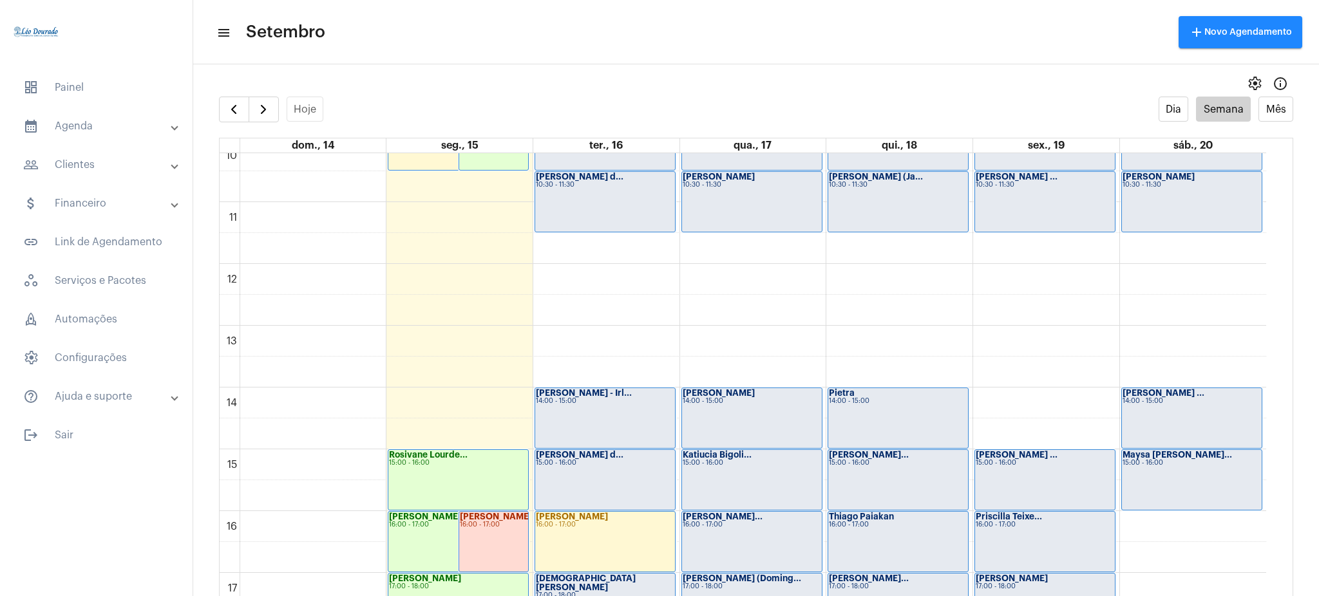
scroll to position [641, 0]
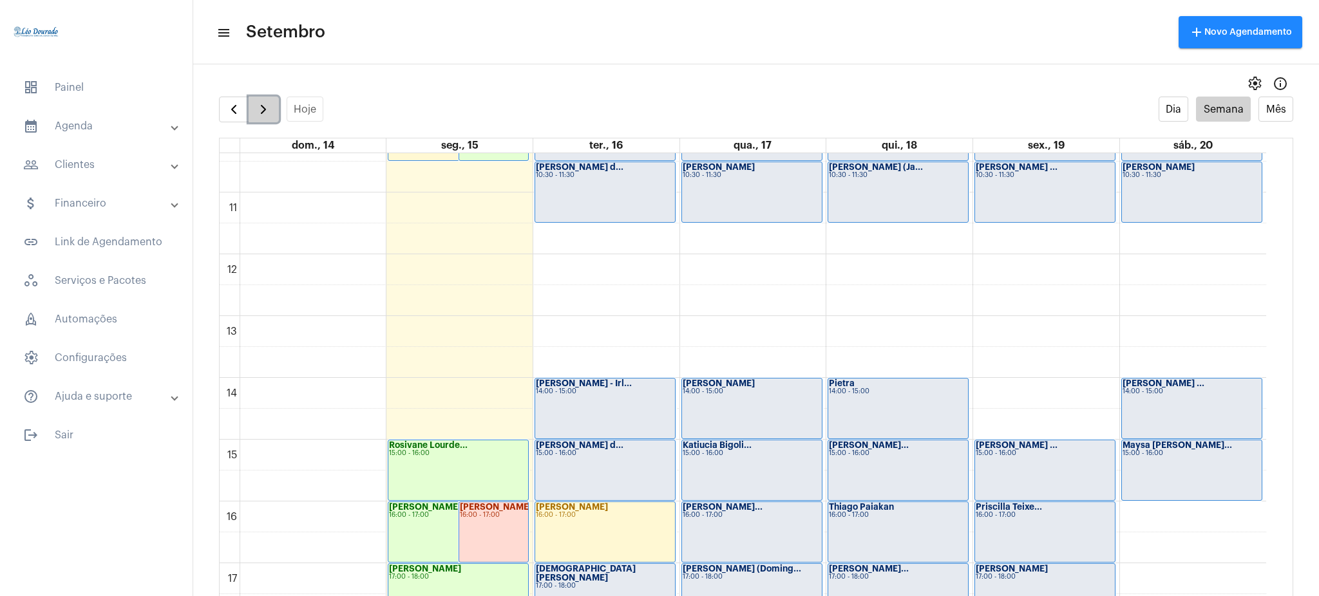
click at [260, 108] on span "button" at bounding box center [263, 109] width 15 height 15
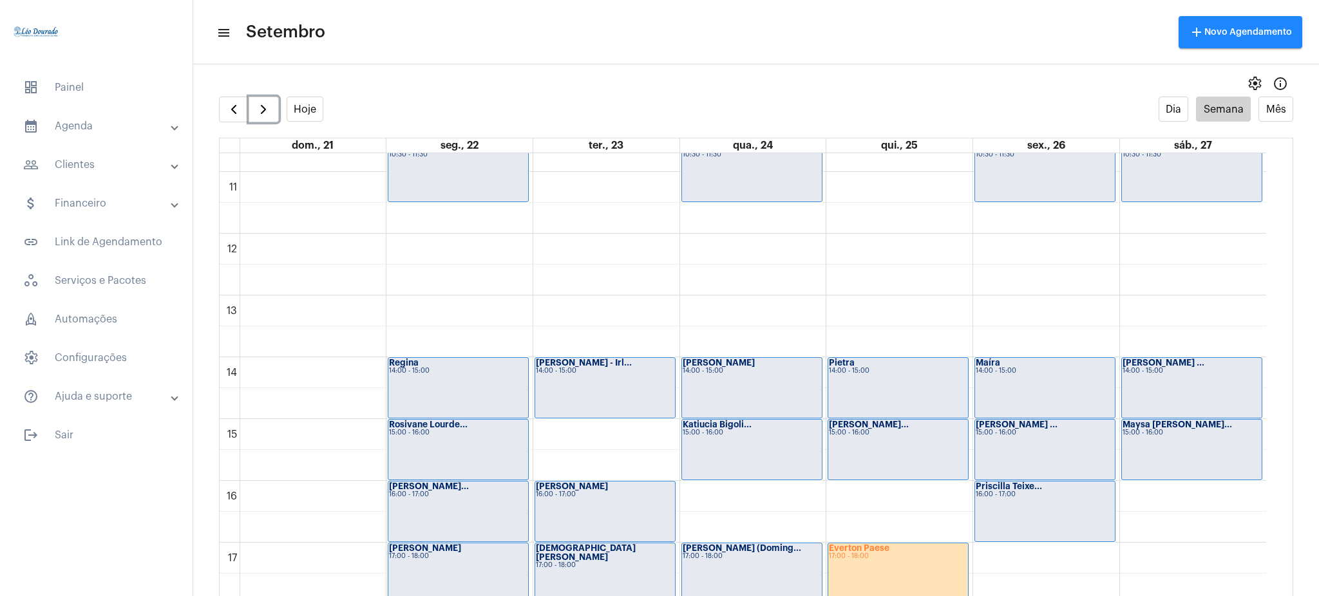
scroll to position [675, 0]
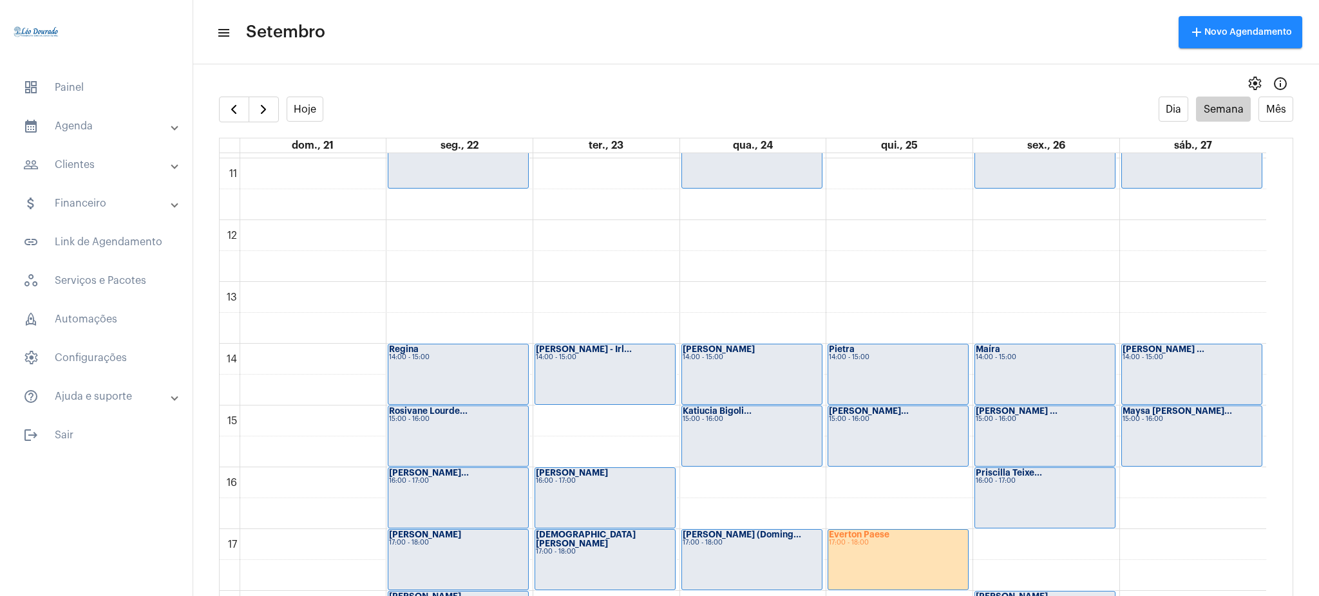
click at [275, 97] on div at bounding box center [249, 110] width 60 height 26
click at [261, 106] on span "button" at bounding box center [263, 109] width 15 height 15
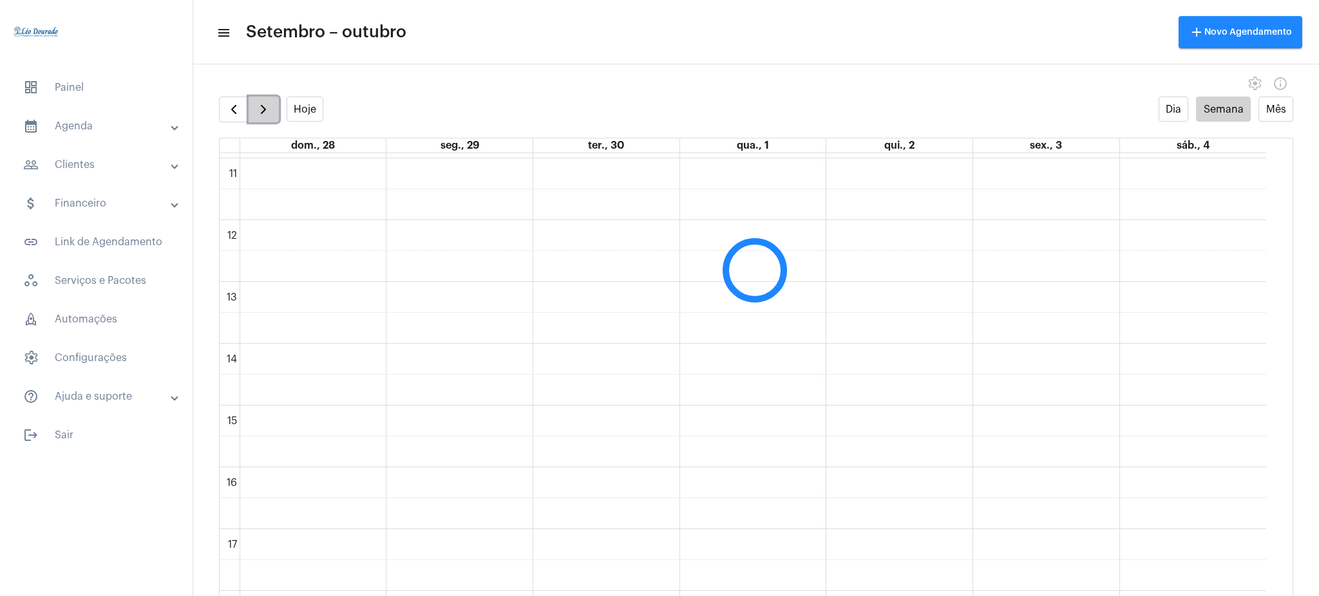
scroll to position [372, 0]
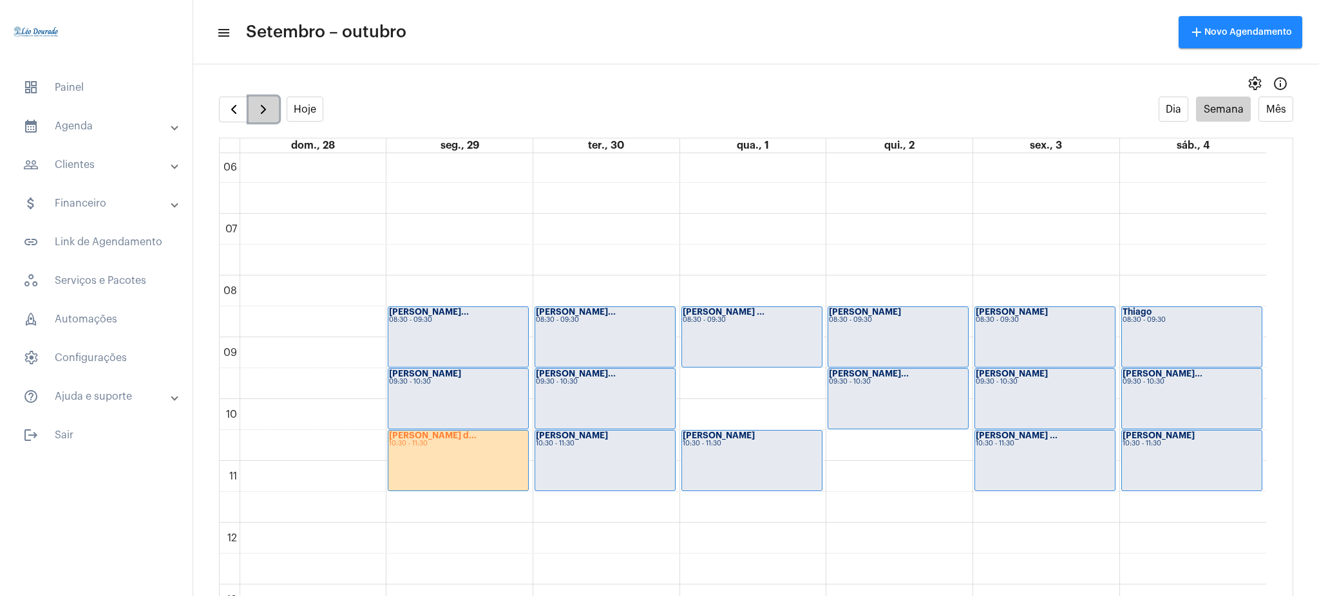
click at [261, 106] on span "button" at bounding box center [263, 109] width 15 height 15
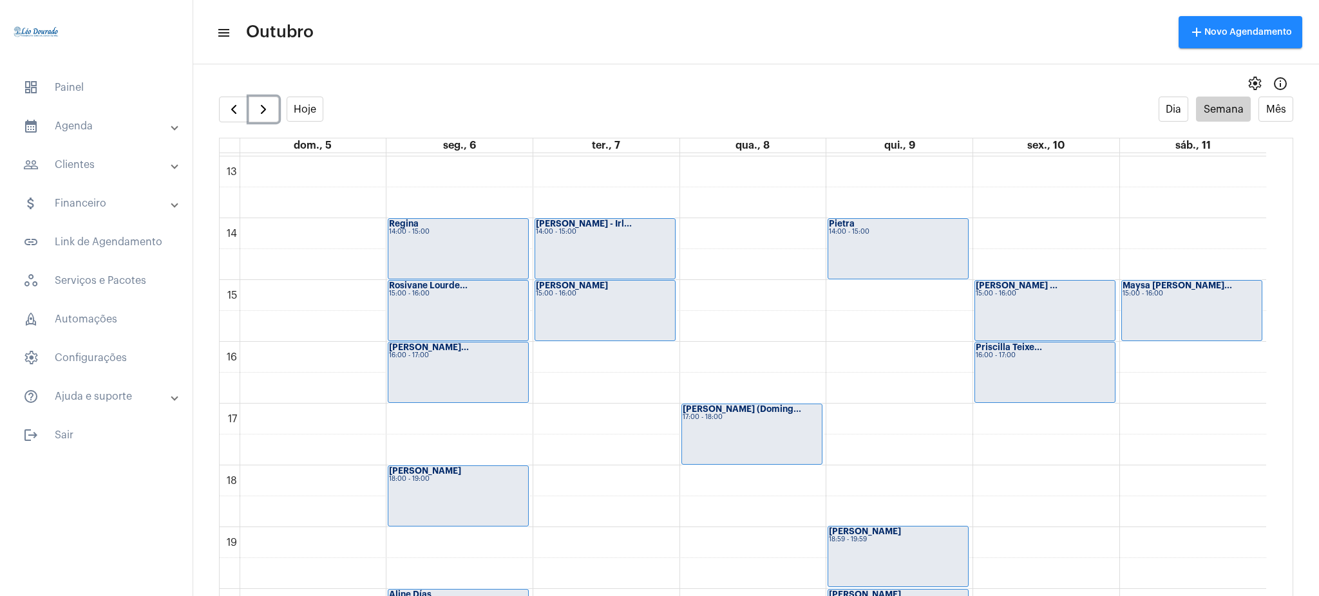
scroll to position [806, 0]
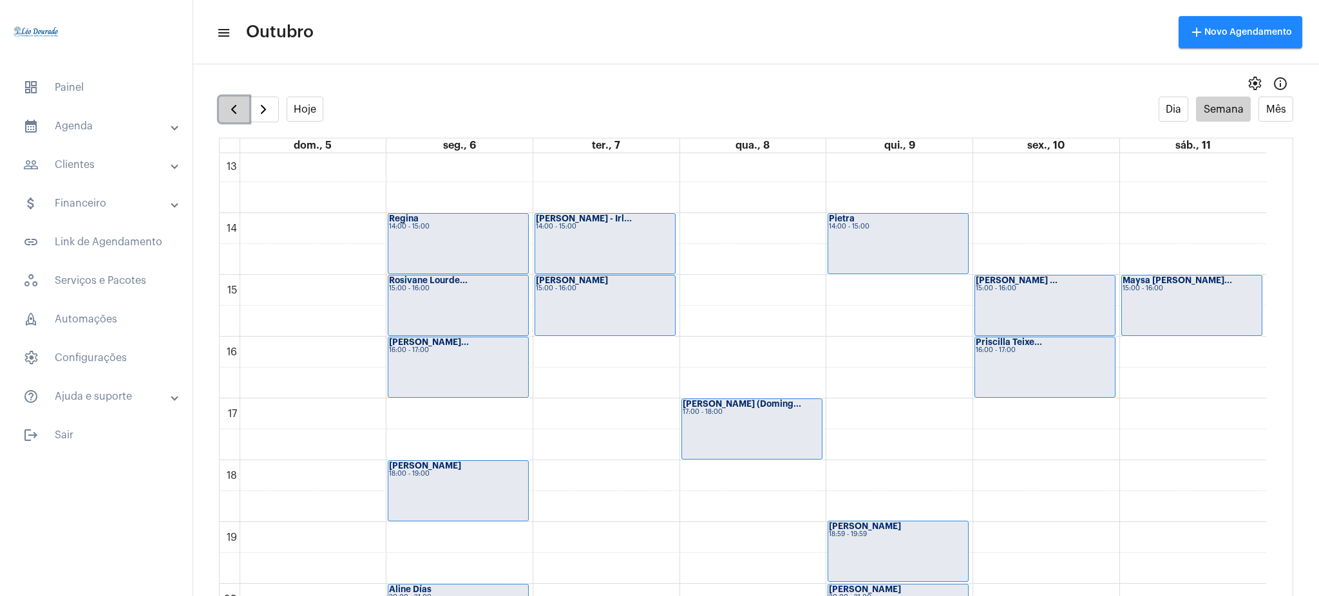
click at [240, 103] on span "button" at bounding box center [233, 109] width 15 height 15
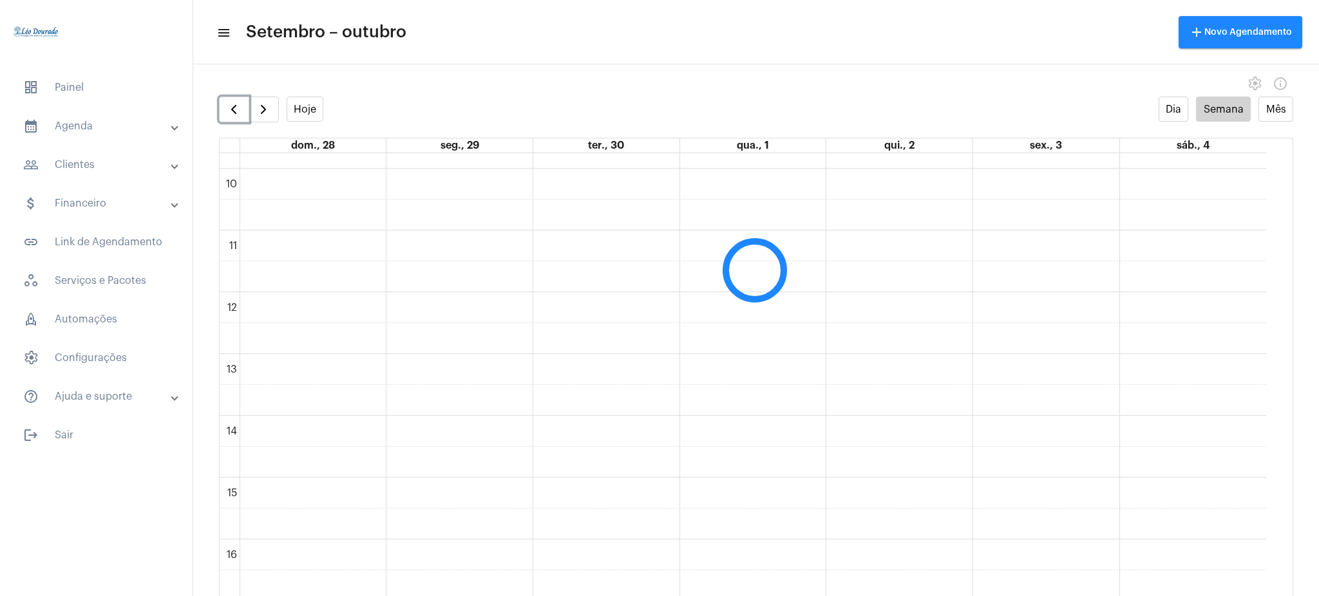
scroll to position [589, 0]
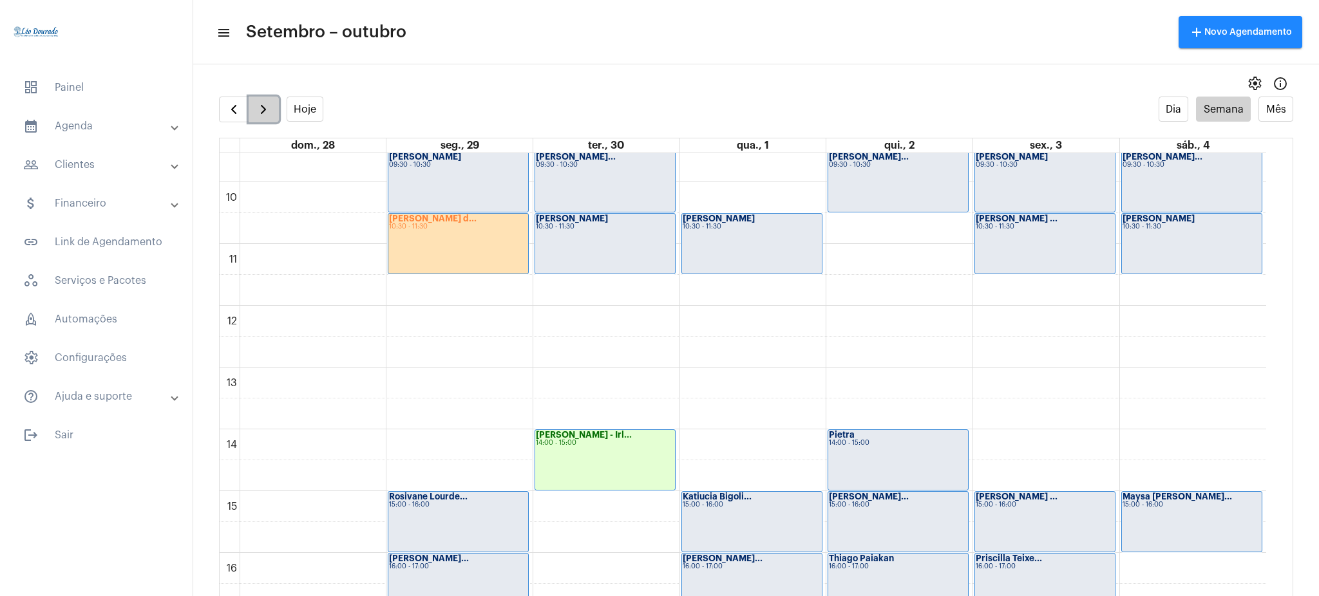
click at [260, 104] on span "button" at bounding box center [263, 109] width 15 height 15
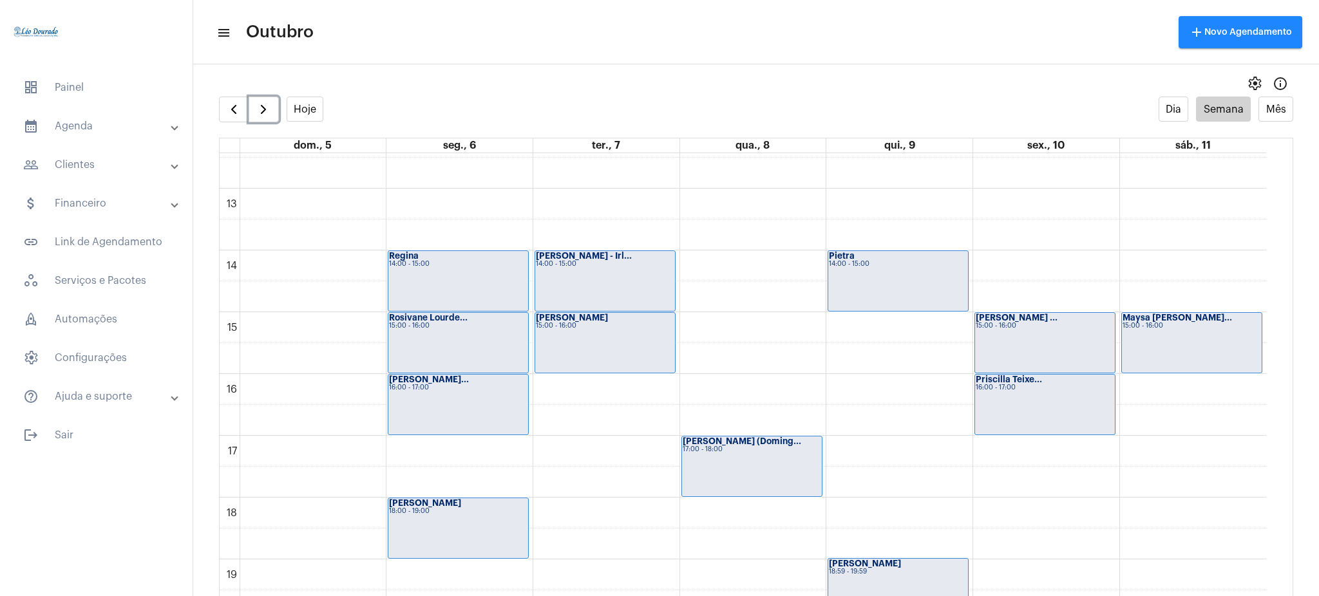
scroll to position [752, 0]
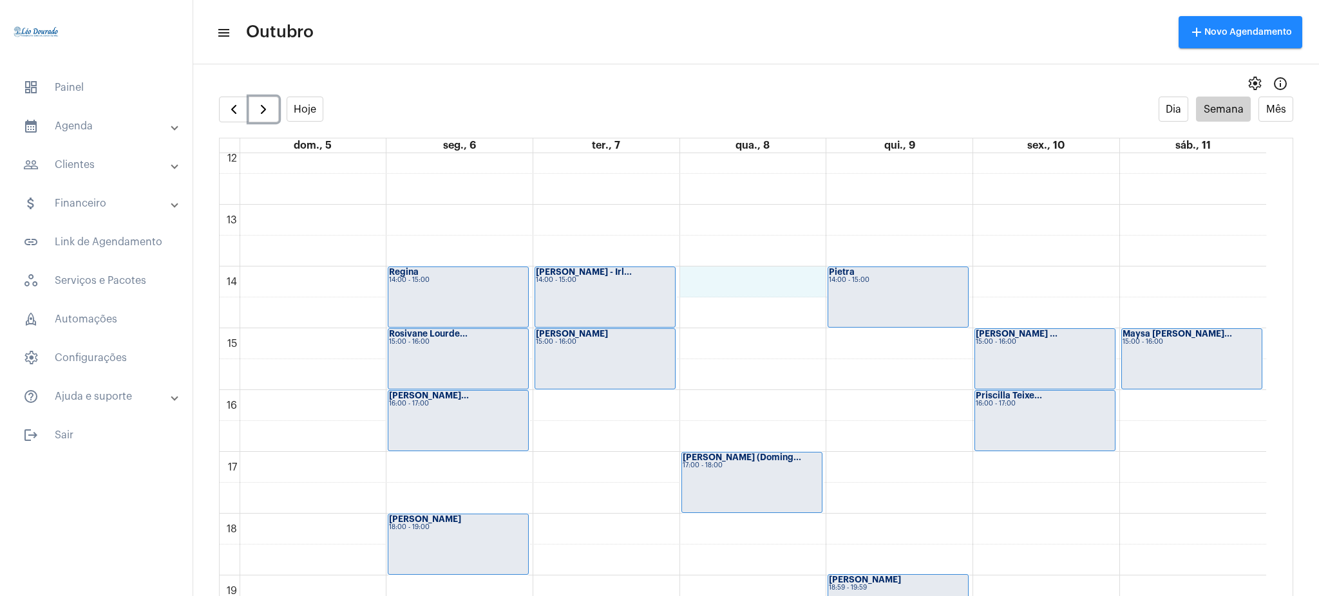
click at [715, 289] on div "00 01 02 03 04 05 06 07 08 09 10 11 12 13 14 15 16 17 18 19 20 21 22 23 Isabell…" at bounding box center [743, 143] width 1047 height 1484
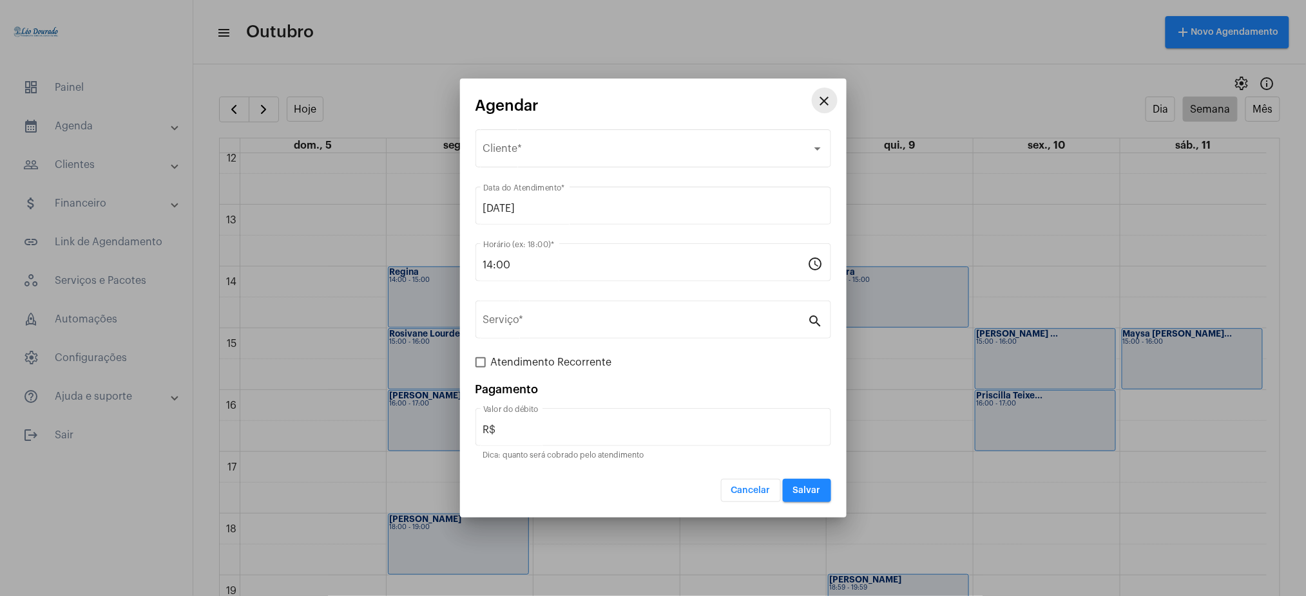
click at [825, 103] on mat-icon "close" at bounding box center [824, 100] width 15 height 15
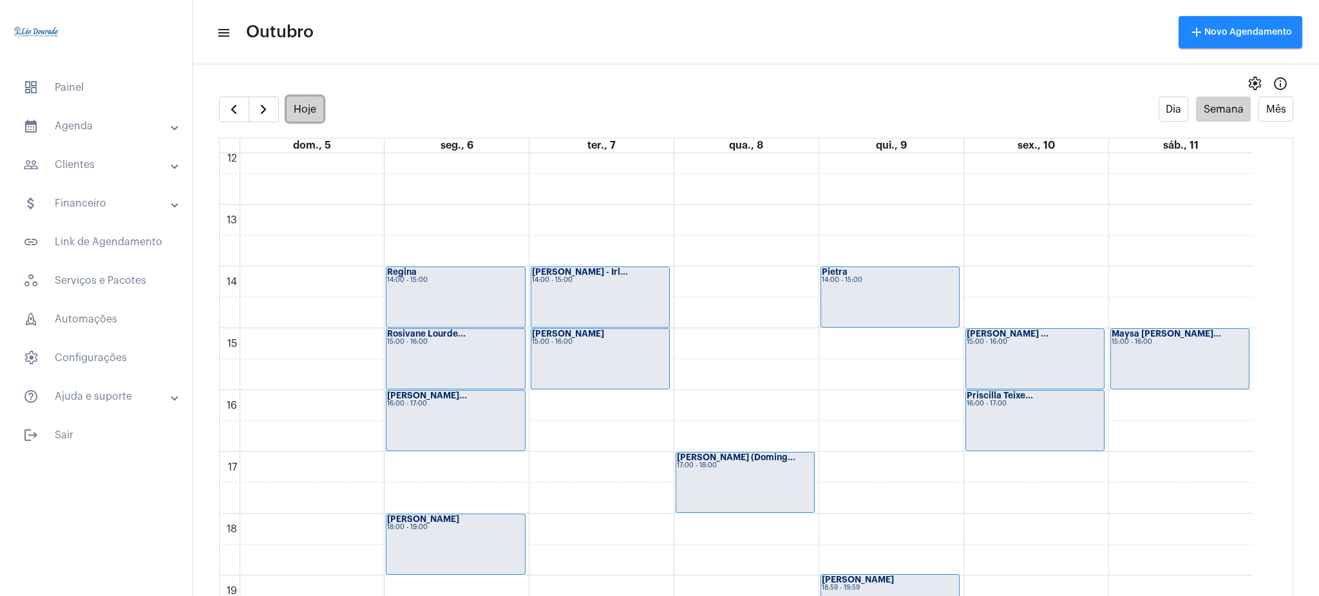
click at [302, 108] on button "Hoje" at bounding box center [305, 109] width 37 height 25
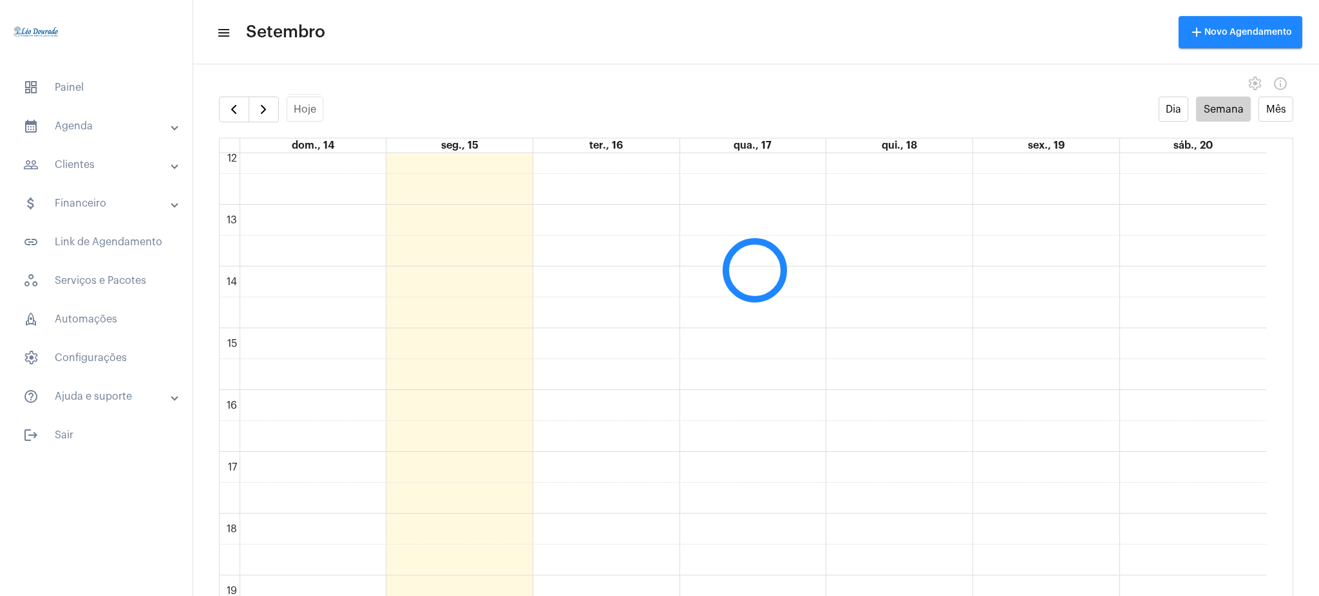
scroll to position [372, 0]
click at [263, 106] on span "button" at bounding box center [263, 109] width 15 height 15
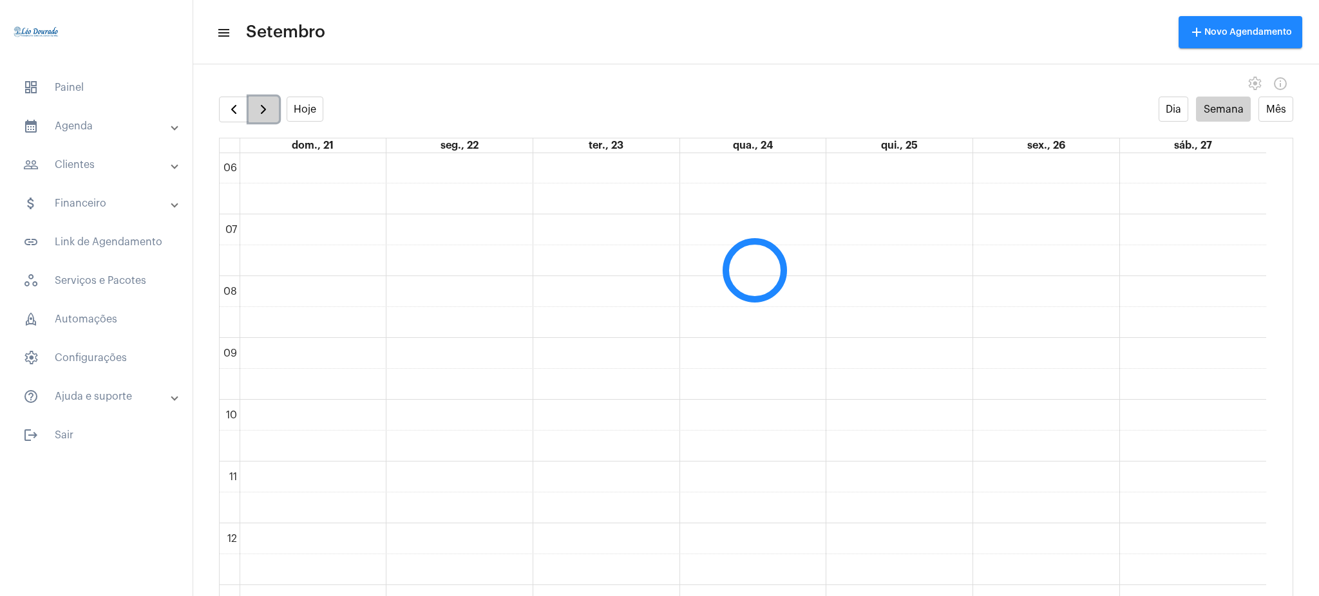
scroll to position [372, 0]
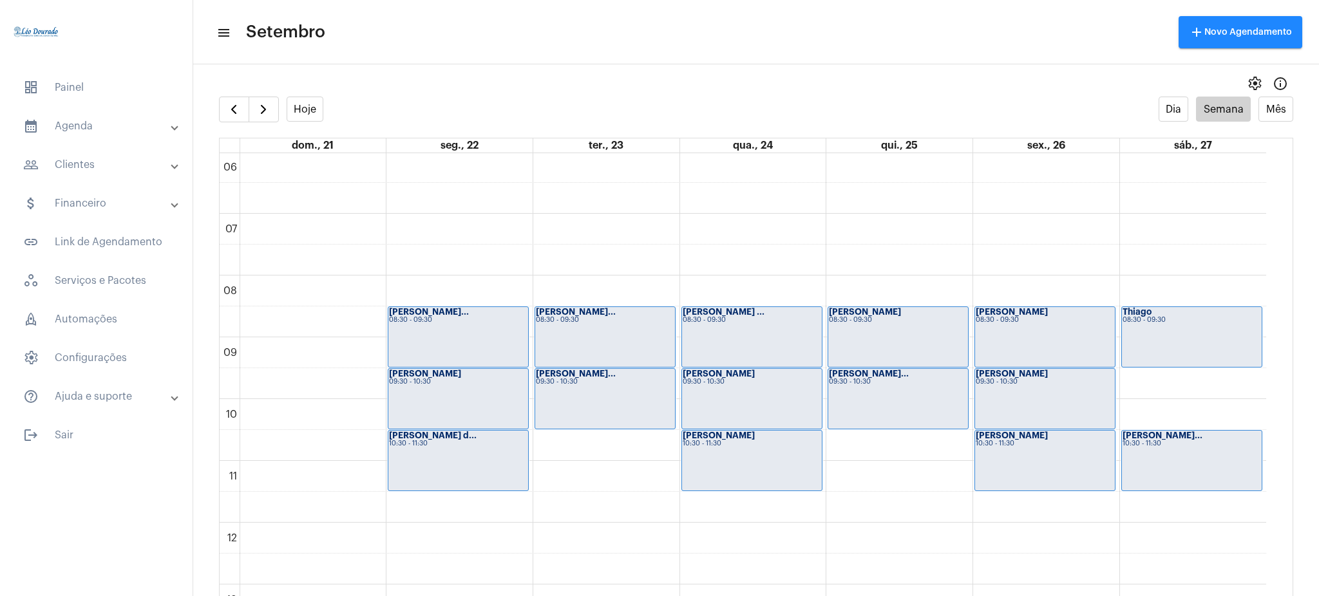
click at [1275, 318] on td "00 01 02 03 04 05 06 07 08 09 10 11 12 13 14 15 16 17 18 19 20 21 22 23 Isabell…" at bounding box center [757, 387] width 1074 height 469
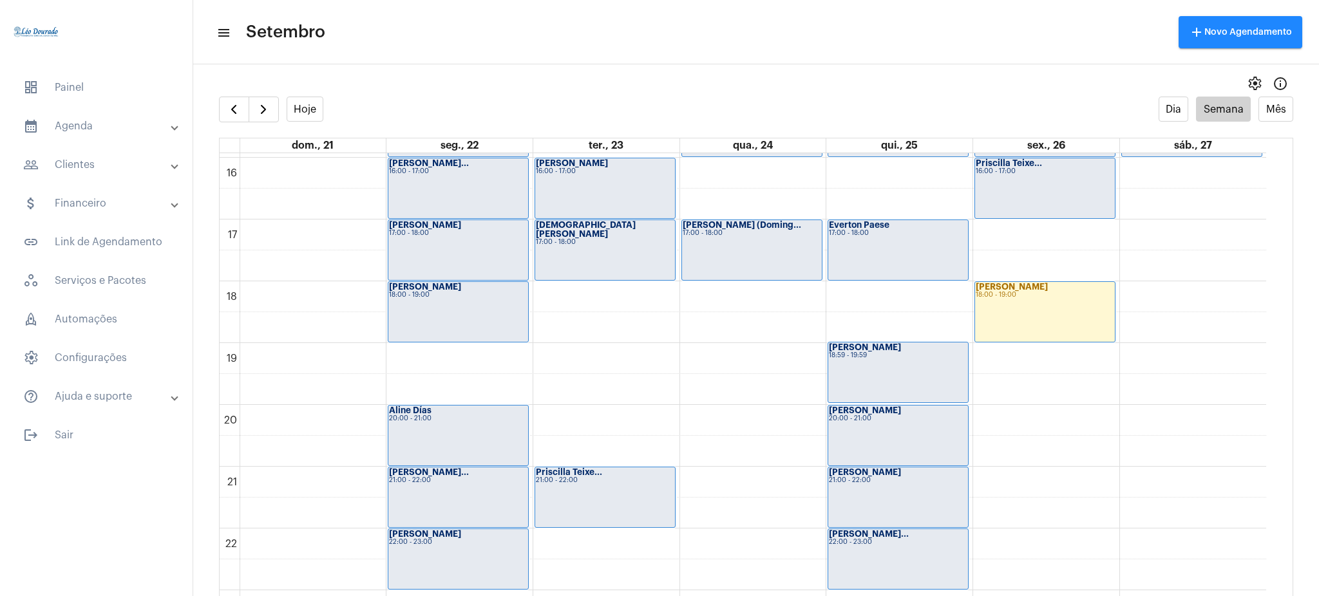
scroll to position [987, 0]
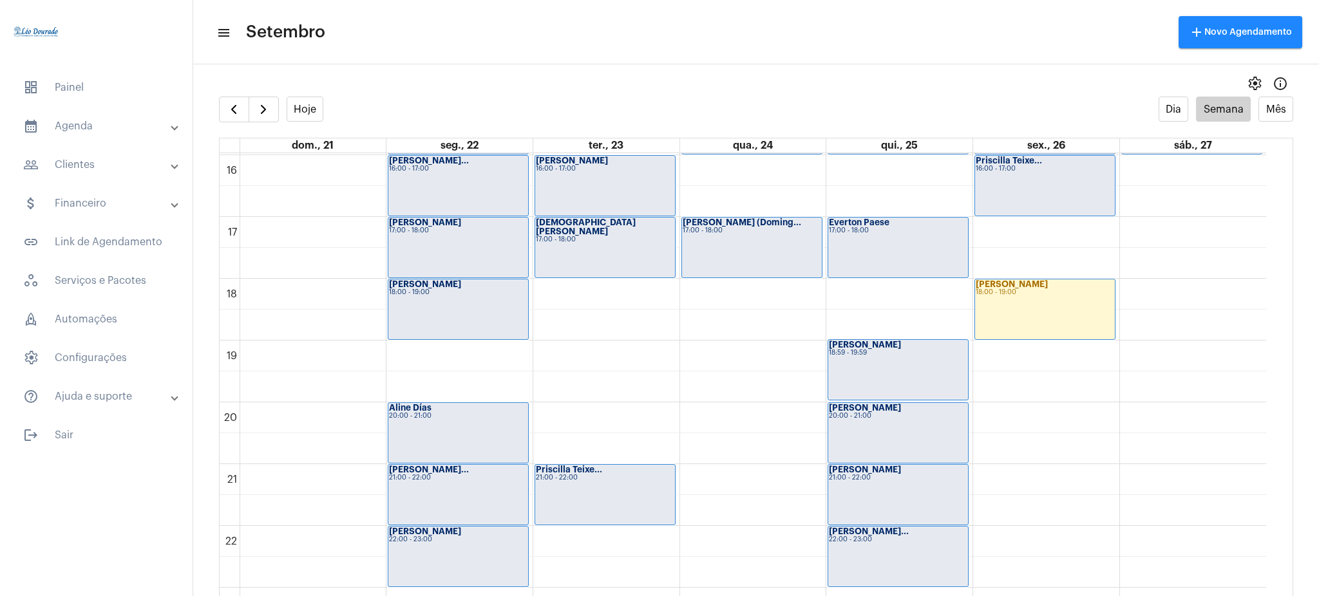
click at [1027, 305] on div "Luciana Alves 18:00 - 19:00" at bounding box center [1045, 310] width 140 height 60
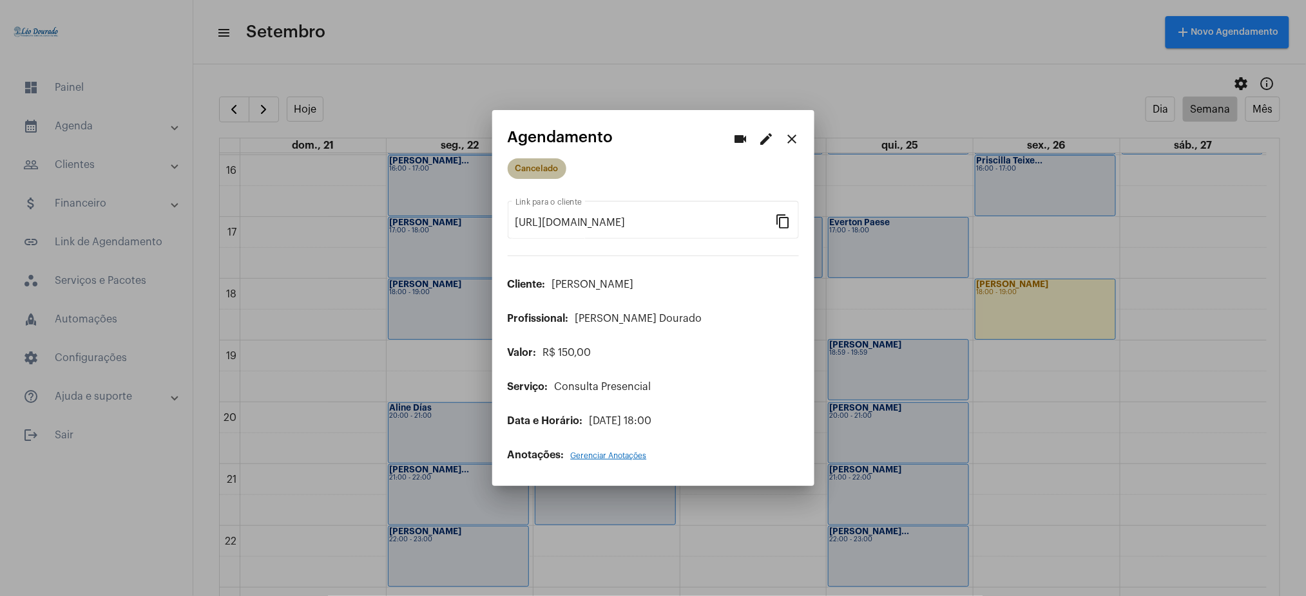
click at [550, 166] on mat-chip "Cancelado" at bounding box center [537, 168] width 59 height 21
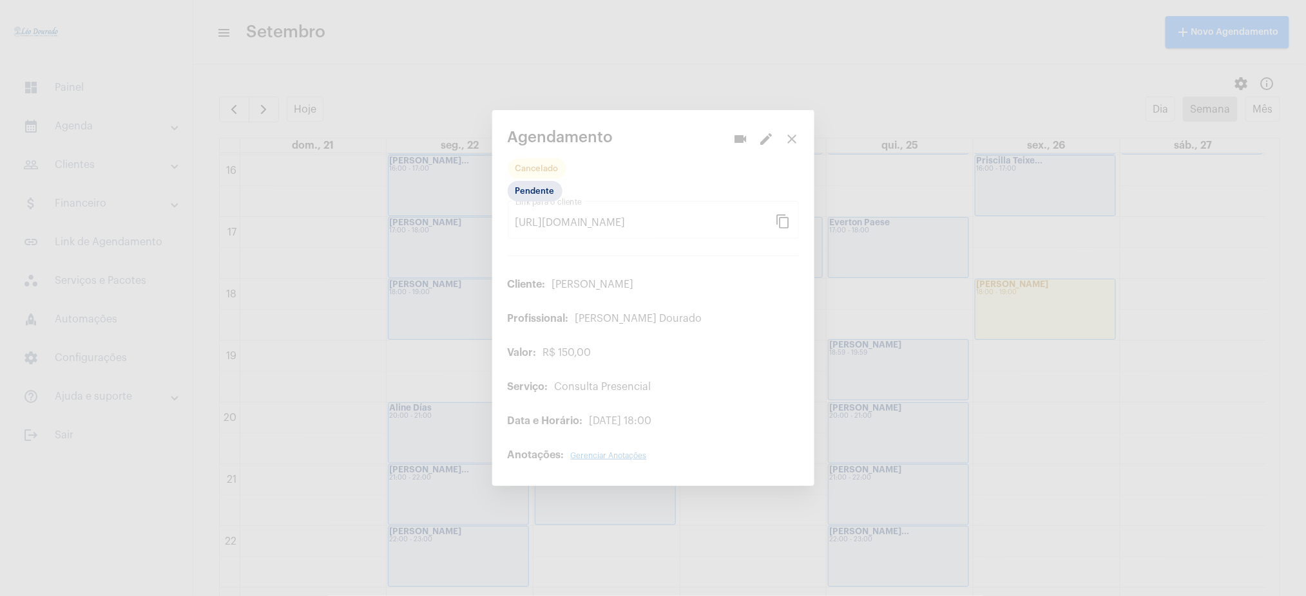
click at [783, 127] on div at bounding box center [653, 298] width 1306 height 596
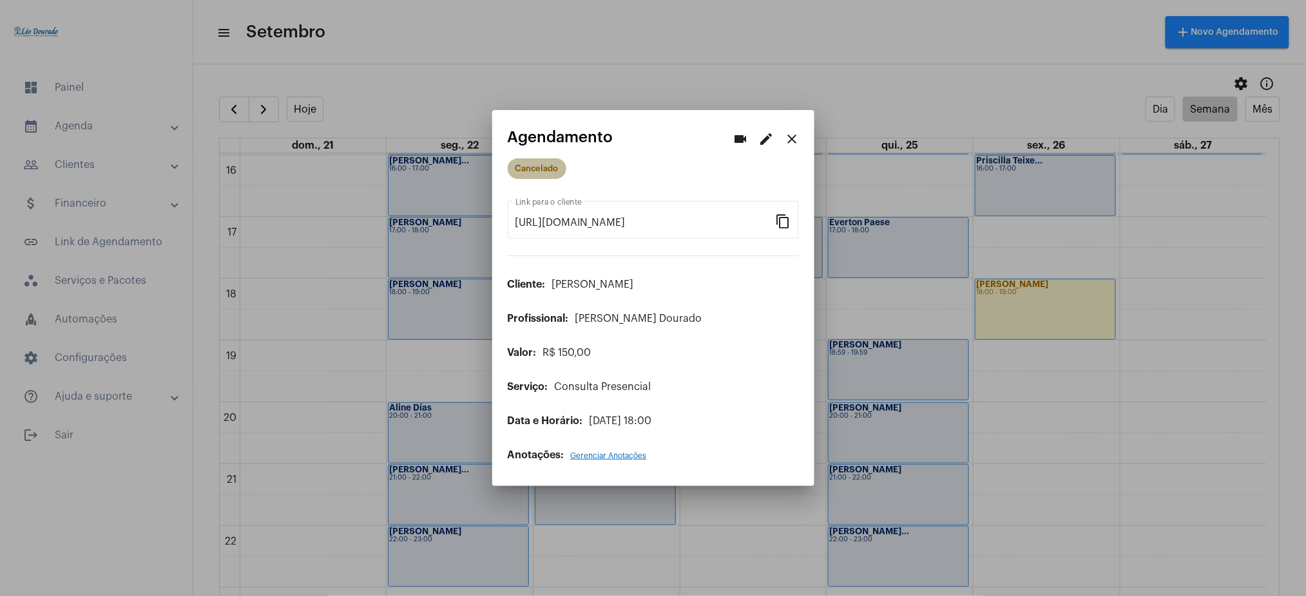
click at [549, 168] on mat-chip "Cancelado" at bounding box center [537, 168] width 59 height 21
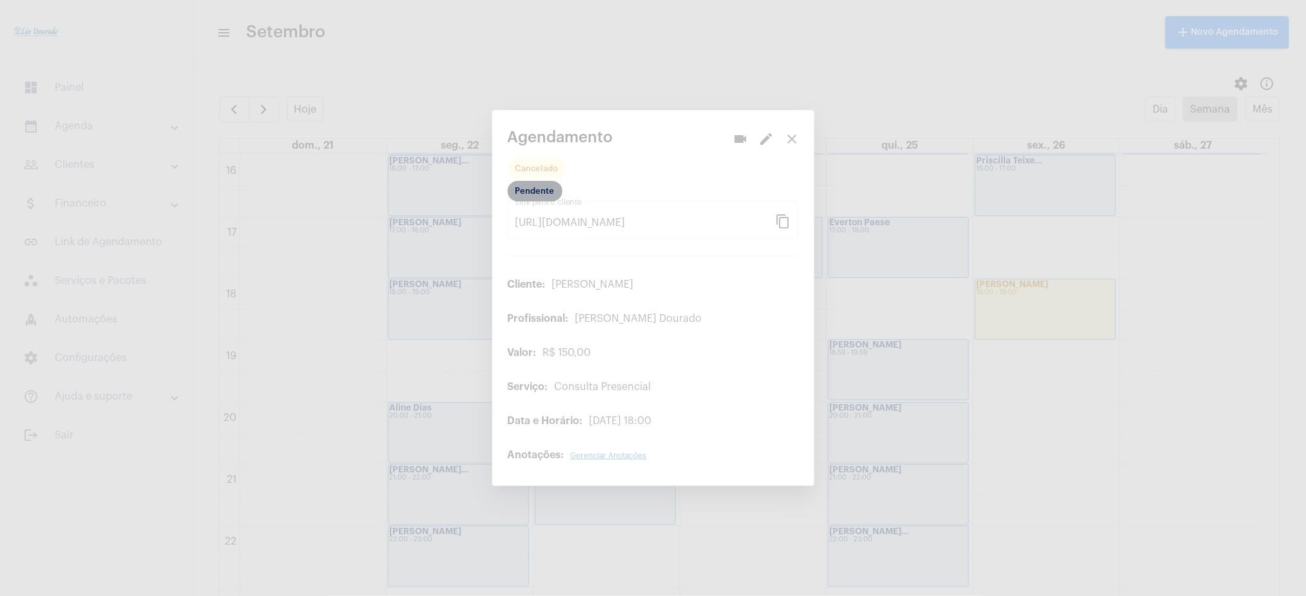
click at [531, 188] on mat-chip "Pendente" at bounding box center [535, 191] width 55 height 21
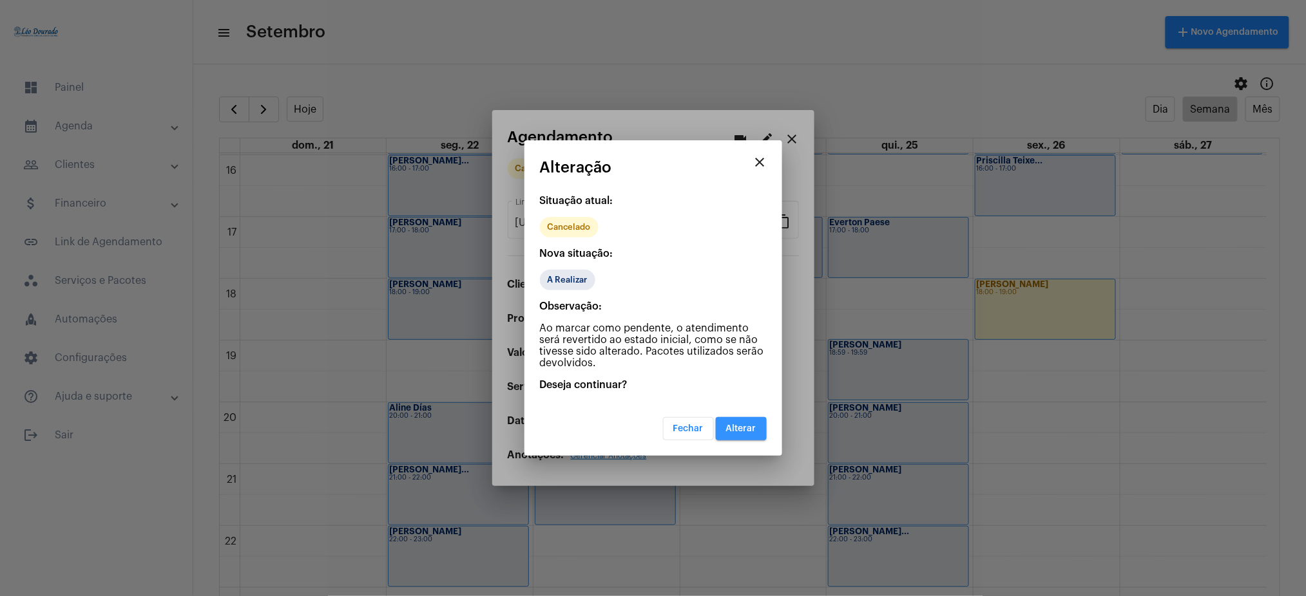
click at [756, 425] on button "Alterar" at bounding box center [741, 428] width 51 height 23
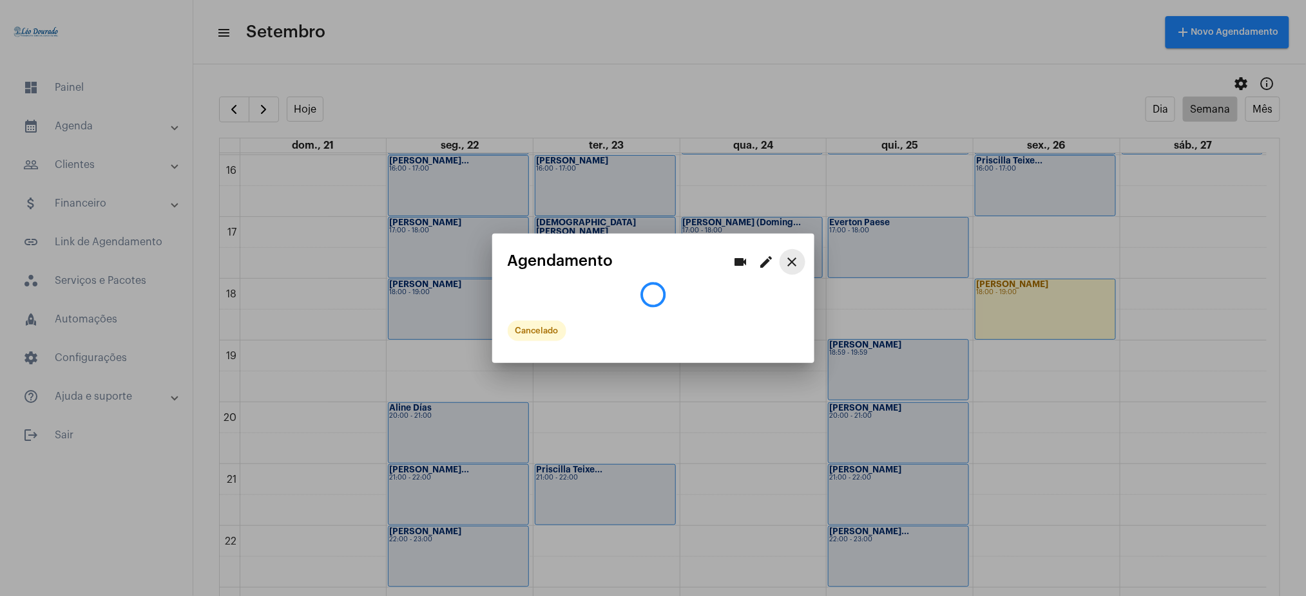
click at [798, 262] on mat-icon "close" at bounding box center [792, 261] width 15 height 15
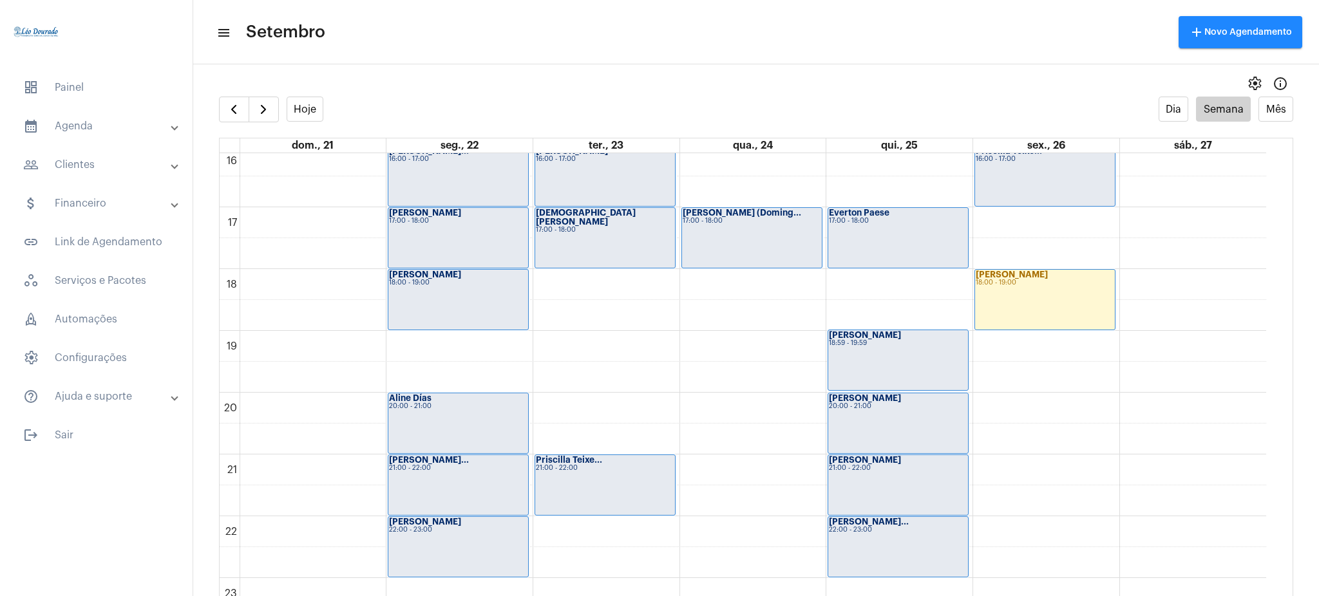
scroll to position [1002, 0]
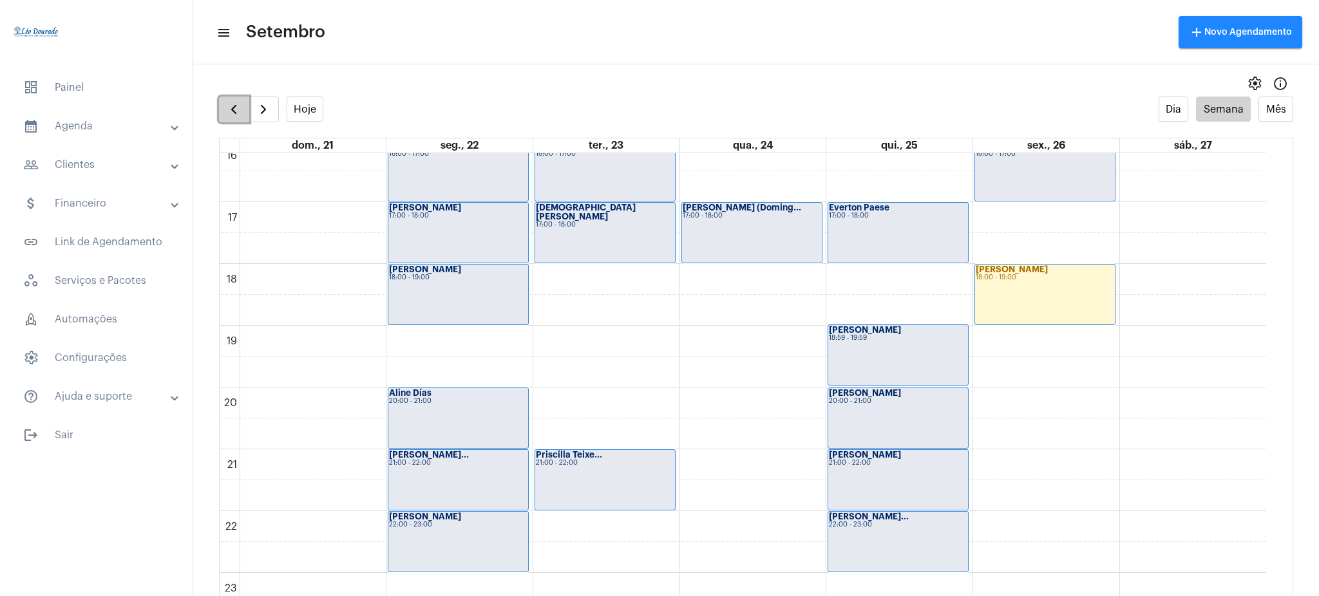
click at [227, 108] on span "button" at bounding box center [233, 109] width 15 height 15
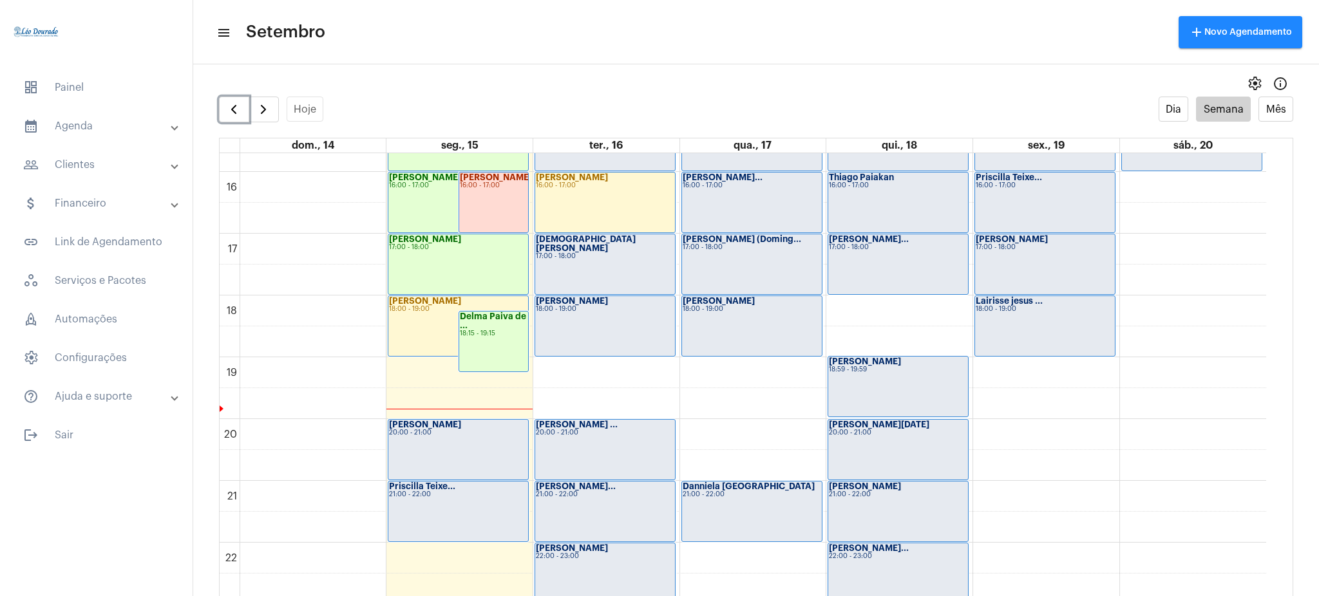
scroll to position [1015, 0]
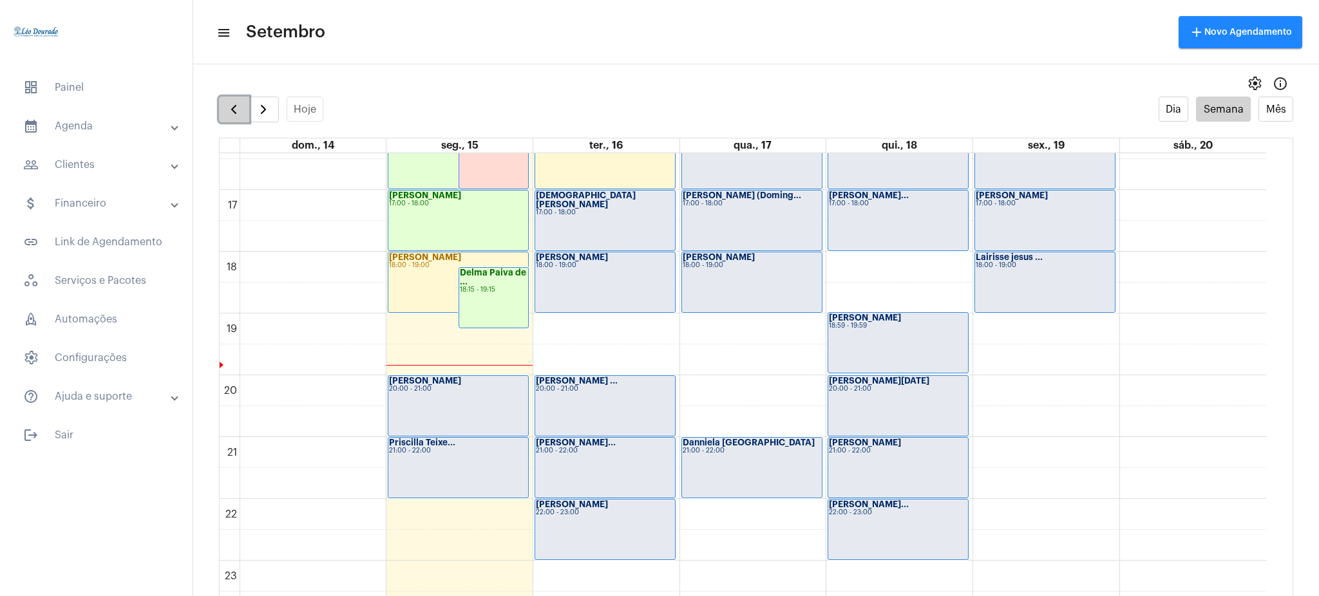
click at [244, 102] on button "button" at bounding box center [234, 110] width 30 height 26
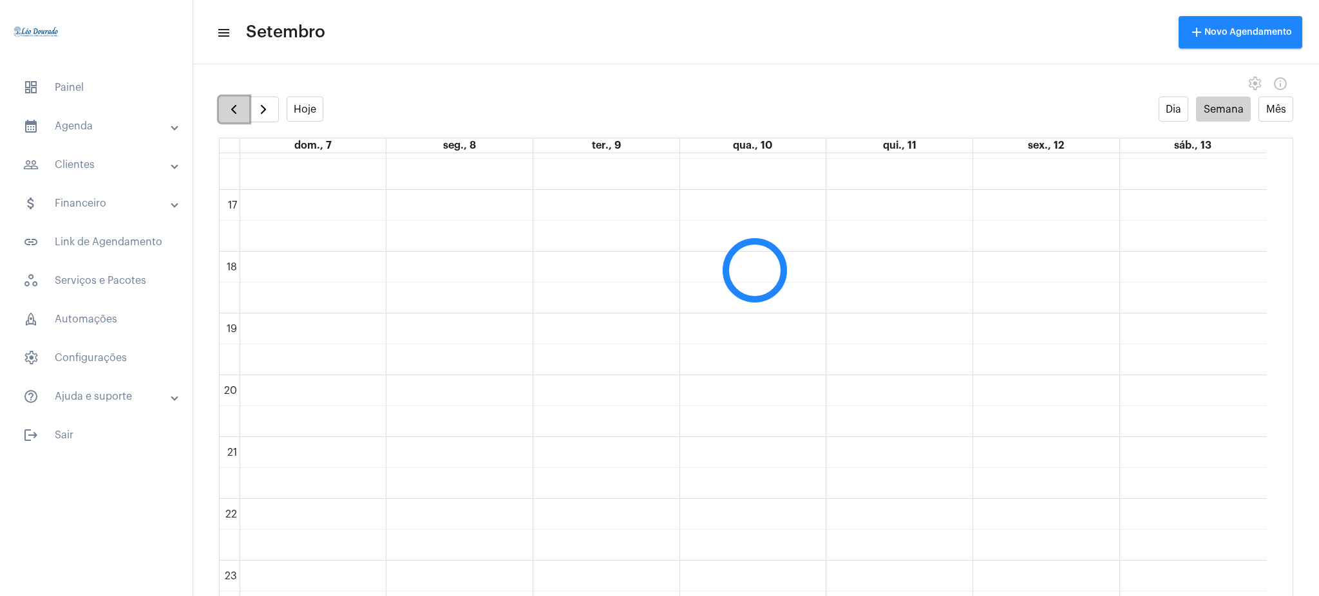
scroll to position [372, 0]
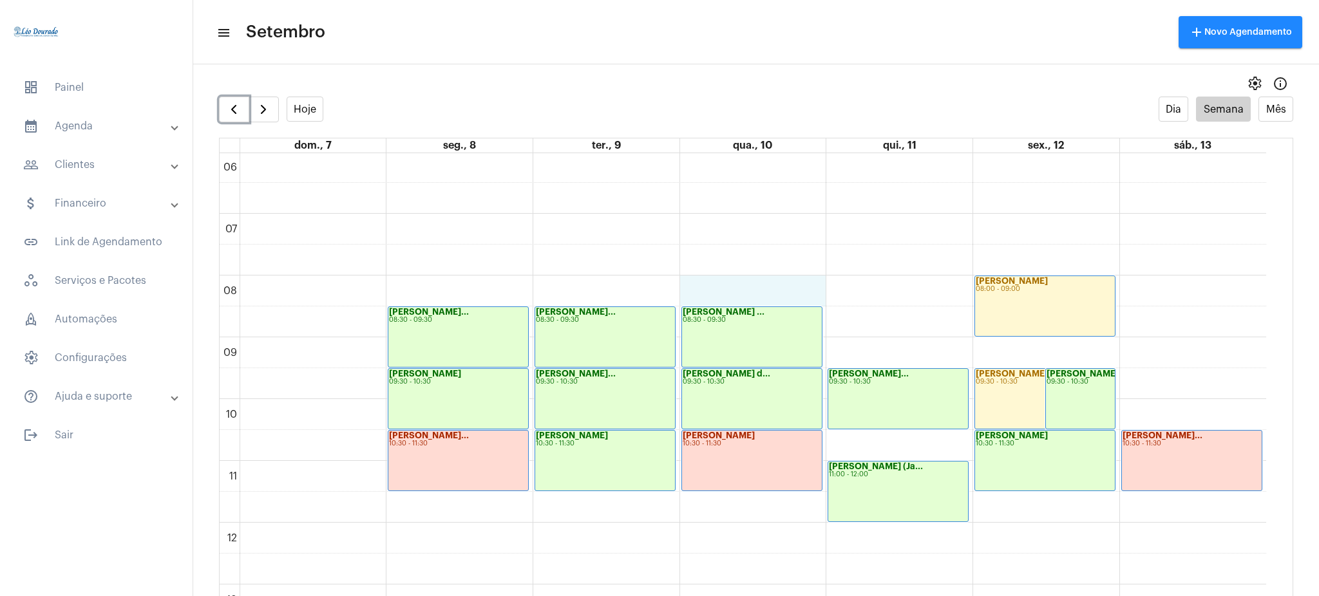
click at [735, 300] on div "00 01 02 03 04 05 06 07 08 09 10 11 12 13 14 15 16 17 18 19 20 21 22 23 Isabell…" at bounding box center [743, 523] width 1047 height 1484
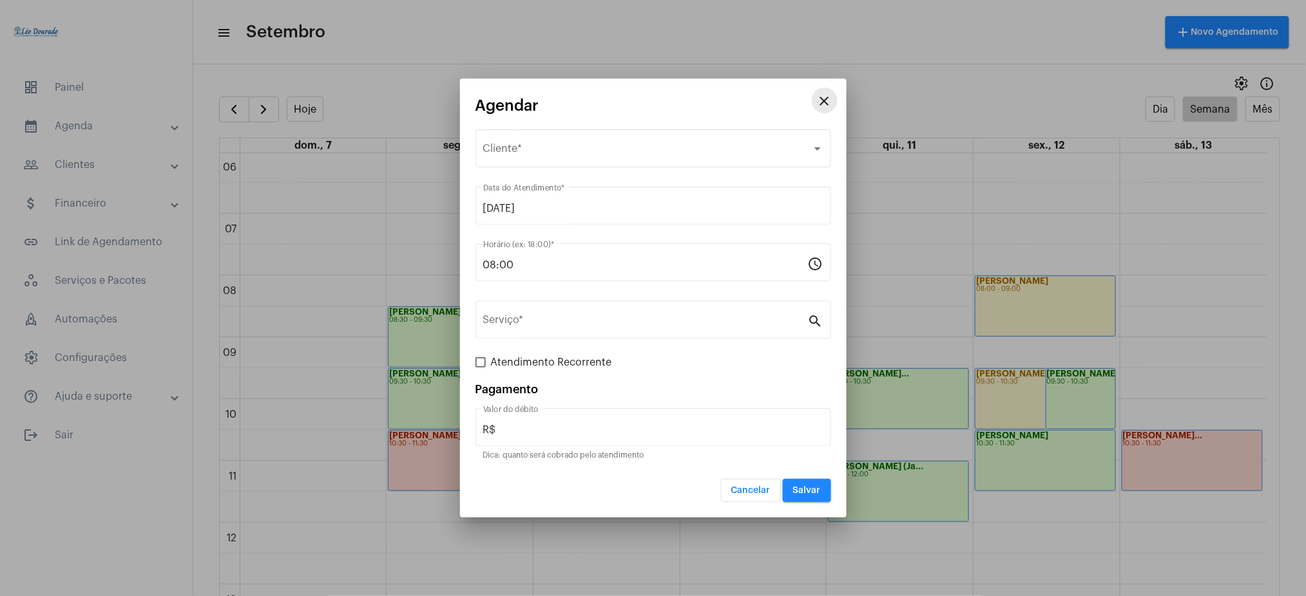
click at [826, 107] on mat-icon "close" at bounding box center [824, 100] width 15 height 15
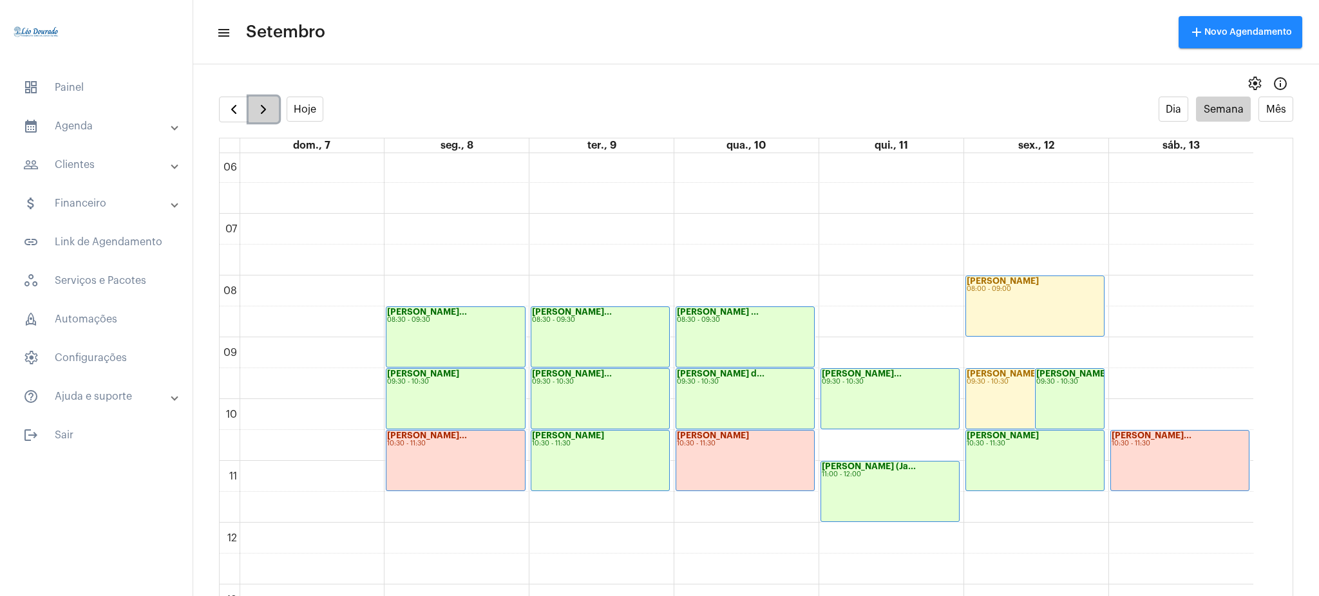
click at [267, 102] on span "button" at bounding box center [263, 109] width 15 height 15
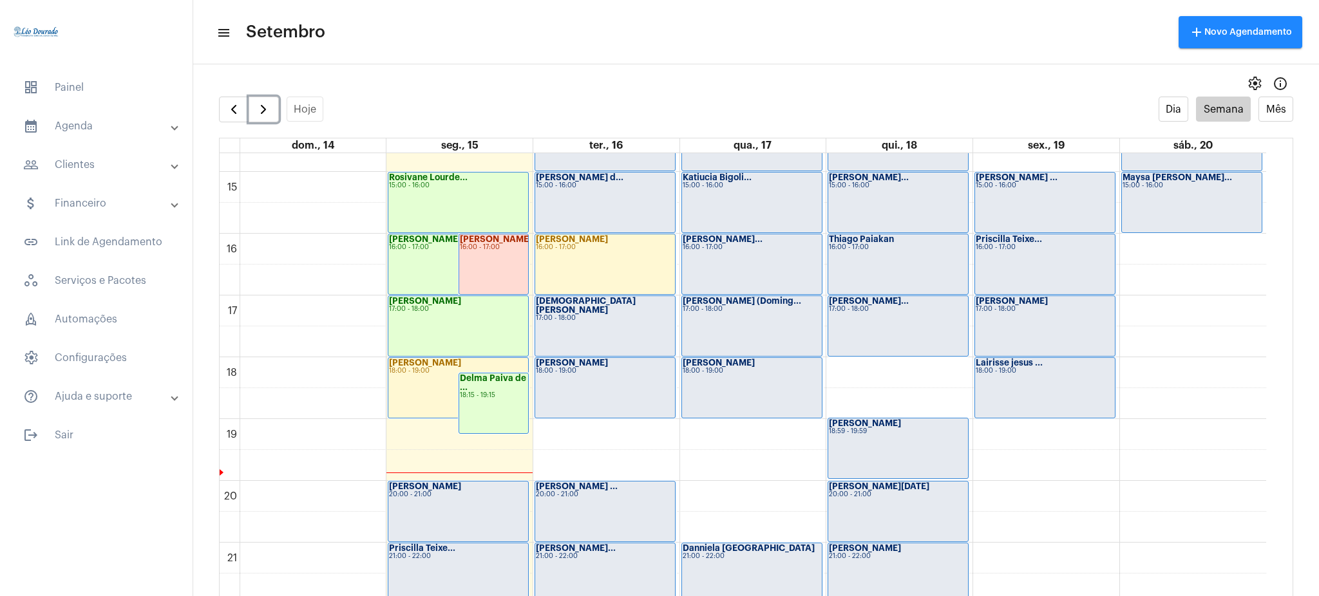
scroll to position [795, 0]
